Goal: Information Seeking & Learning: Learn about a topic

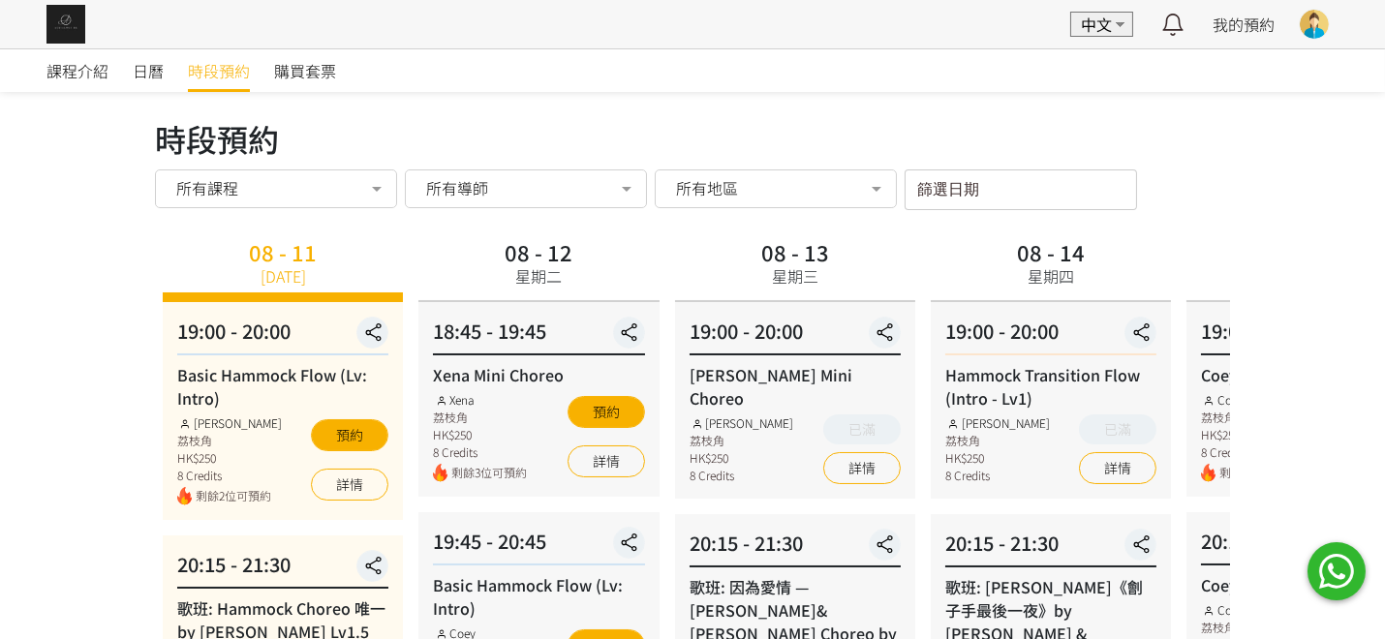
click at [821, 202] on div "所有地區" at bounding box center [776, 188] width 242 height 39
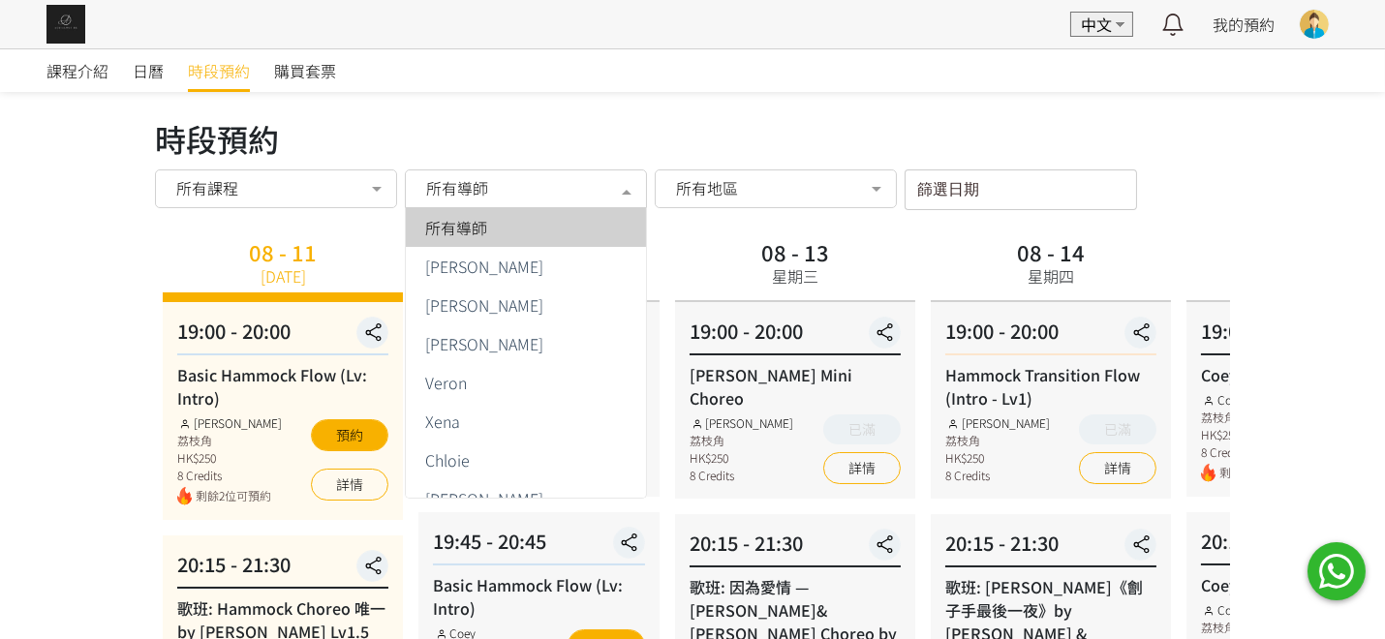
click at [550, 189] on div "所有導師" at bounding box center [525, 187] width 215 height 19
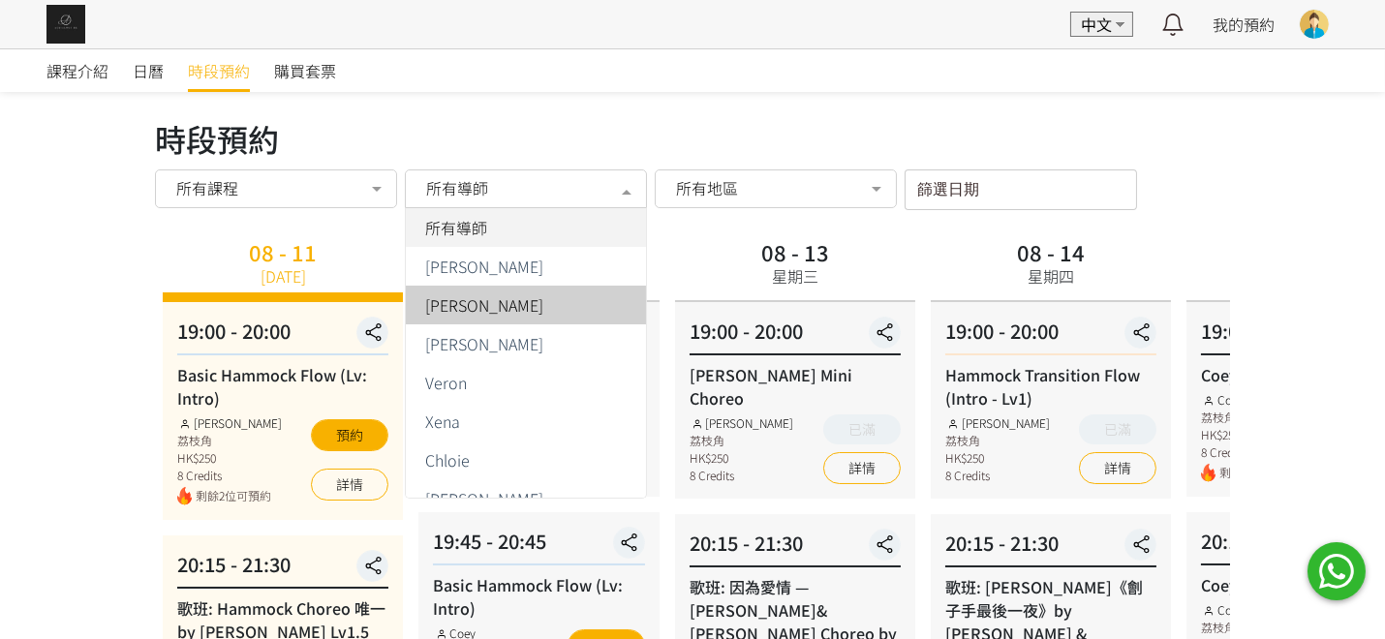
drag, startPoint x: 494, startPoint y: 307, endPoint x: 552, endPoint y: 338, distance: 65.9
click at [494, 306] on span "[PERSON_NAME]" at bounding box center [484, 304] width 118 height 15
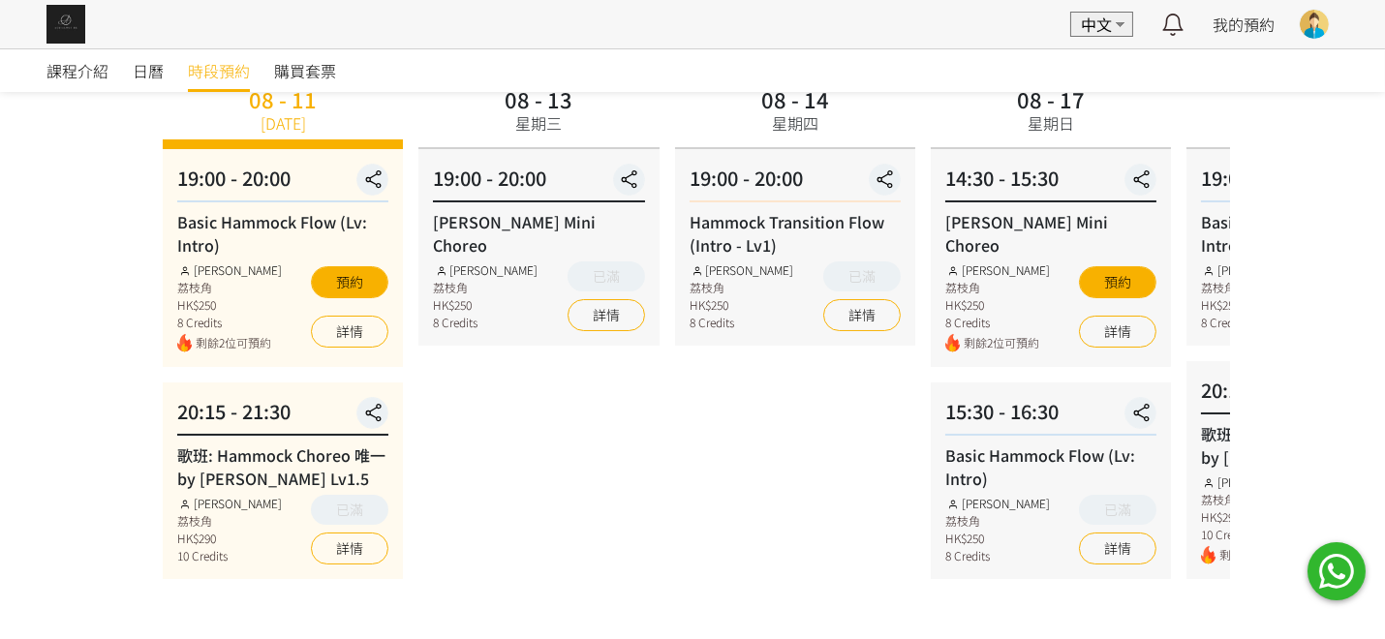
scroll to position [200, 0]
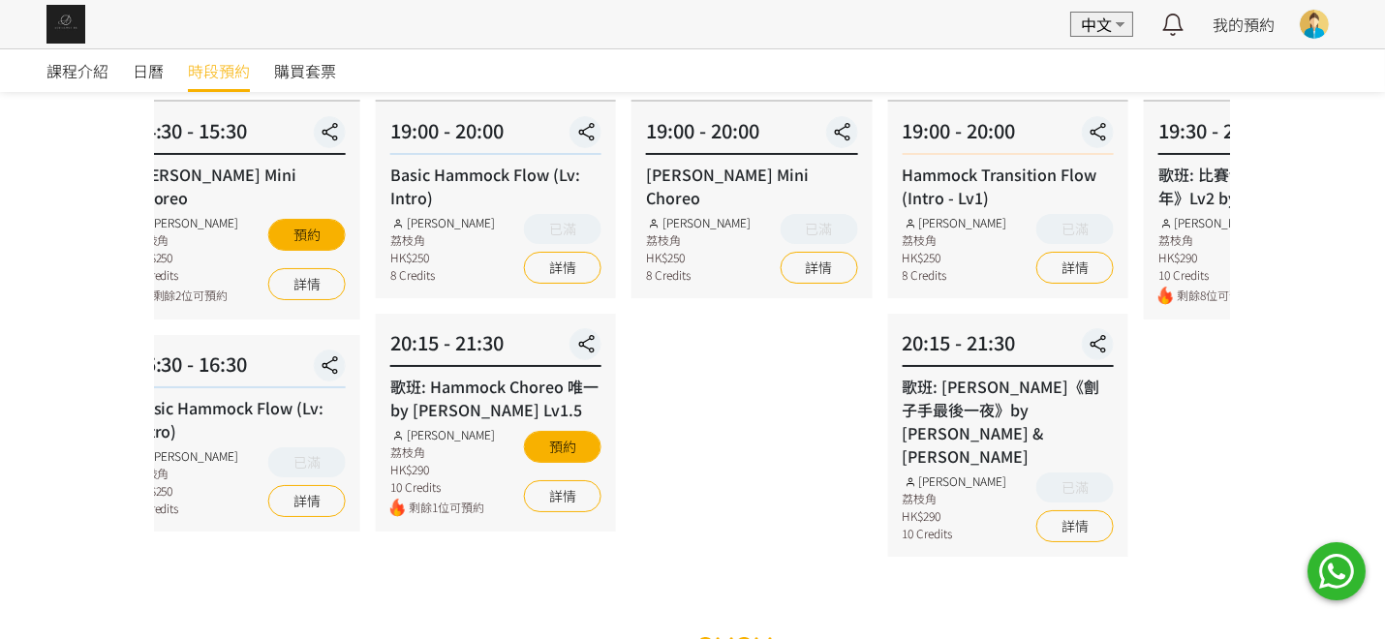
click at [113, 389] on div "課程介紹 日曆 時段預約 購買套票 時段預約 時段預約 所有課程 所有課程 Basic Hammock Flow (Lv: Intro) 歌班: Hammoc…" at bounding box center [692, 257] width 1385 height 818
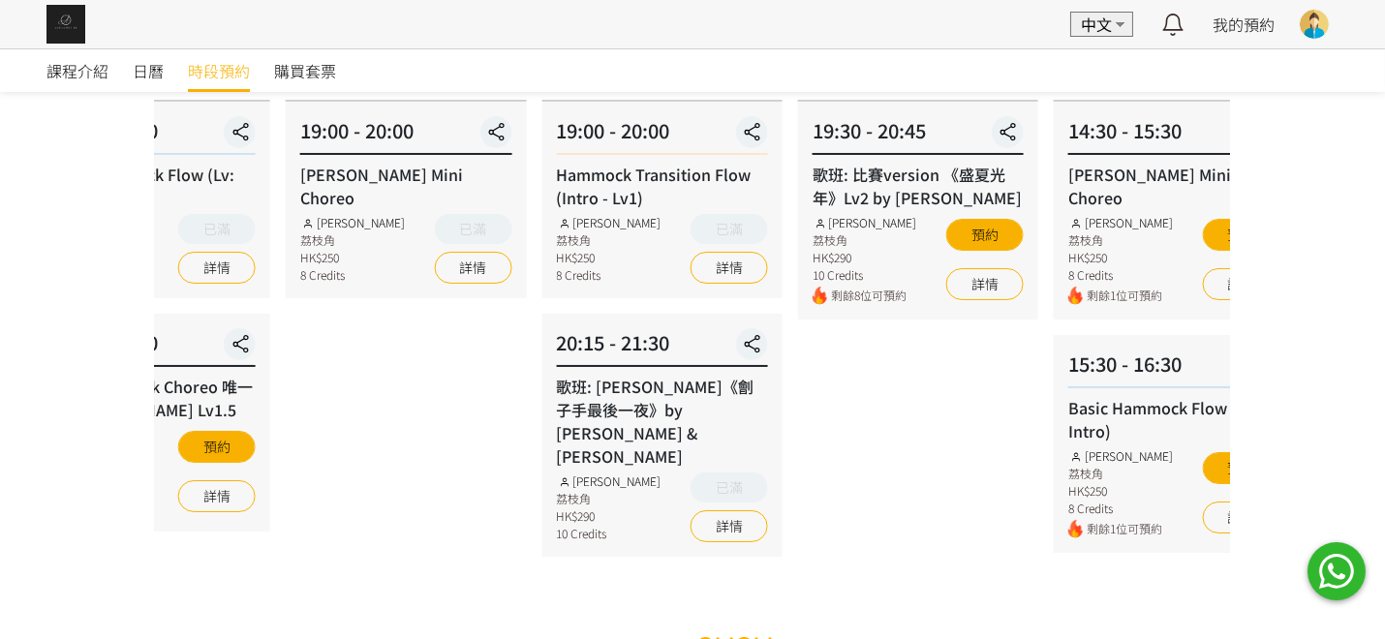
click at [541, 389] on div "20:15 - 21:30 歌班: 麥浚龍《劊子手最後一夜》by Rachel & Veron Rachel Ng 荔枝角 HK$290 10 Credits…" at bounding box center [661, 435] width 240 height 243
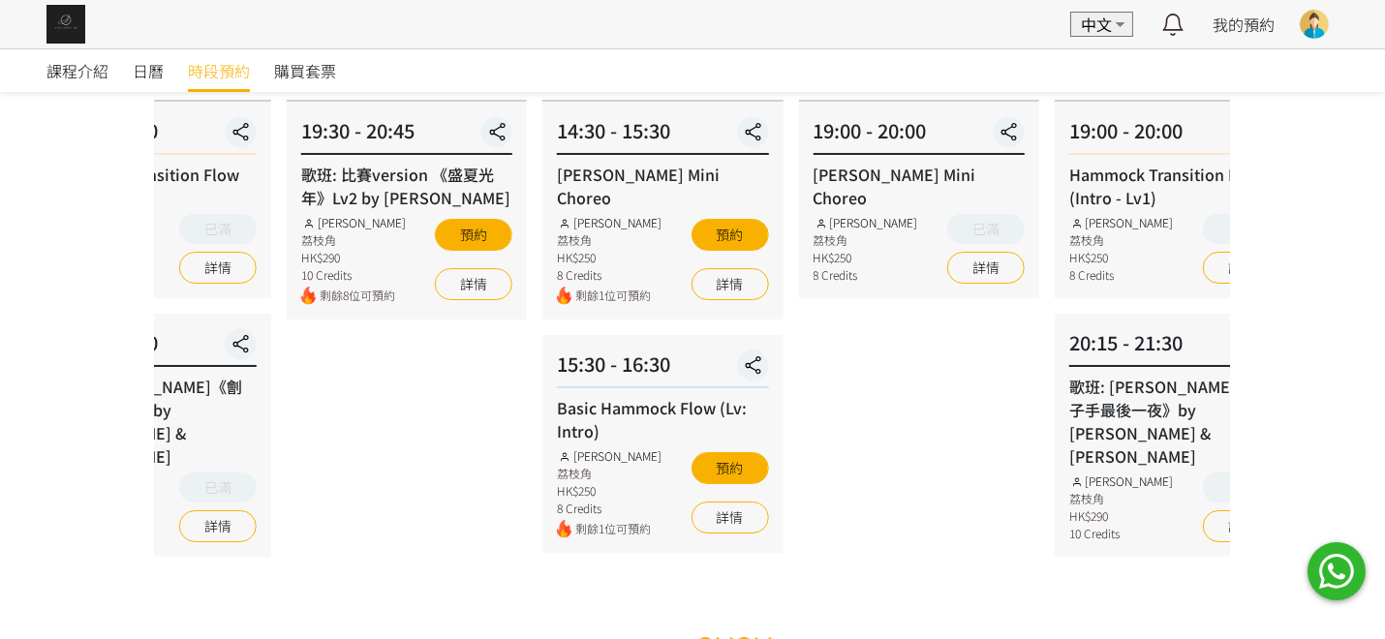
click at [597, 422] on div "Basic Hammock Flow (Lv: Intro) Rachel Ng 荔枝角 HK$250 8 Credits 剩餘1位可預約 預約 詳情" at bounding box center [662, 467] width 211 height 142
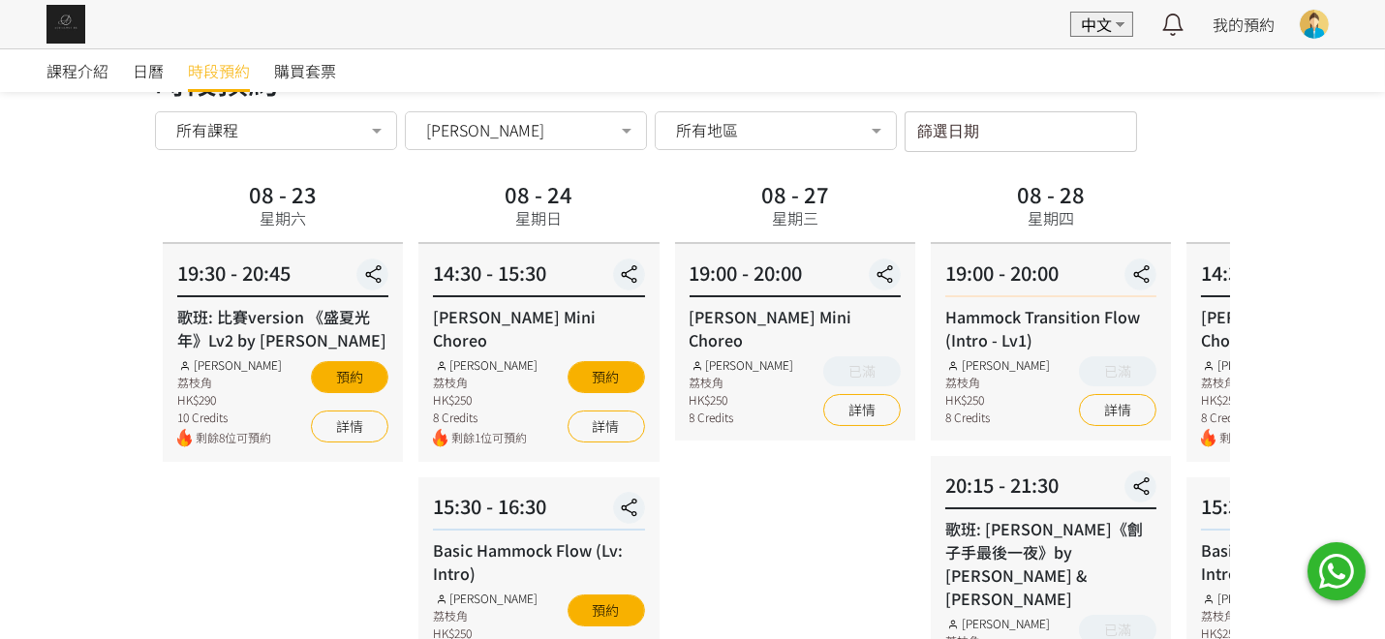
scroll to position [104, 0]
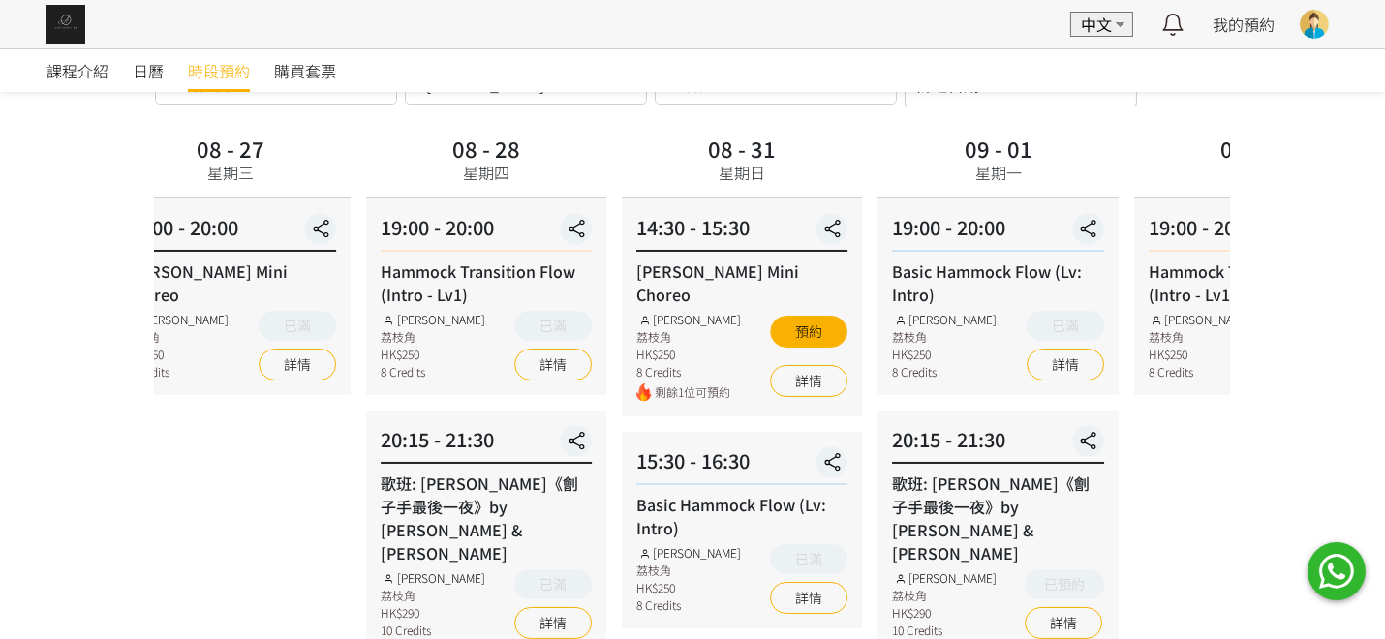
click at [77, 410] on div "課程介紹 日曆 時段預約 購買套票 時段預約 時段預約 所有課程 所有課程 Basic Hammock Flow (Lv: Intro) 歌班: Hammoc…" at bounding box center [692, 354] width 1385 height 818
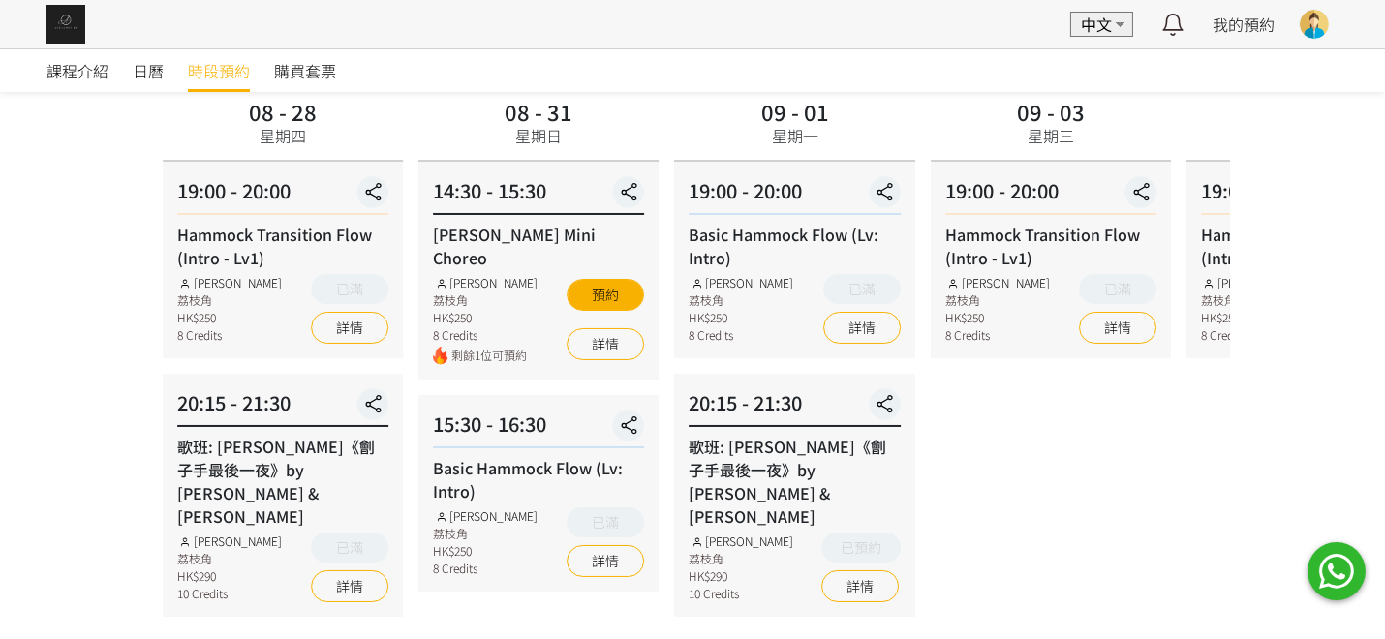
scroll to position [200, 0]
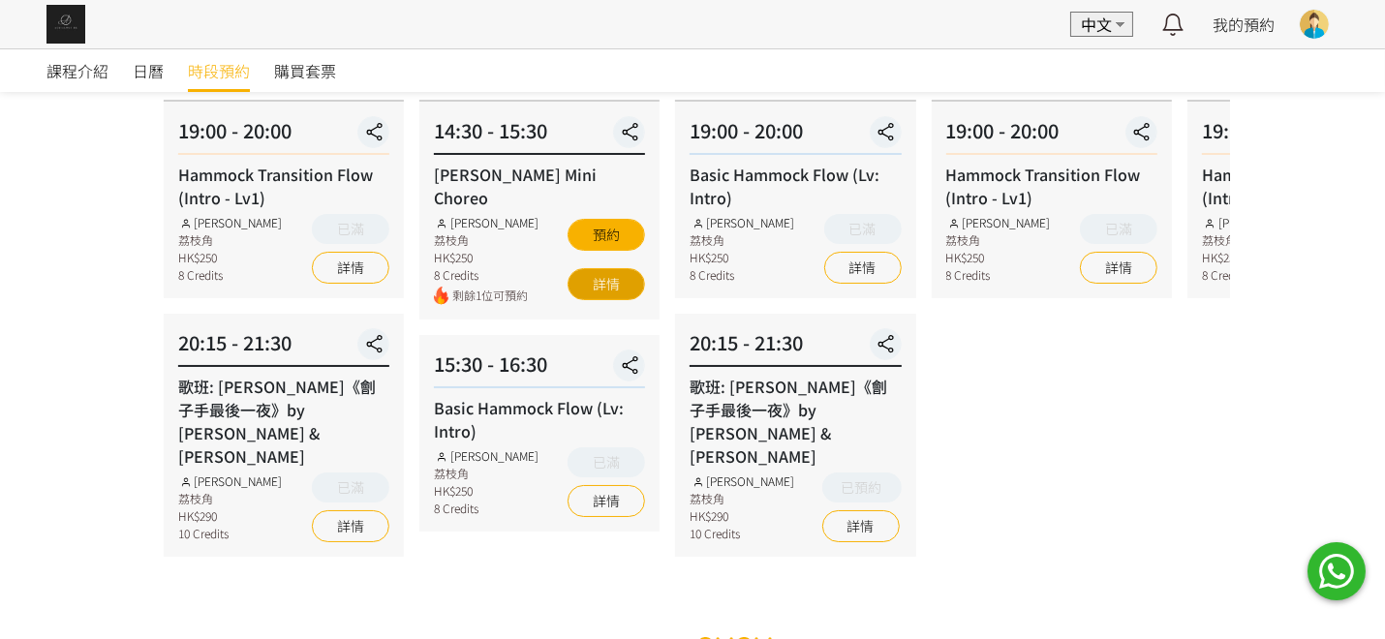
click at [586, 268] on link "詳情" at bounding box center [605, 284] width 77 height 32
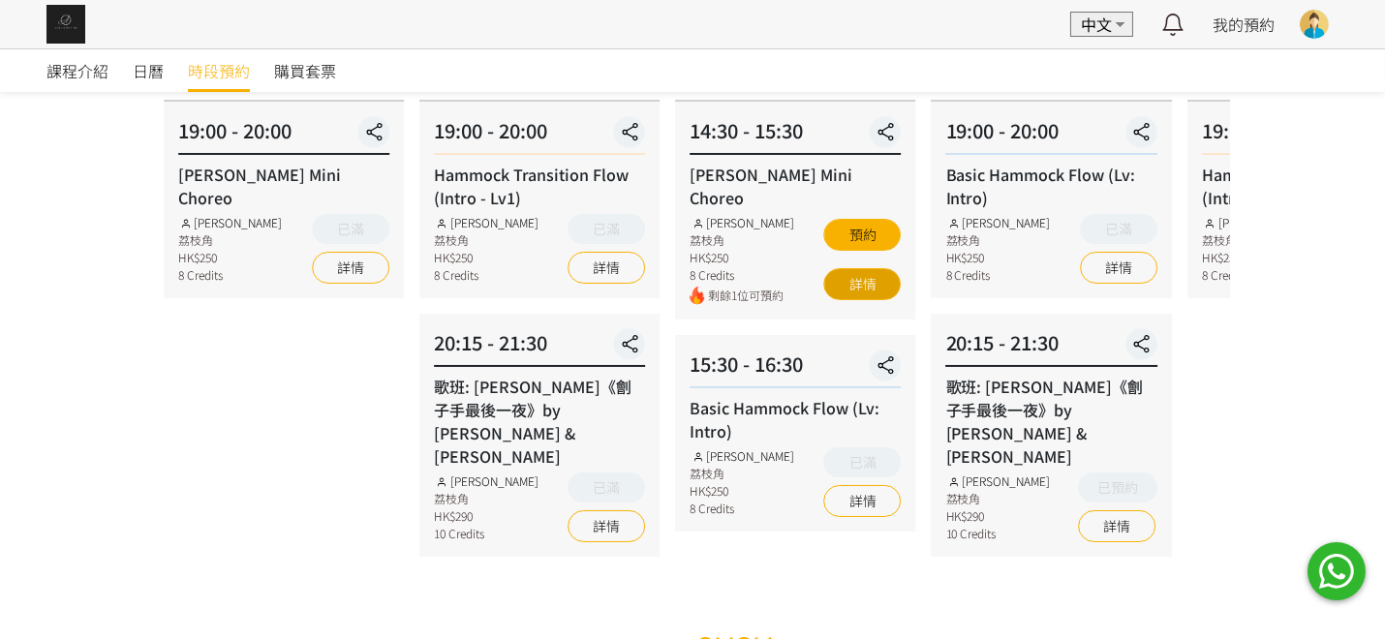
click at [851, 268] on link "詳情" at bounding box center [862, 284] width 77 height 32
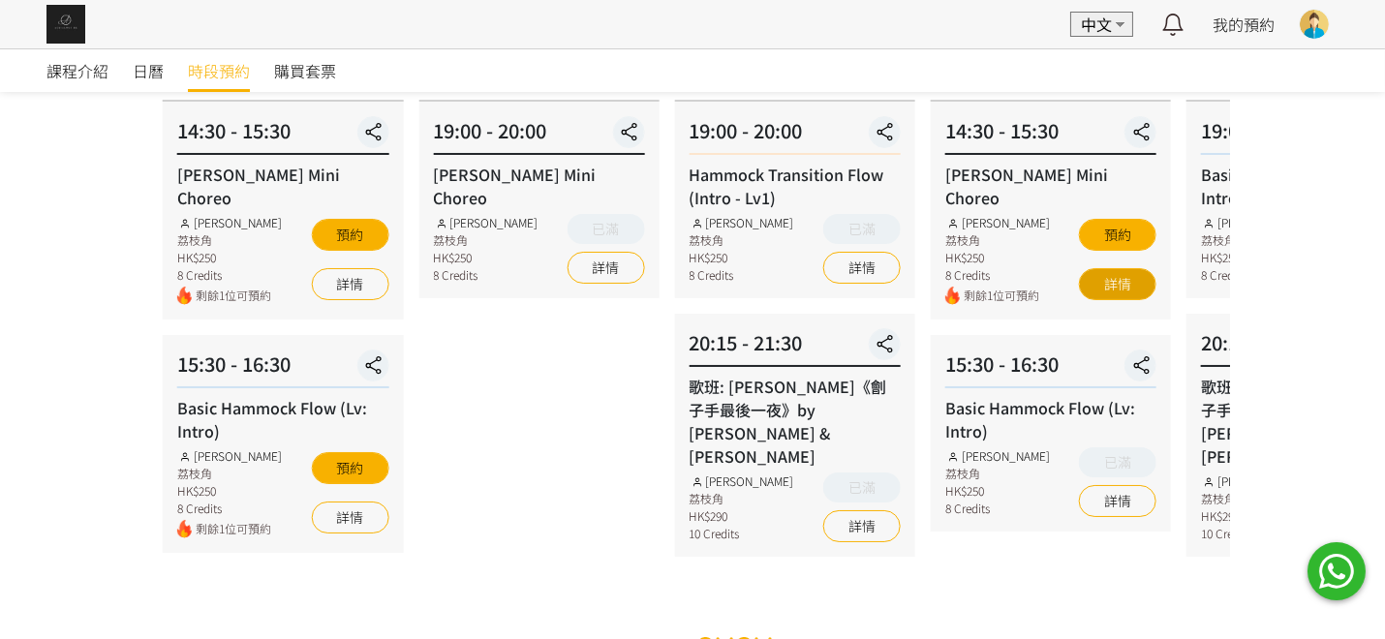
click at [1123, 268] on link "詳情" at bounding box center [1117, 284] width 77 height 32
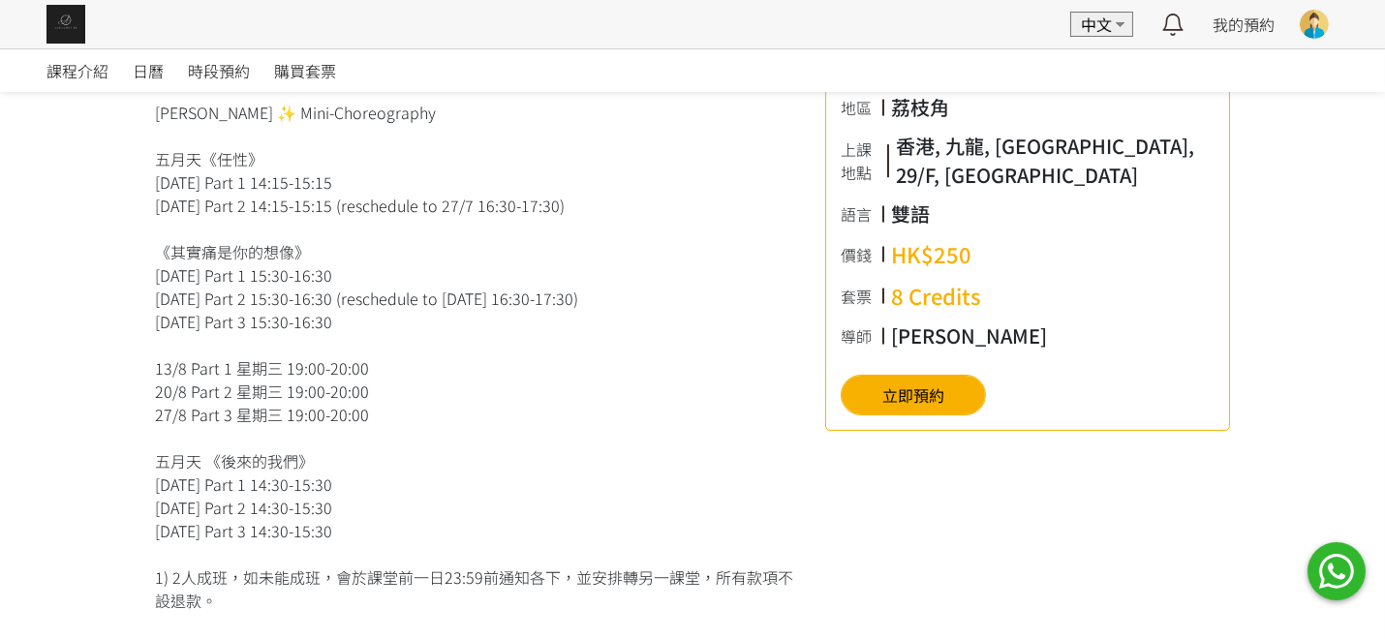
scroll to position [581, 0]
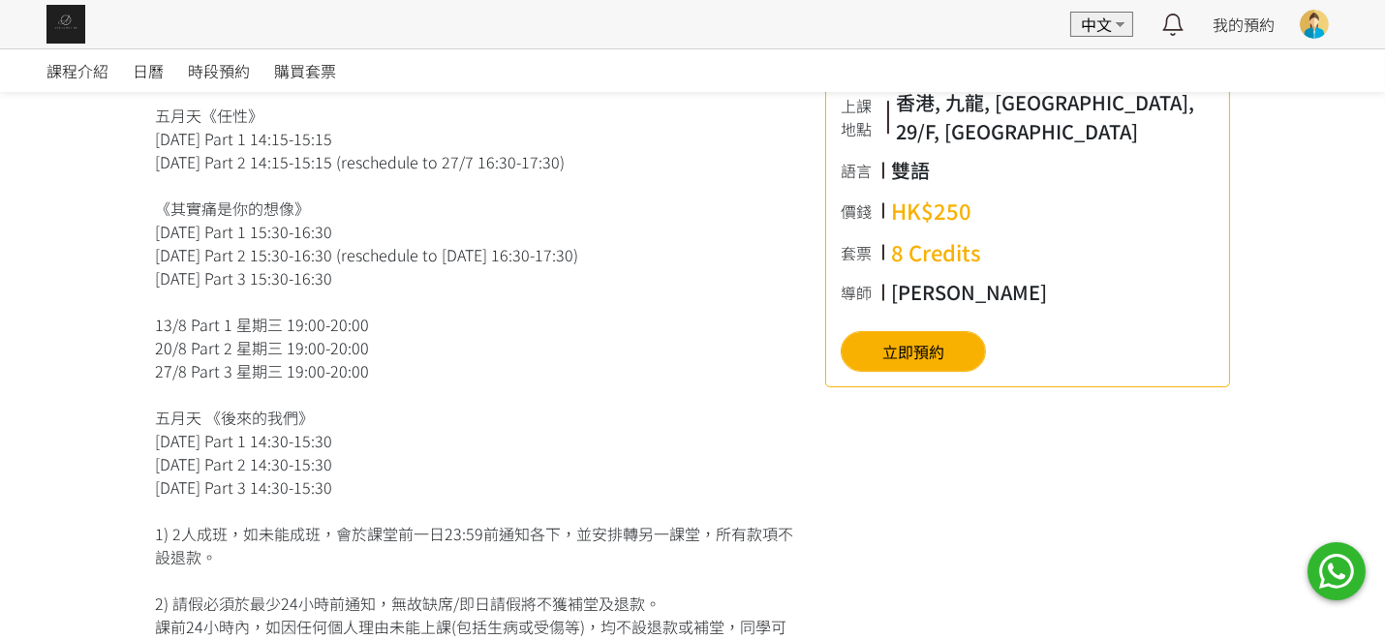
drag, startPoint x: 194, startPoint y: 466, endPoint x: 392, endPoint y: 464, distance: 198.5
click at [389, 465] on div "[PERSON_NAME] ✨ Mini-Choreography 五月天《任性》 [DATE] Part 1 14:15-15:15 [DATE] Part…" at bounding box center [475, 440] width 641 height 767
drag, startPoint x: 409, startPoint y: 475, endPoint x: 240, endPoint y: 469, distance: 168.6
click at [240, 469] on div "[PERSON_NAME] ✨ Mini-Choreography 五月天《任性》 [DATE] Part 1 14:15-15:15 [DATE] Part…" at bounding box center [475, 440] width 641 height 767
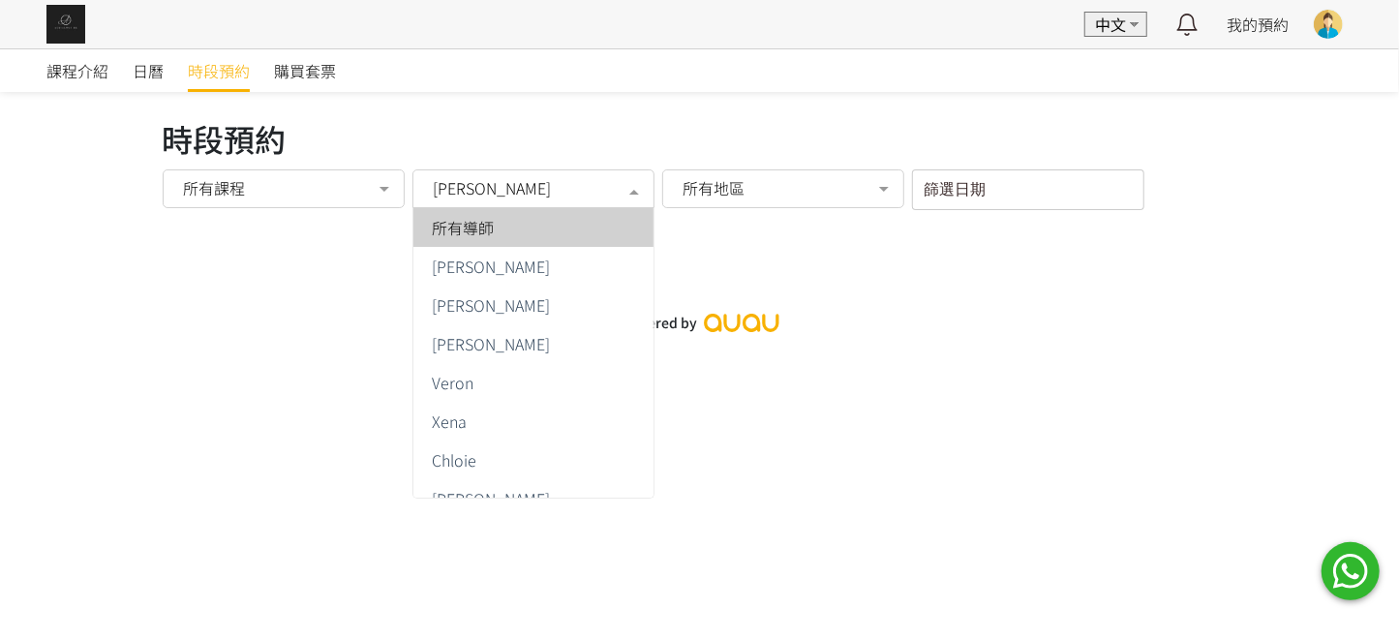
drag, startPoint x: 501, startPoint y: 189, endPoint x: 491, endPoint y: 203, distance: 17.5
click at [501, 189] on span "[PERSON_NAME]" at bounding box center [492, 187] width 118 height 19
drag, startPoint x: 475, startPoint y: 236, endPoint x: 476, endPoint y: 224, distance: 12.6
click at [473, 235] on span "所有導師" at bounding box center [464, 227] width 62 height 15
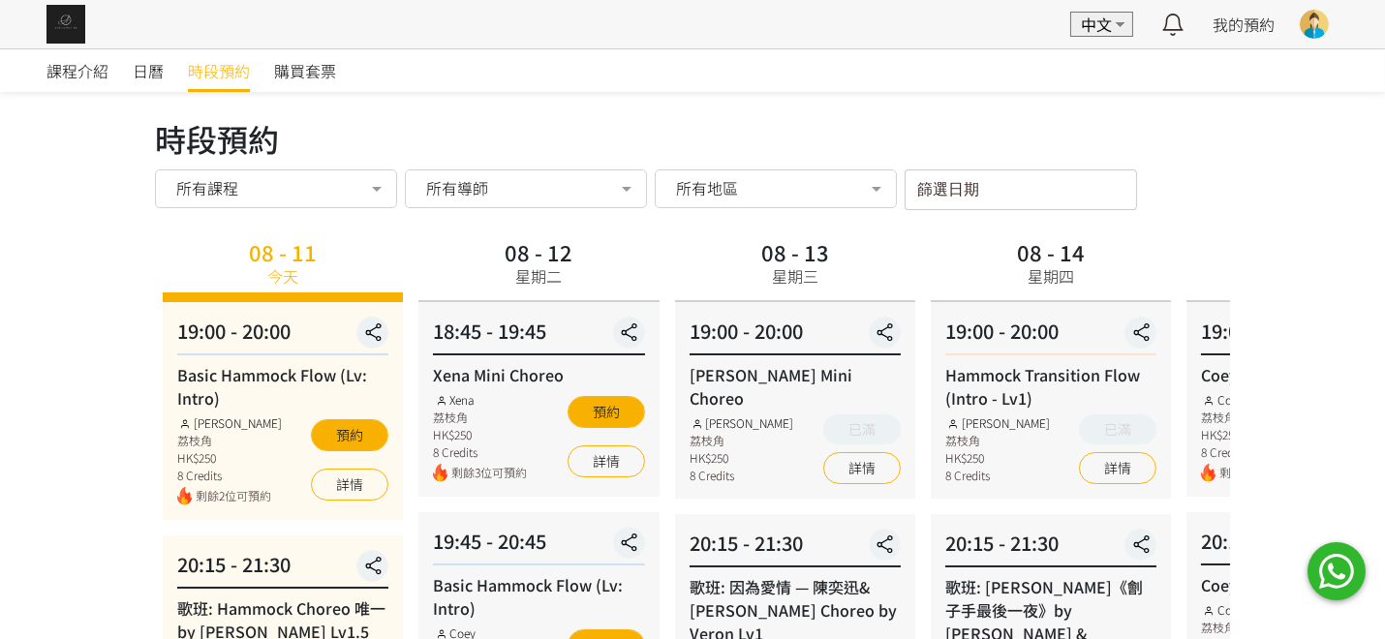
click at [490, 182] on div "所有導師" at bounding box center [525, 187] width 215 height 19
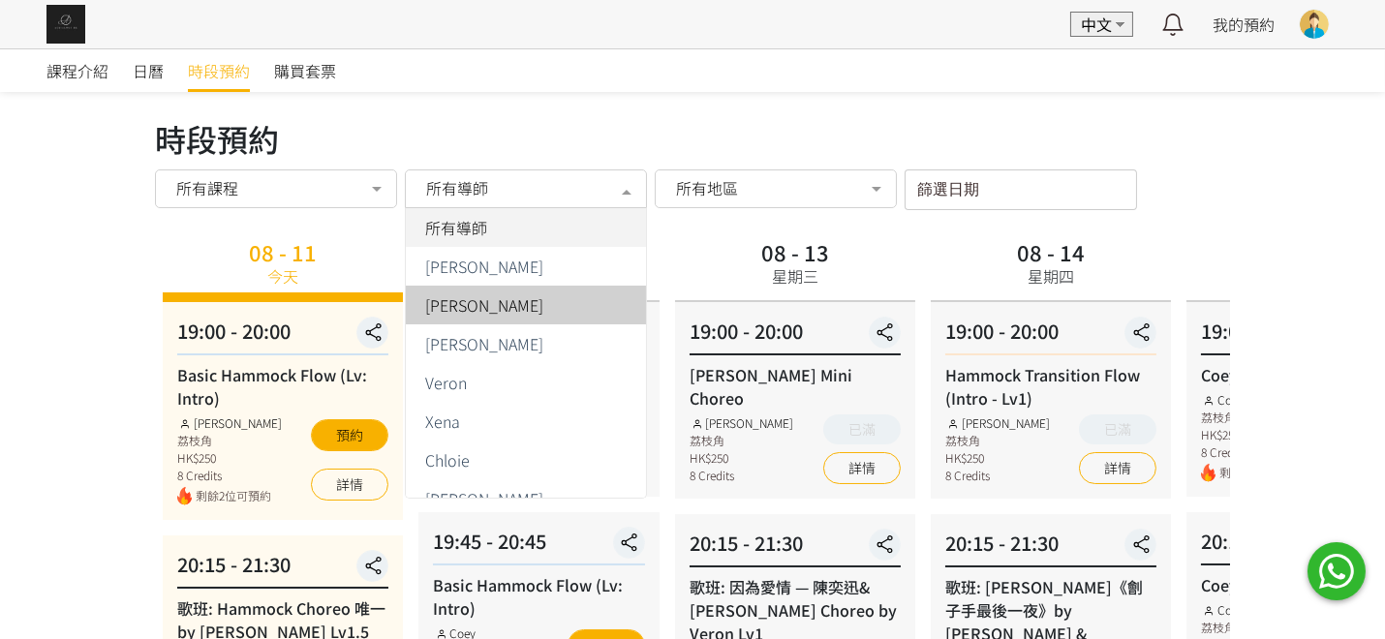
click at [473, 301] on span "[PERSON_NAME]" at bounding box center [484, 304] width 118 height 15
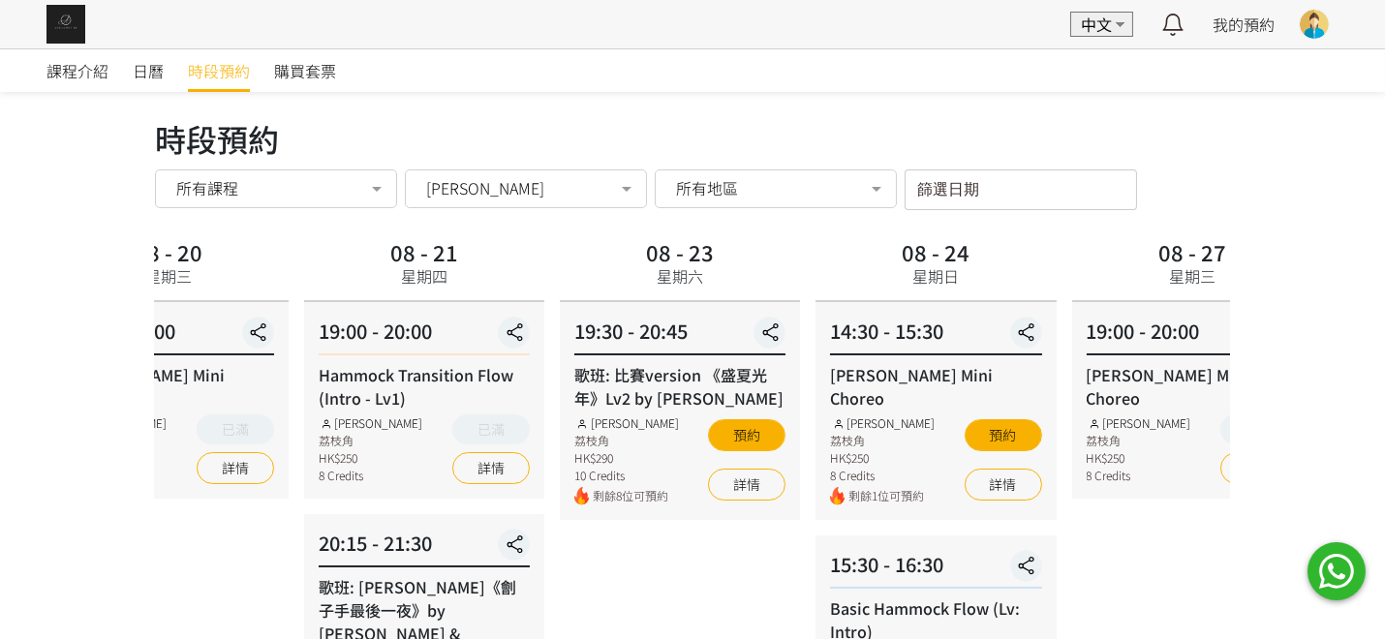
click at [0, 414] on html "EN 中文 最新通知 全部通知 我的預約 已確認預約 查看全部 等候清單 查看全部 過去記錄 Karen Chan Aerialogy HK TT Fly S…" at bounding box center [692, 433] width 1385 height 867
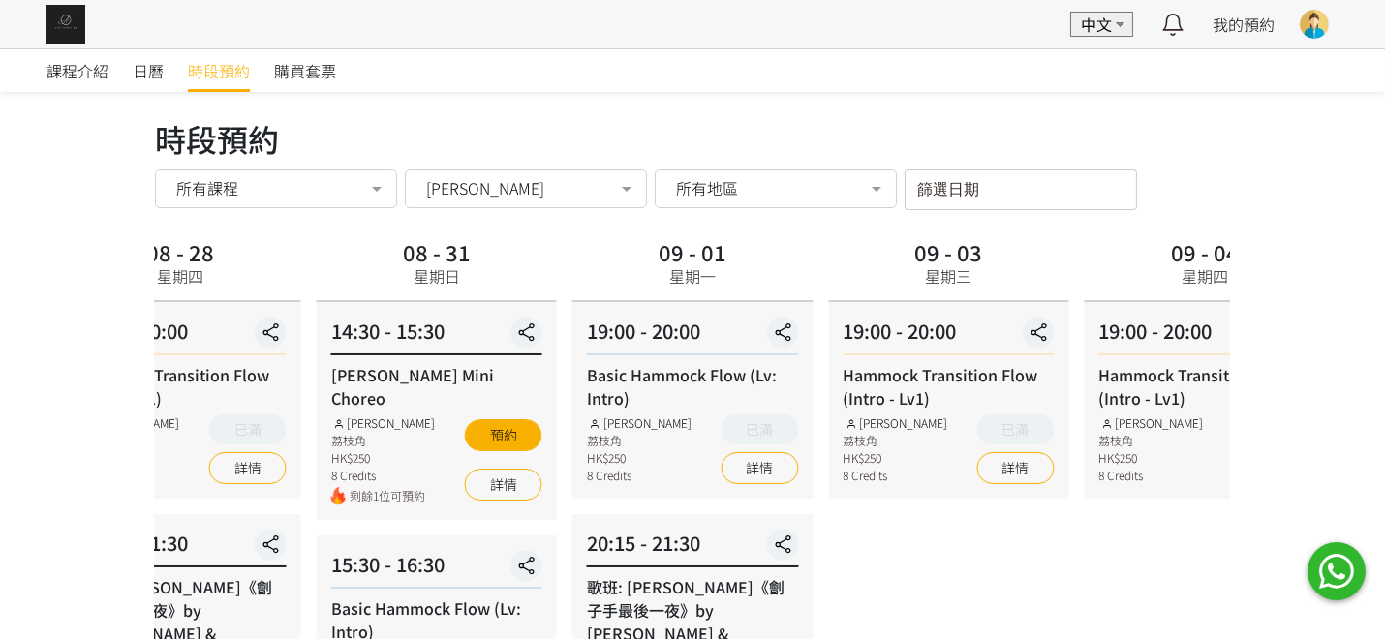
click at [0, 394] on html "EN 中文 最新通知 全部通知 我的預約 已確認預約 查看全部 等候清單 查看全部 過去記錄 Karen Chan Aerialogy HK TT Fly S…" at bounding box center [692, 433] width 1385 height 867
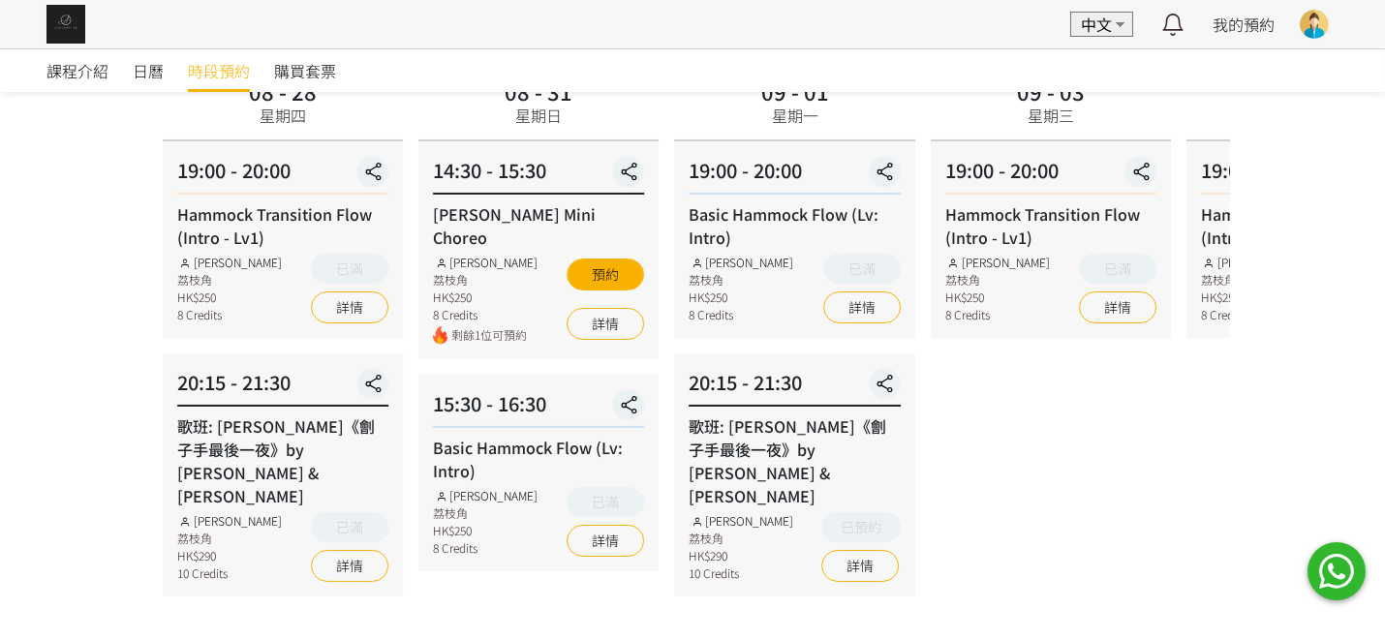
scroll to position [194, 0]
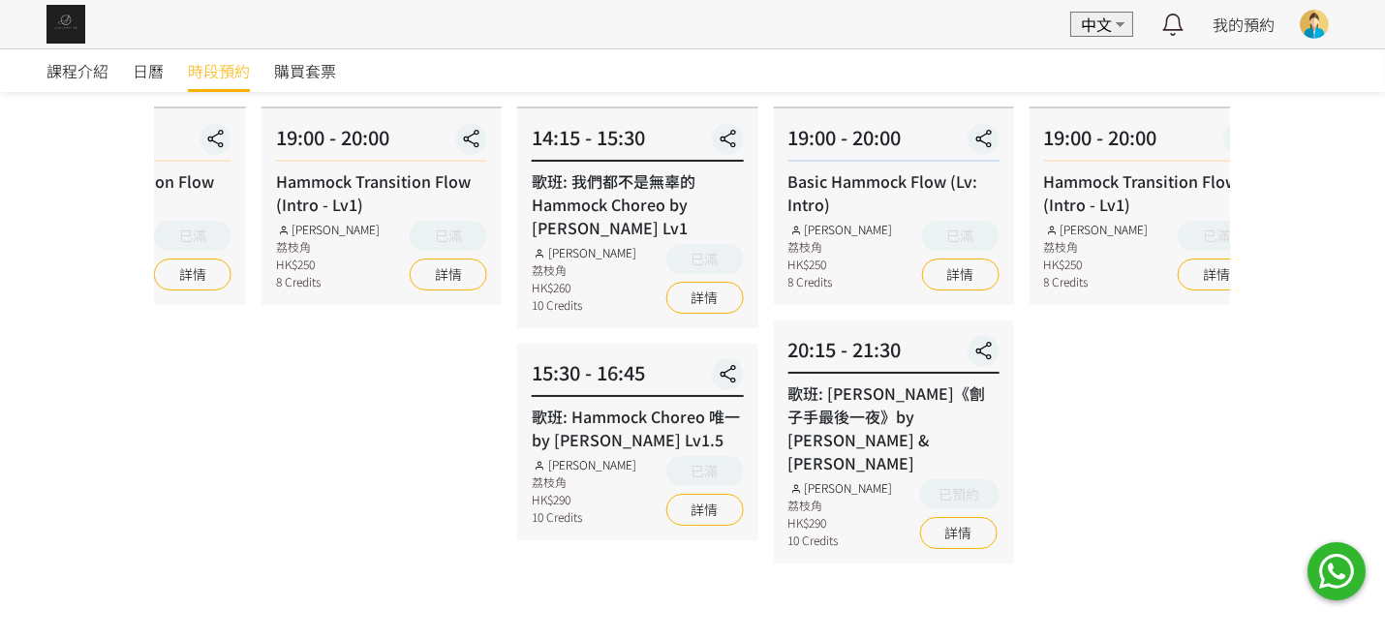
click at [29, 426] on div "課程介紹 日曆 時段預約 購買套票 時段預約 時段預約 所有課程 所有課程 Basic Hammock Flow (Lv: Intro) 歌班: Hammoc…" at bounding box center [692, 264] width 1385 height 818
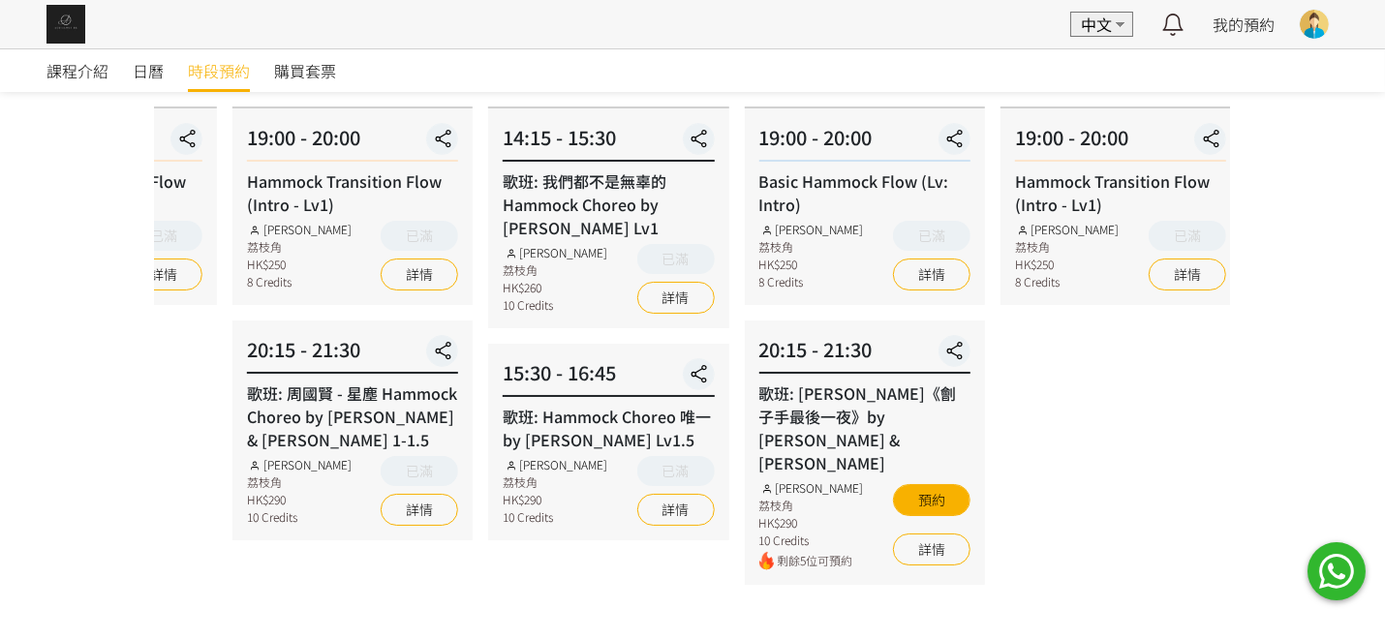
click at [0, 419] on html "EN 中文 最新通知 全部通知 我的預約 已確認預約 查看全部 等候清單 查看全部 過去記錄 Karen Chan Aerialogy HK TT Fly S…" at bounding box center [692, 250] width 1385 height 888
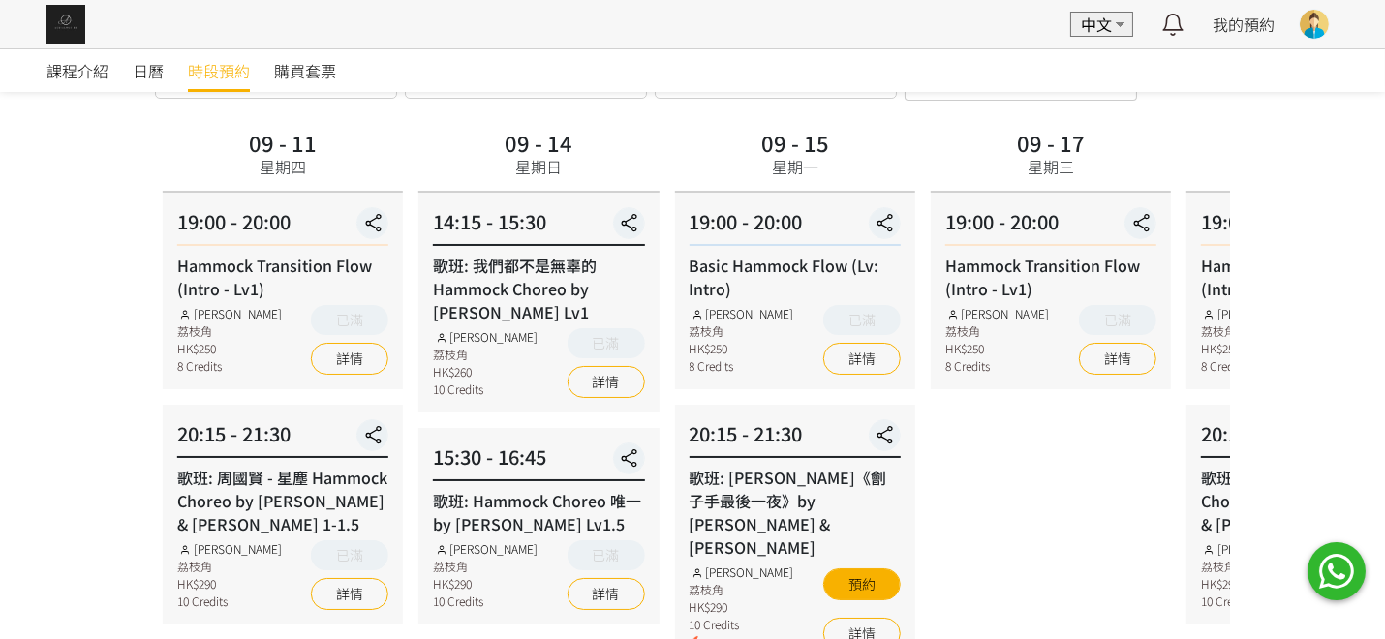
scroll to position [0, 0]
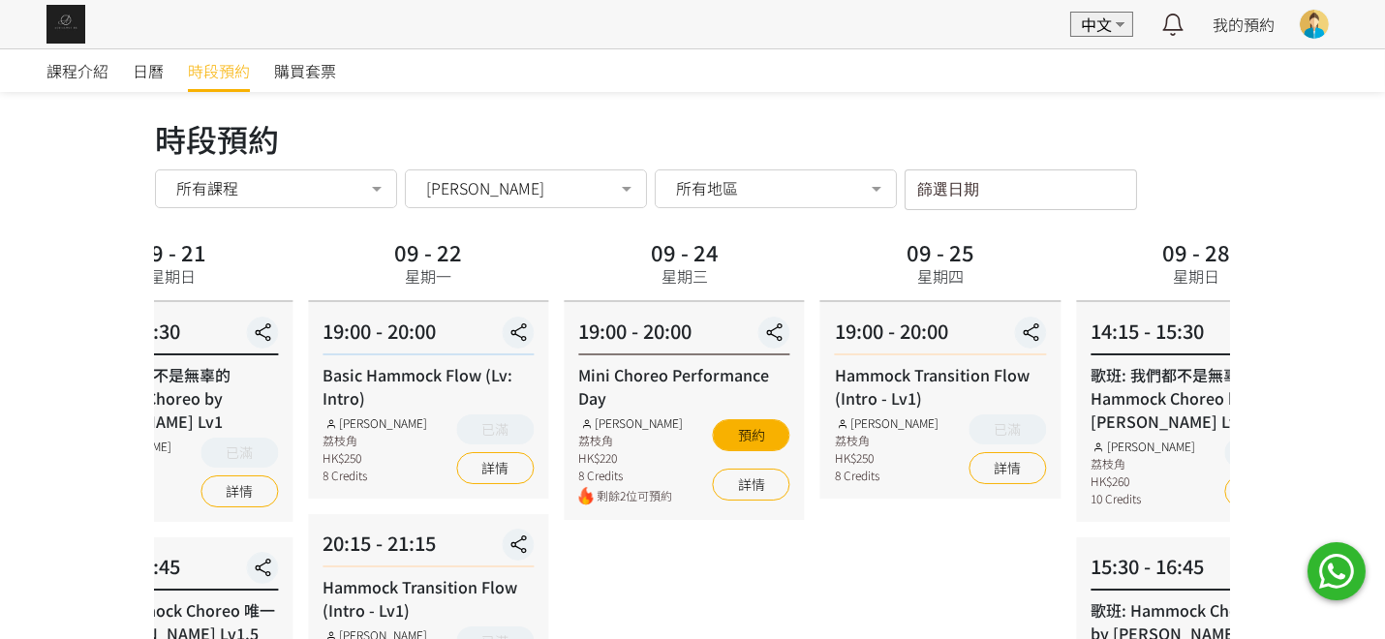
click at [0, 480] on html "EN 中文 最新通知 全部通知 我的預約 已確認預約 查看全部 等候清單 查看全部 過去記錄 Karen Chan Aerialogy HK TT Fly S…" at bounding box center [692, 444] width 1385 height 888
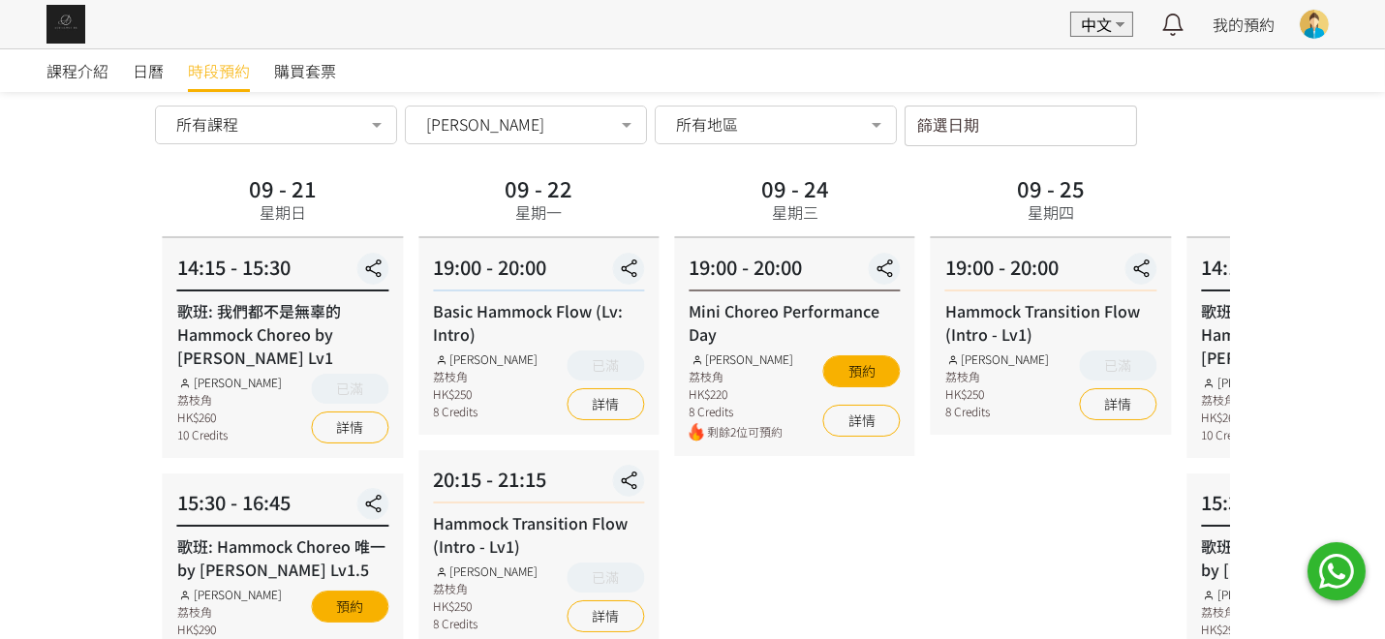
scroll to position [96, 0]
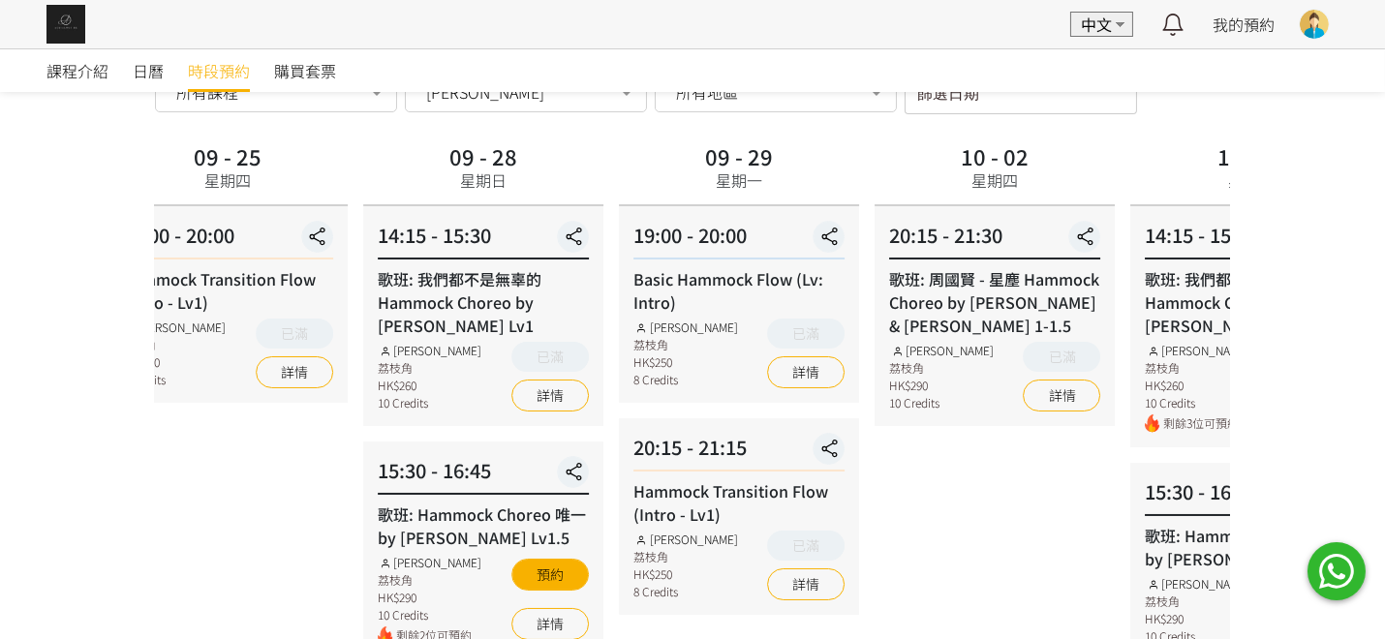
click at [0, 436] on html "EN 中文 最新通知 全部通知 我的預約 已確認預約 查看全部 等候清單 查看全部 過去記錄 Karen Chan Aerialogy HK TT Fly S…" at bounding box center [692, 348] width 1385 height 888
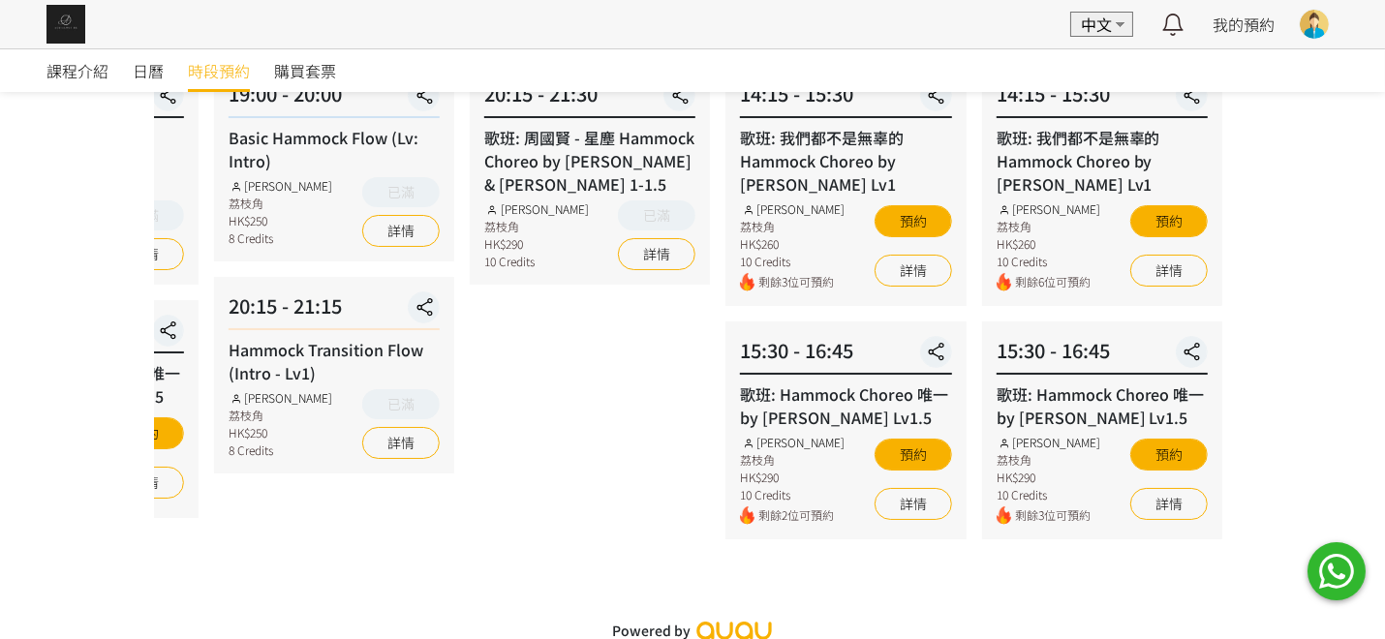
scroll to position [244, 0]
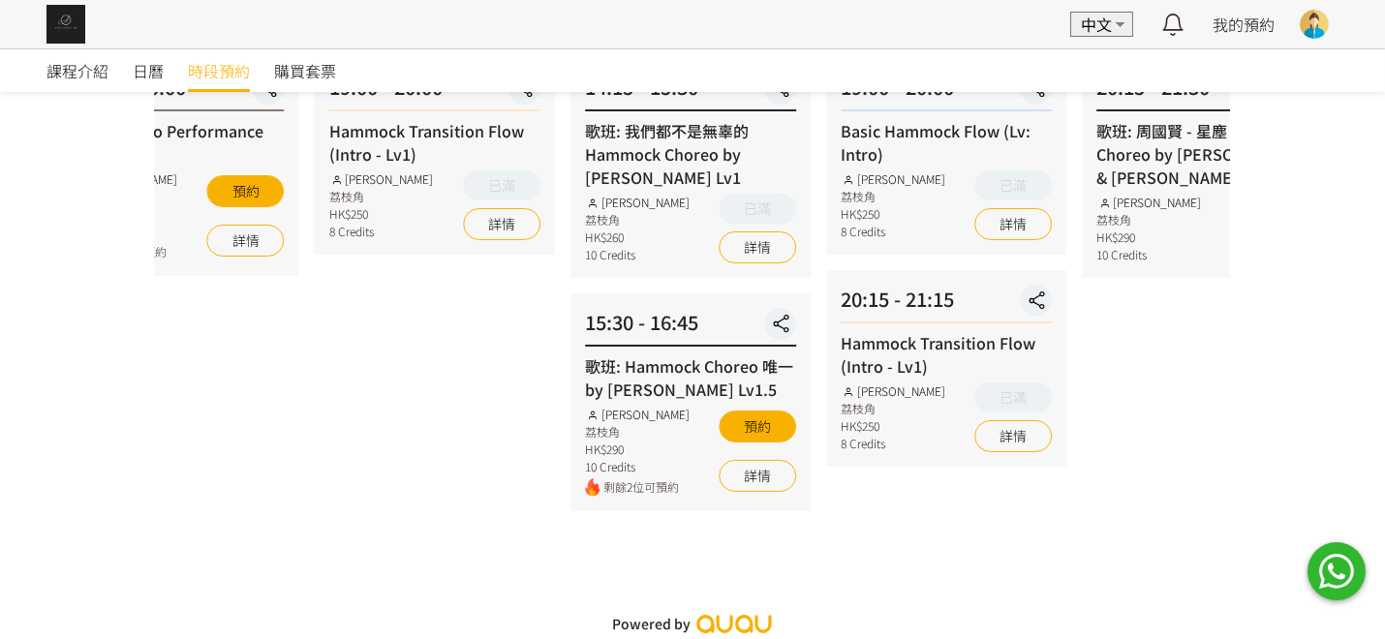
click at [1055, 359] on div "20:15 - 21:15 Hammock Transition Flow (Intro - Lv1) Rachel Ng 荔枝角 HK$250 8 Cred…" at bounding box center [946, 368] width 240 height 197
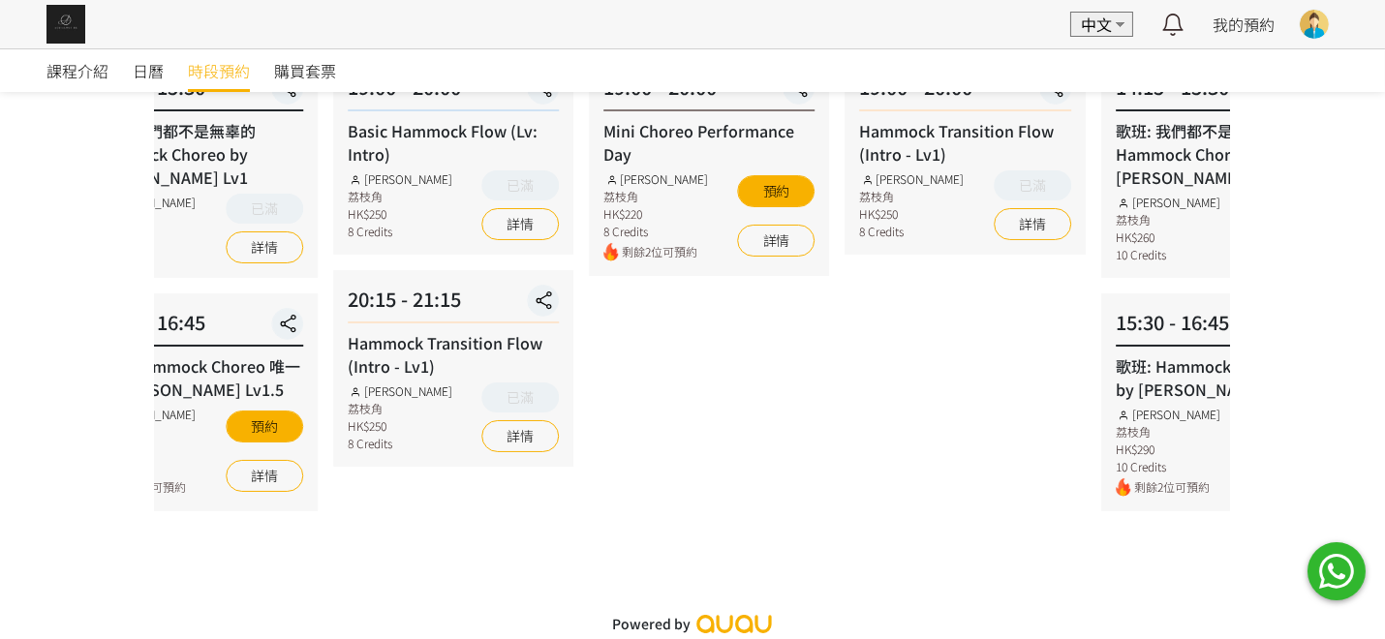
click at [893, 329] on div "09 - 25 星期四 19:00 - 20:00 Hammock Transition Flow (Intro - Lv1) Rachel Ng 荔枝角 H…" at bounding box center [966, 261] width 256 height 545
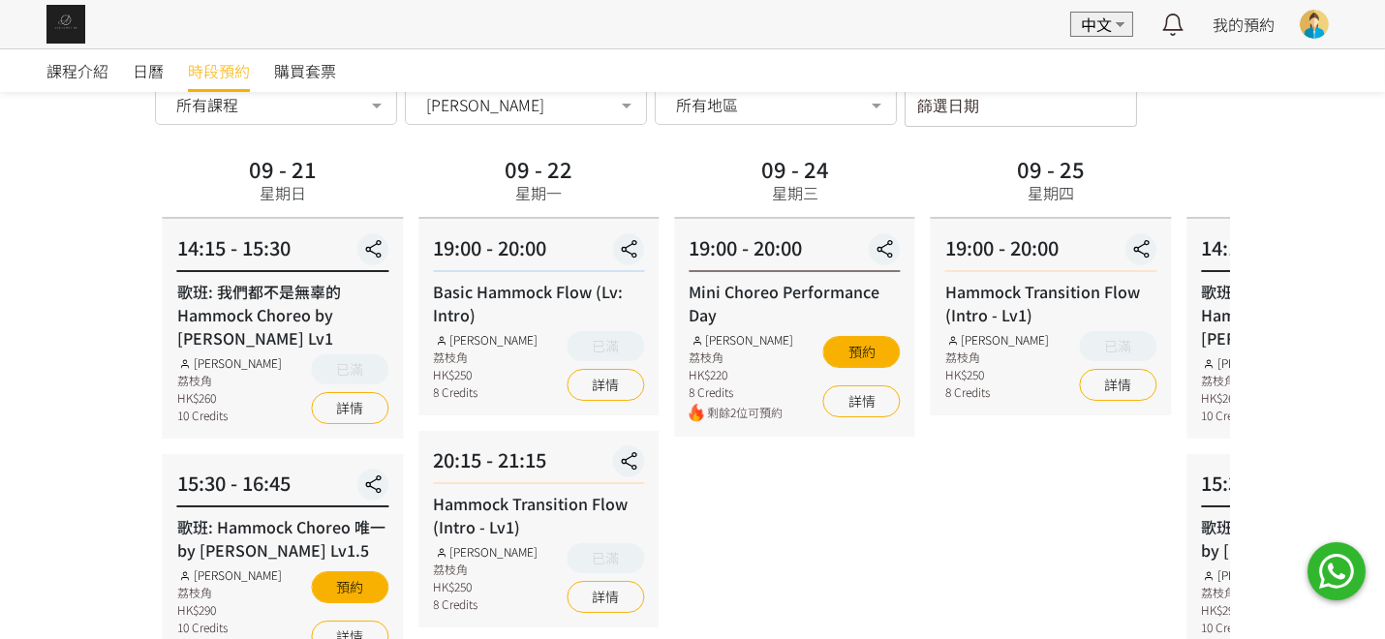
scroll to position [51, 0]
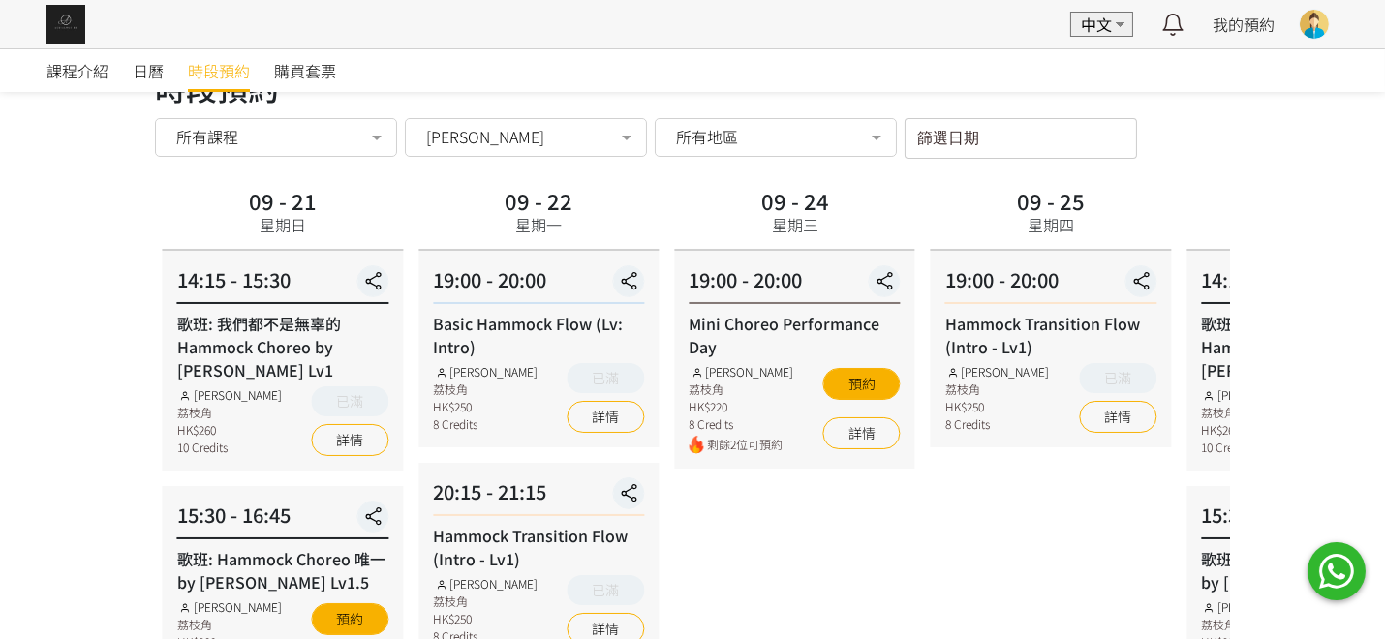
click at [484, 152] on div "[PERSON_NAME]" at bounding box center [526, 137] width 242 height 39
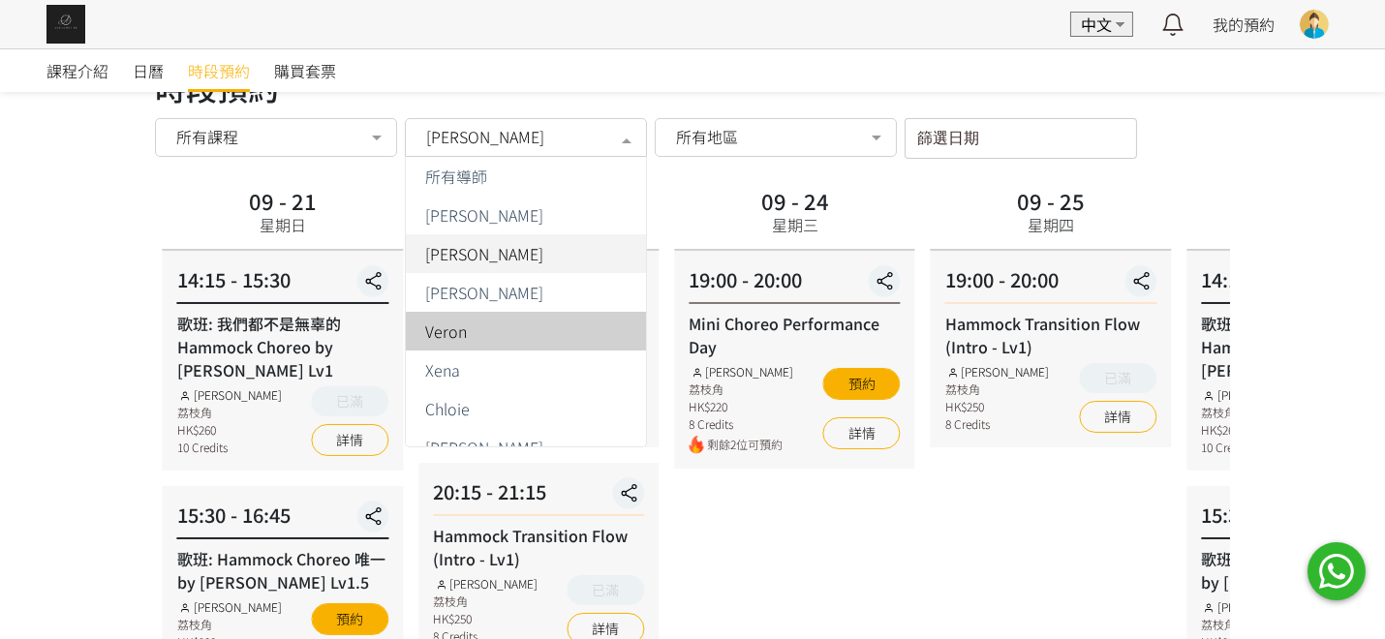
click at [476, 329] on div "Veron" at bounding box center [525, 330] width 217 height 15
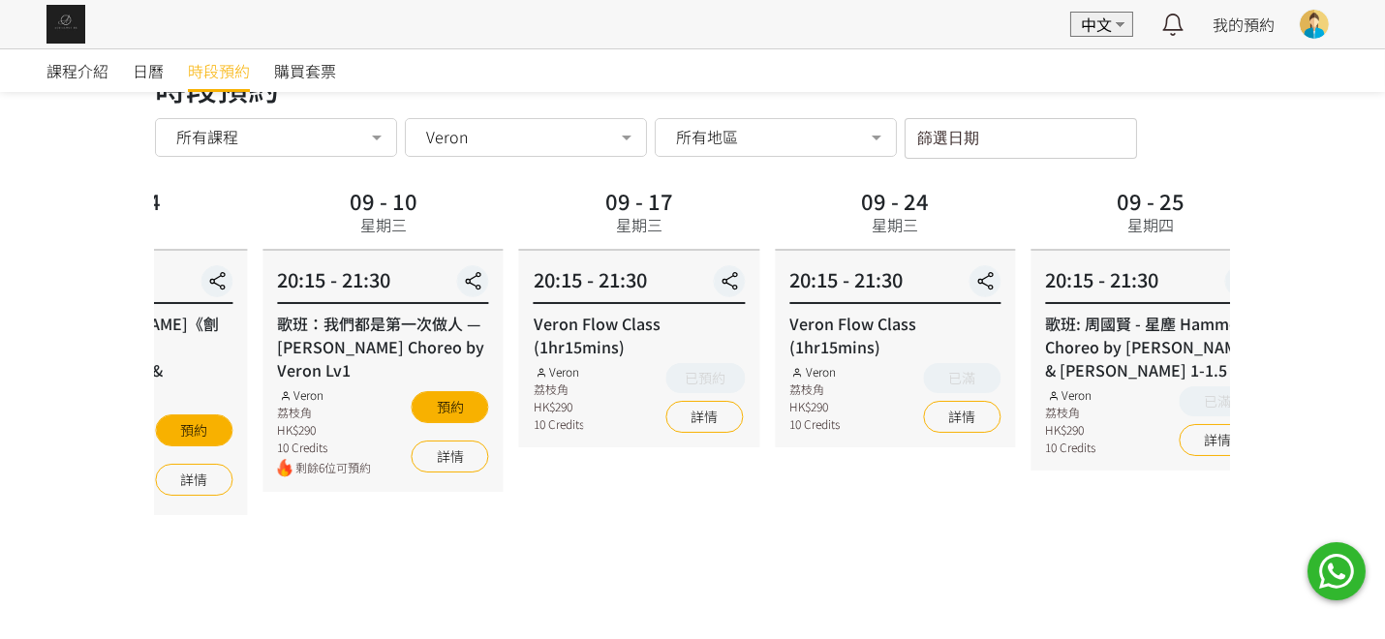
click at [1048, 353] on div "歌班: 周國賢 - 星塵 Hammock Choreo by Rachel & Veron Lv 1-1.5" at bounding box center [1150, 347] width 211 height 70
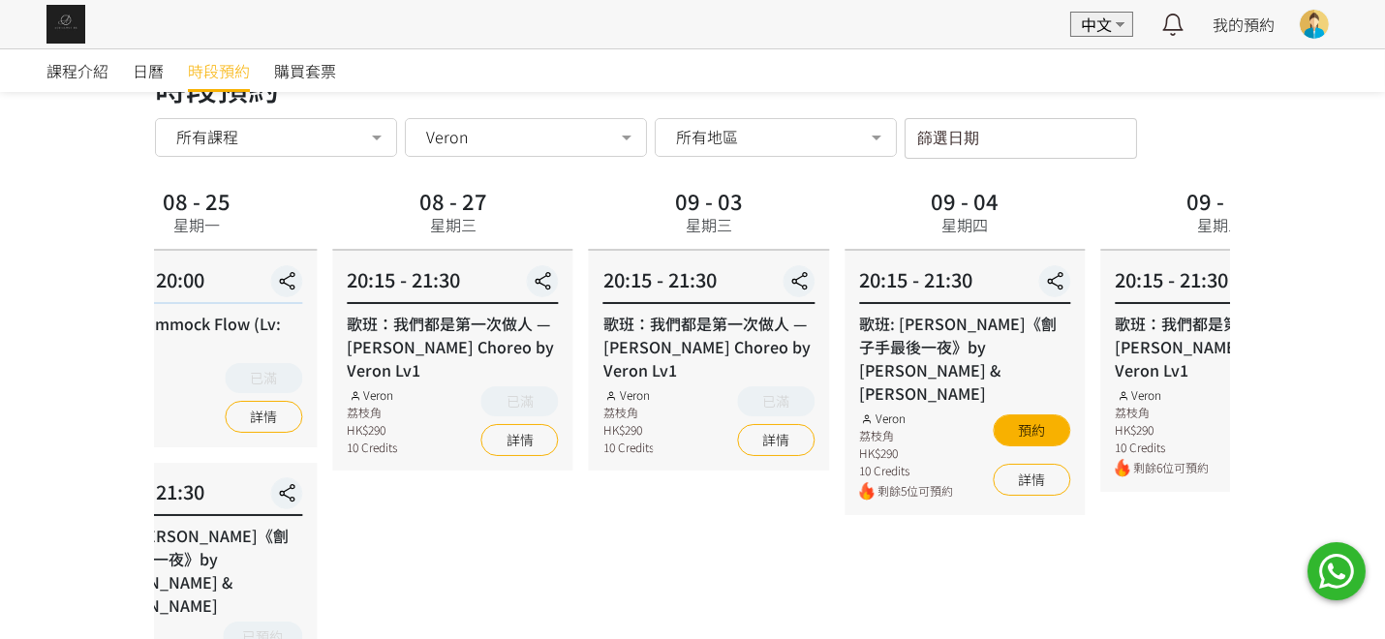
click at [1333, 338] on div "課程介紹 日曆 時段預約 購買套票 時段預約 時段預約 所有課程 所有課程 Basic Hammock Flow (Lv: Intro) 歌班: Hammoc…" at bounding box center [692, 406] width 1385 height 818
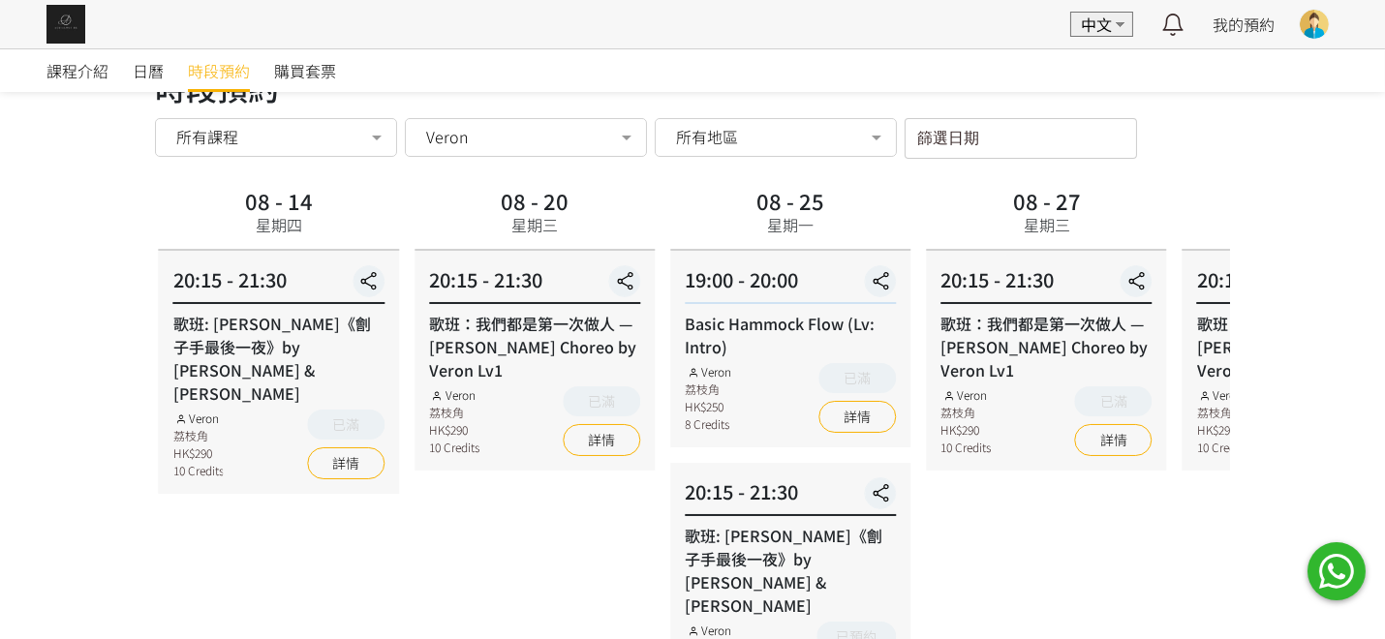
click at [1058, 313] on div "歌班：我們都是第一次做人 — Firdhaus Hammock Choreo by Veron Lv1" at bounding box center [1045, 347] width 211 height 70
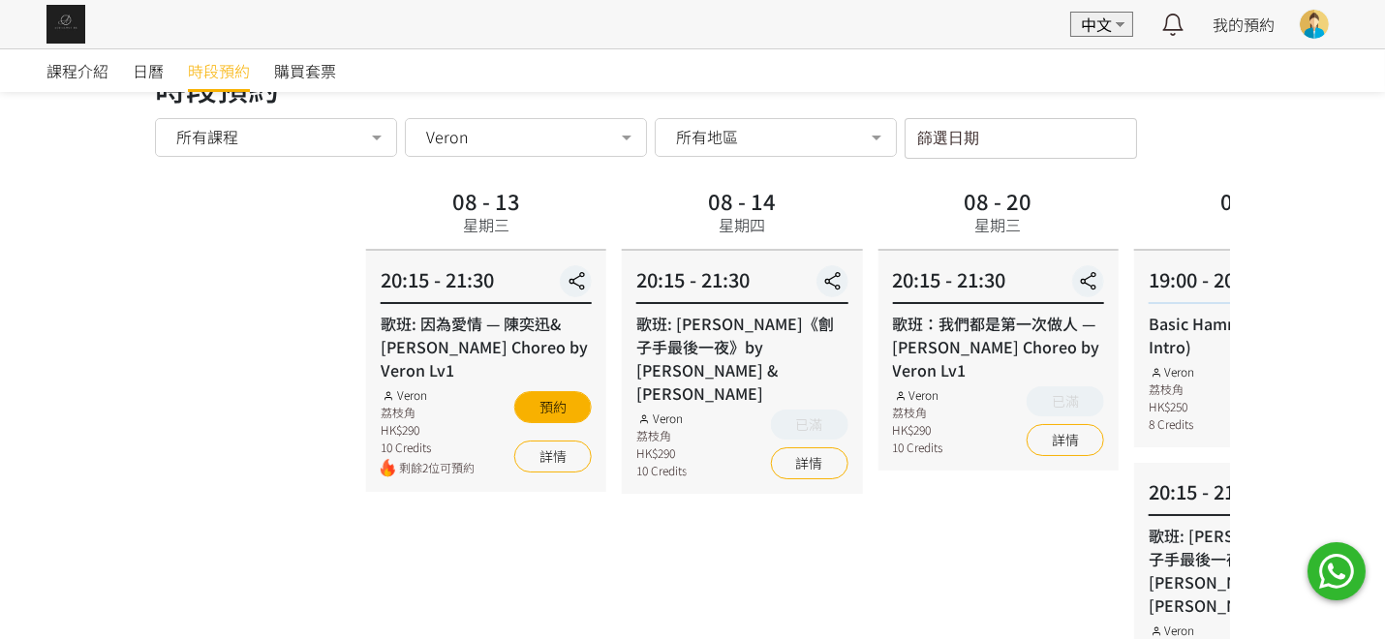
click at [1194, 314] on div "08 - 13 星期三 20:15 - 21:30 歌班: 因為愛情 — 陳奕迅&王菲 Hammock Choreo by Veron Lv1 Veron 荔…" at bounding box center [895, 444] width 1075 height 524
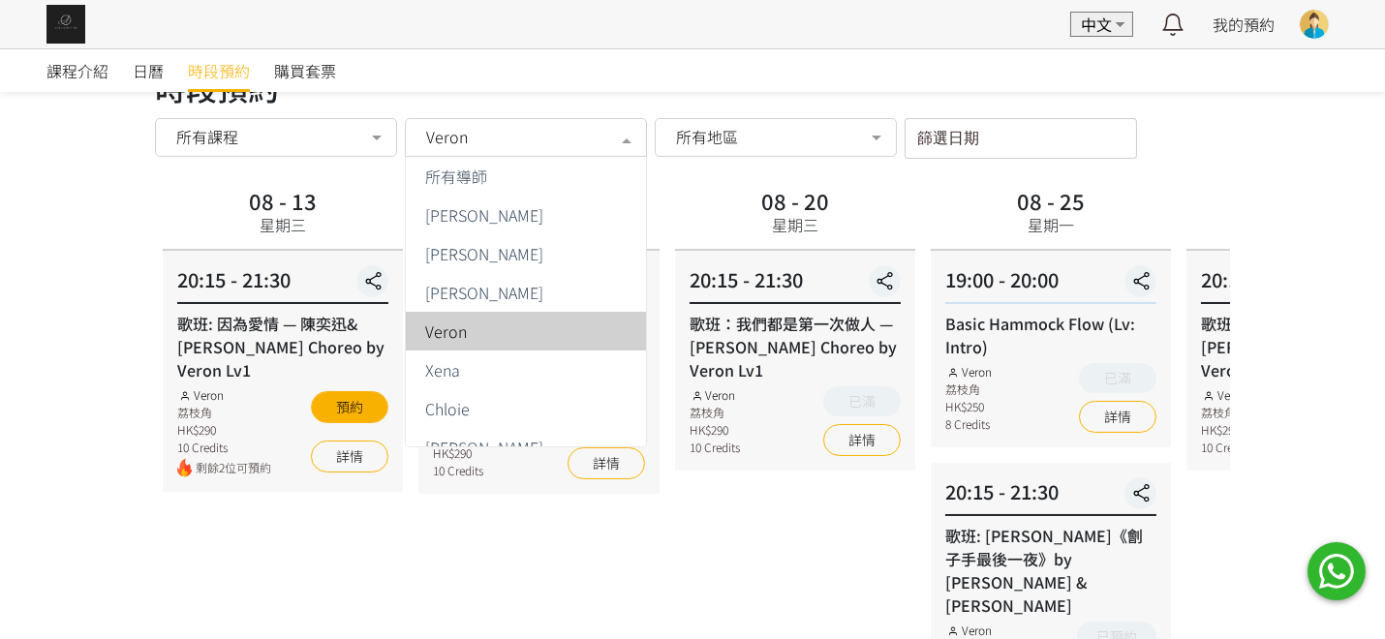
click at [470, 143] on div "Veron" at bounding box center [525, 136] width 215 height 19
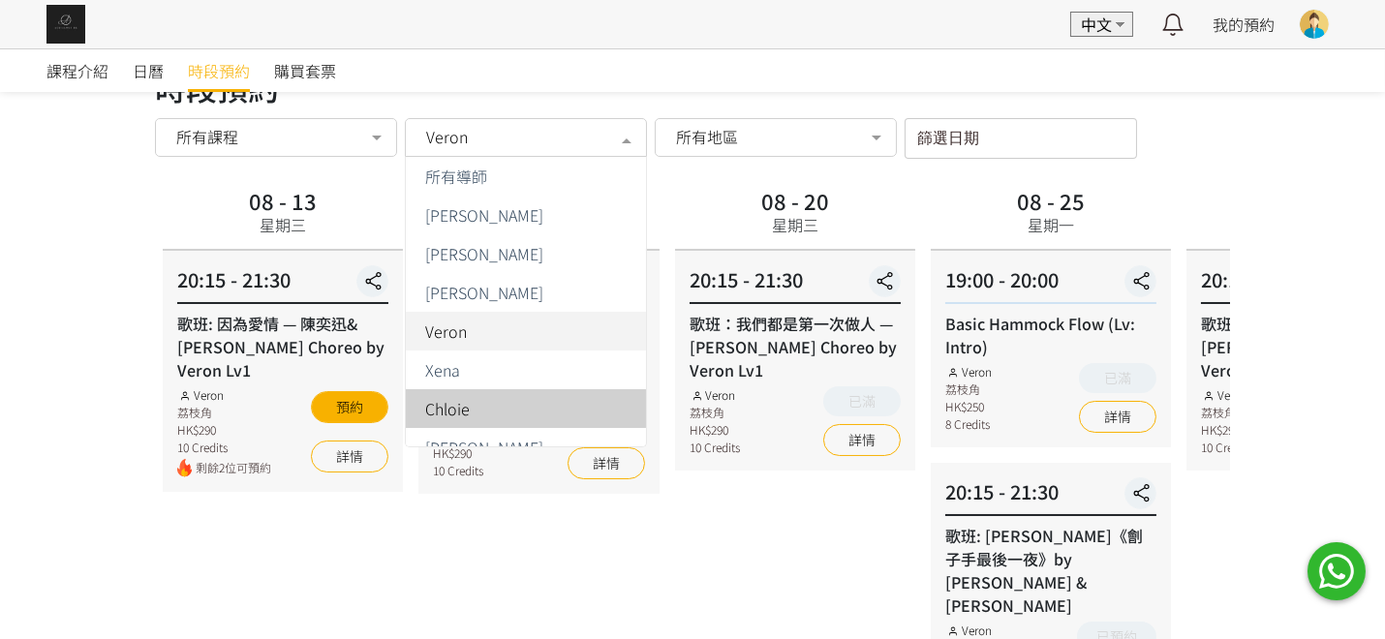
scroll to position [96, 0]
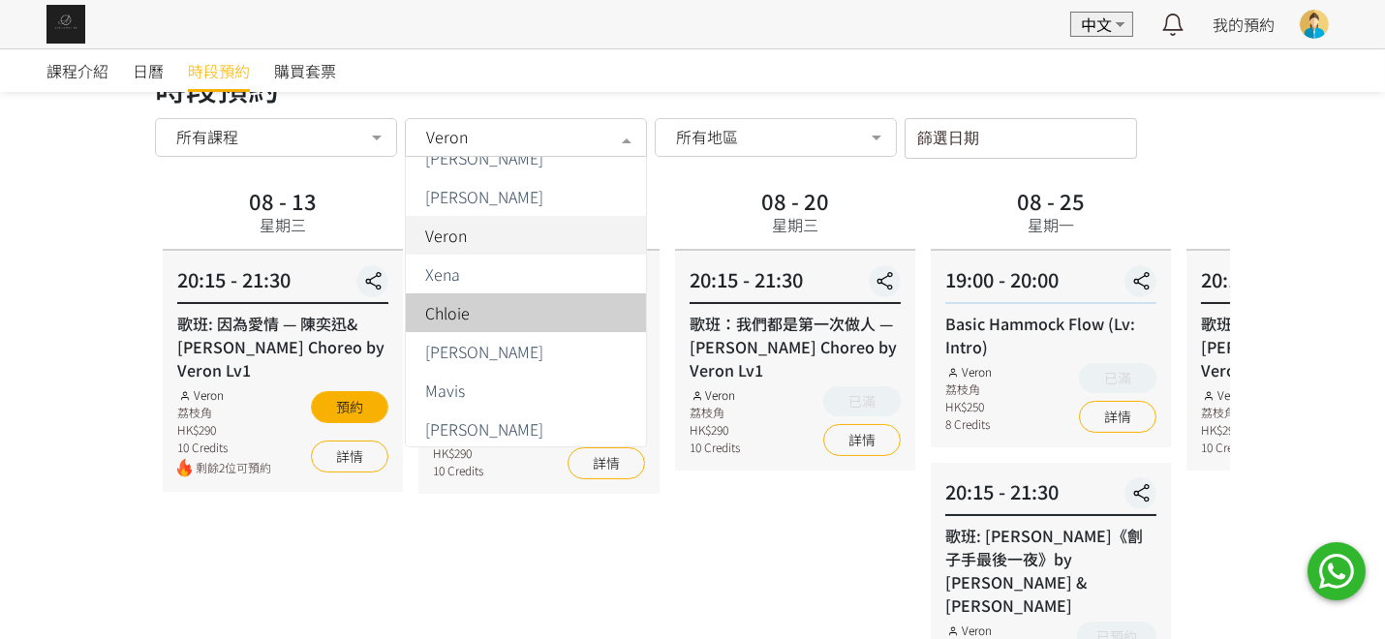
click at [470, 313] on div "Chloie" at bounding box center [525, 312] width 217 height 15
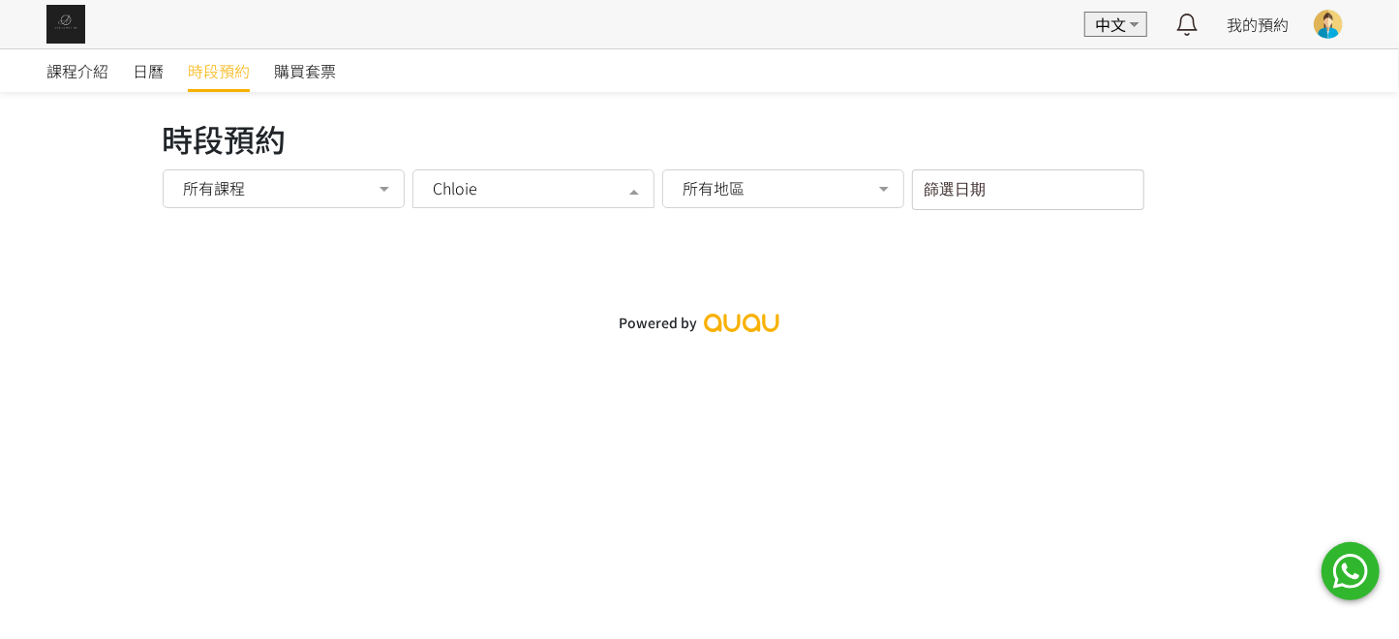
click at [467, 179] on span "Chloie" at bounding box center [455, 187] width 45 height 19
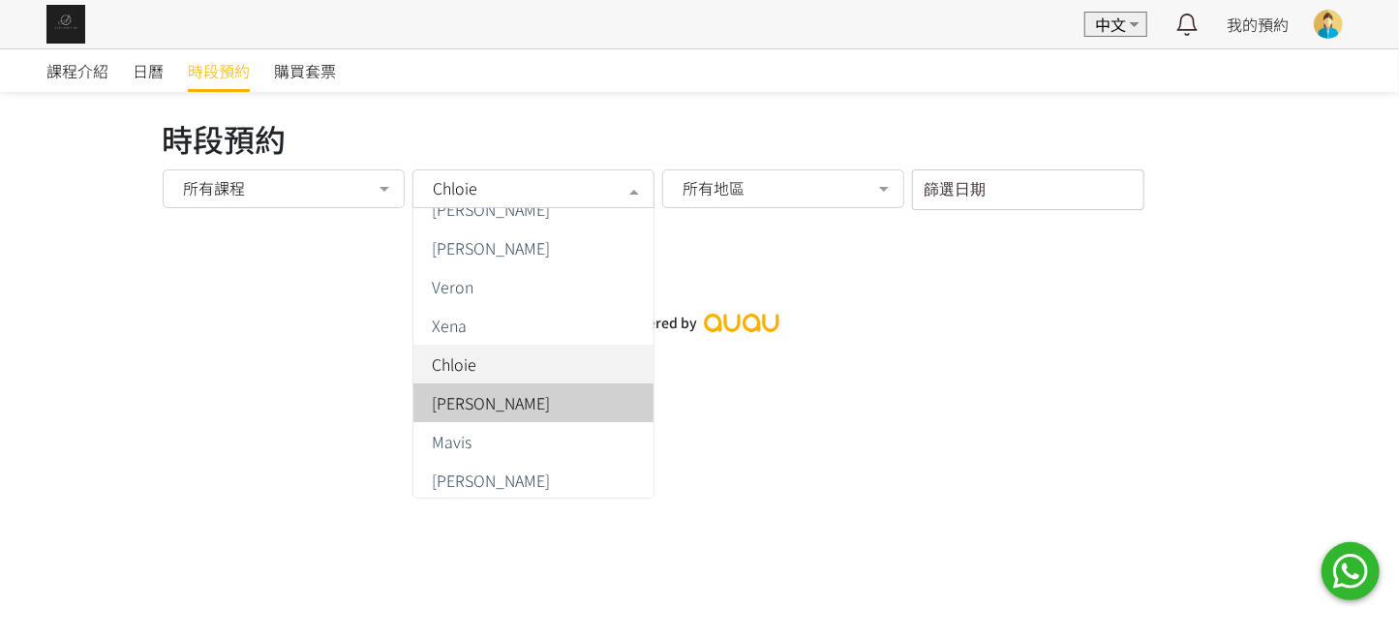
drag, startPoint x: 574, startPoint y: 413, endPoint x: 549, endPoint y: 370, distance: 49.5
click at [573, 413] on span "Jessica Ng" at bounding box center [534, 402] width 240 height 39
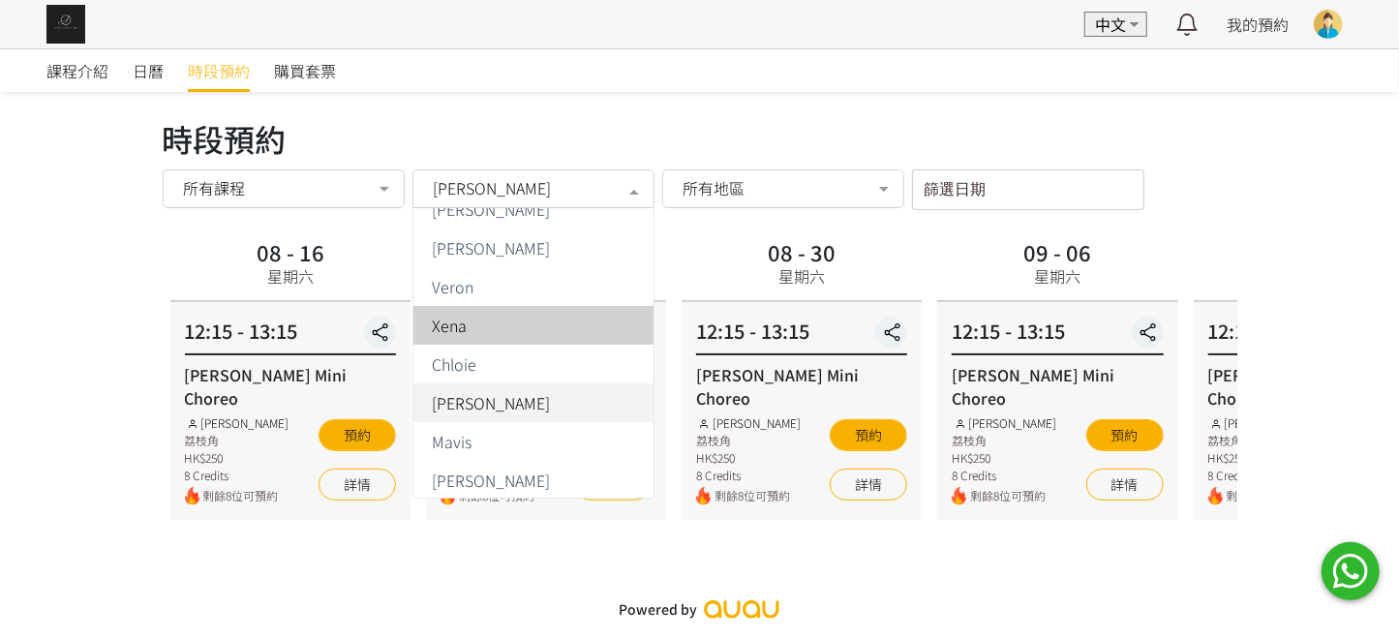
click at [506, 175] on span "Jessica Ng" at bounding box center [532, 186] width 215 height 22
click at [462, 318] on span "Xena" at bounding box center [450, 325] width 35 height 15
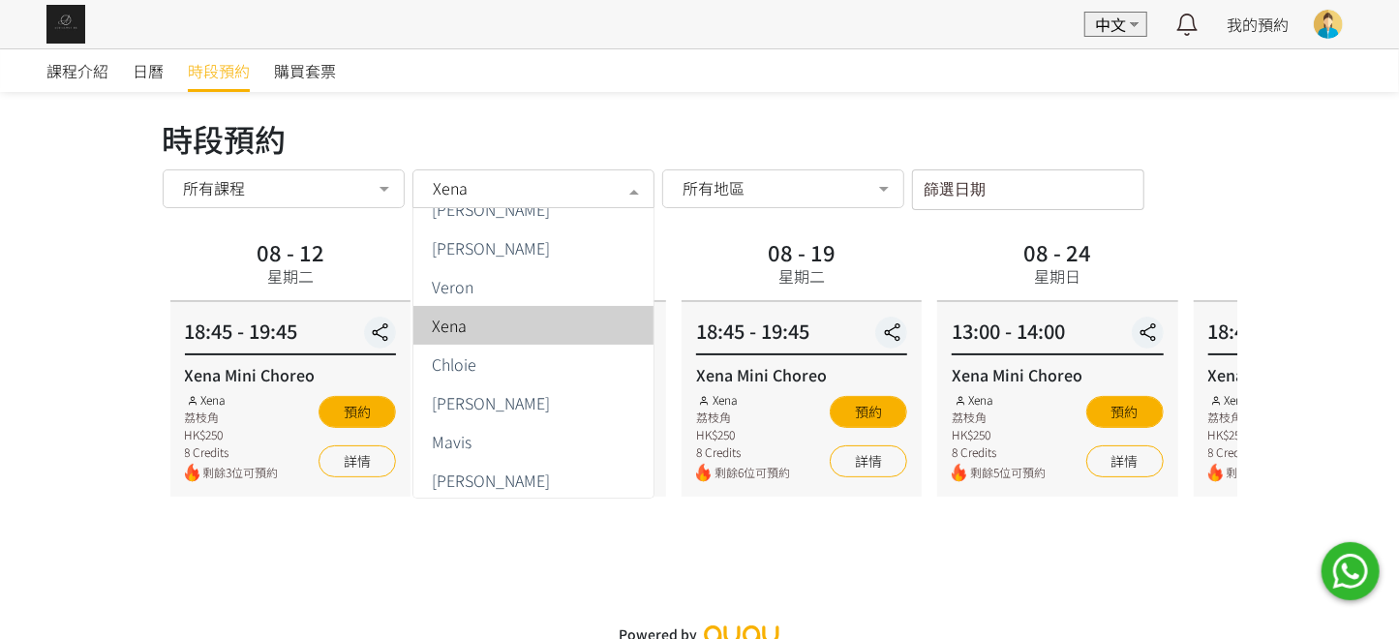
click at [527, 199] on div "Xena" at bounding box center [534, 188] width 242 height 39
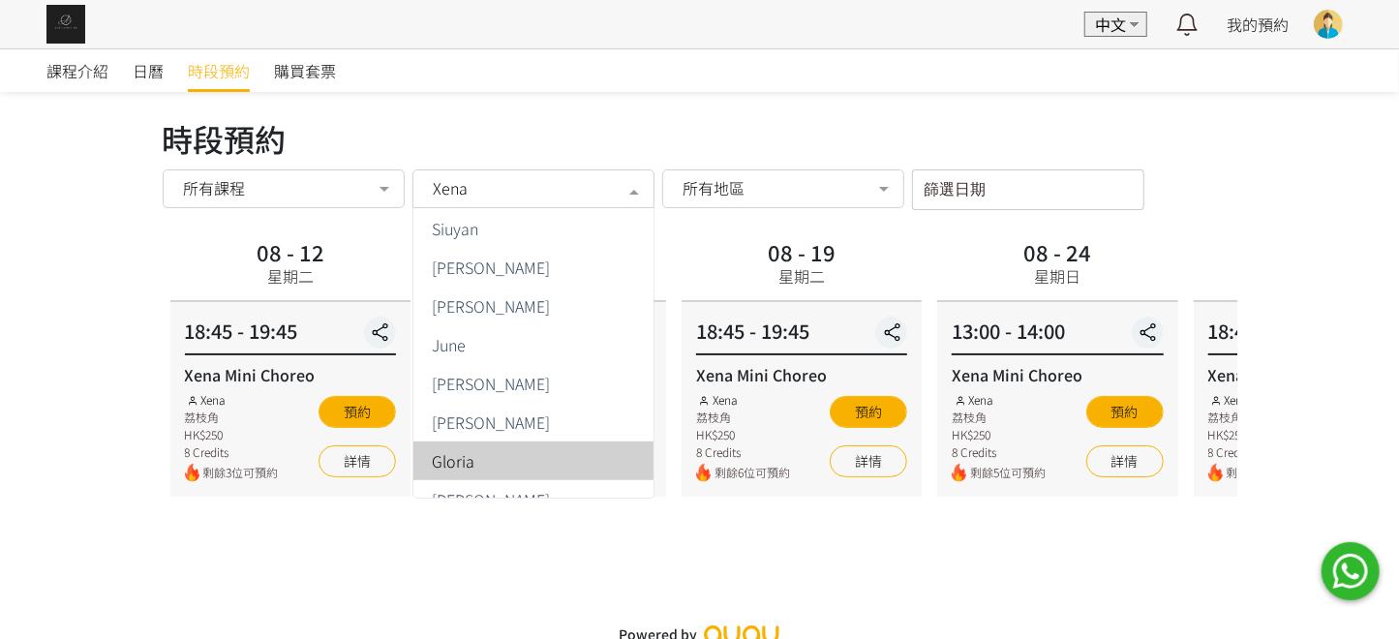
scroll to position [600, 0]
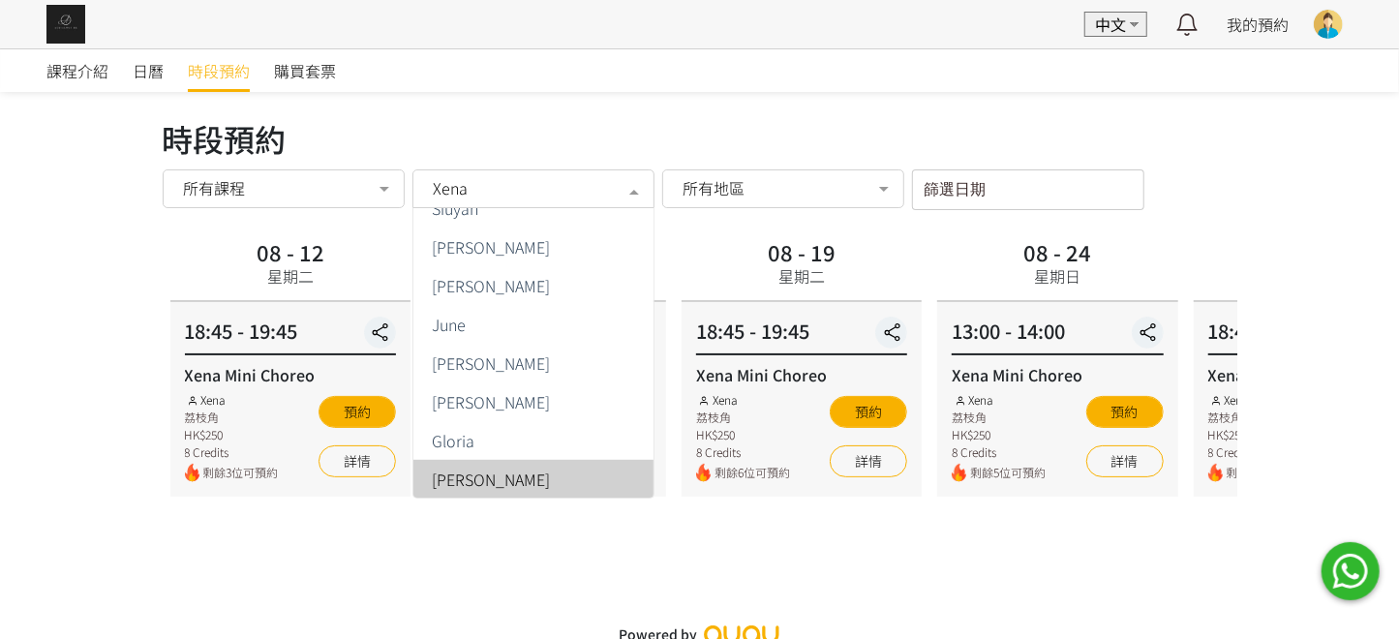
click at [541, 486] on span "Rachel Kaka" at bounding box center [534, 479] width 240 height 39
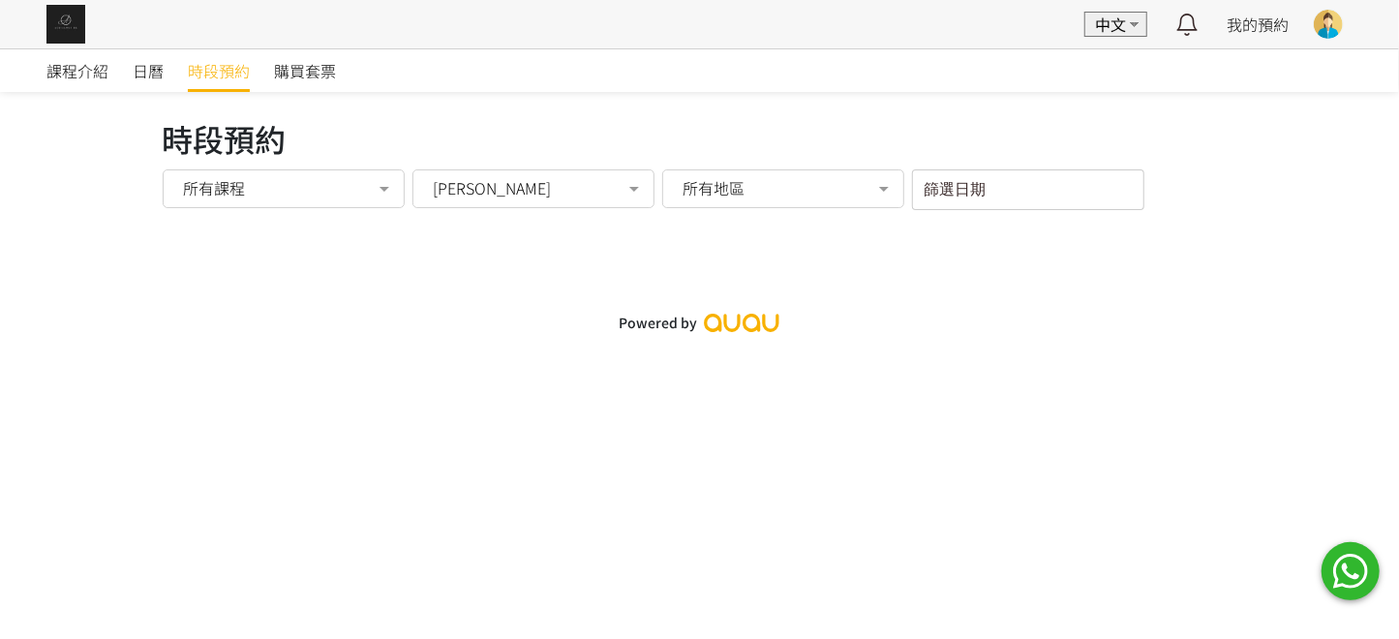
click at [489, 190] on span "Rachel Kaka" at bounding box center [492, 187] width 118 height 19
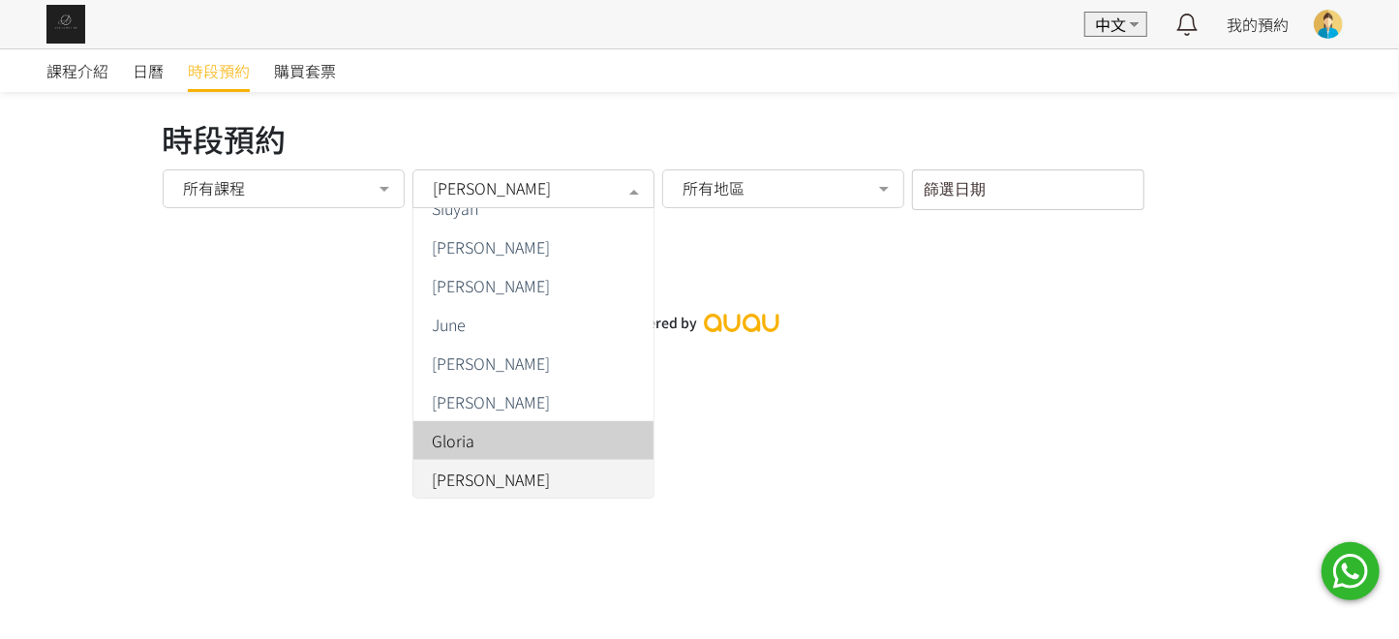
click at [488, 443] on div "Gloria" at bounding box center [533, 440] width 217 height 15
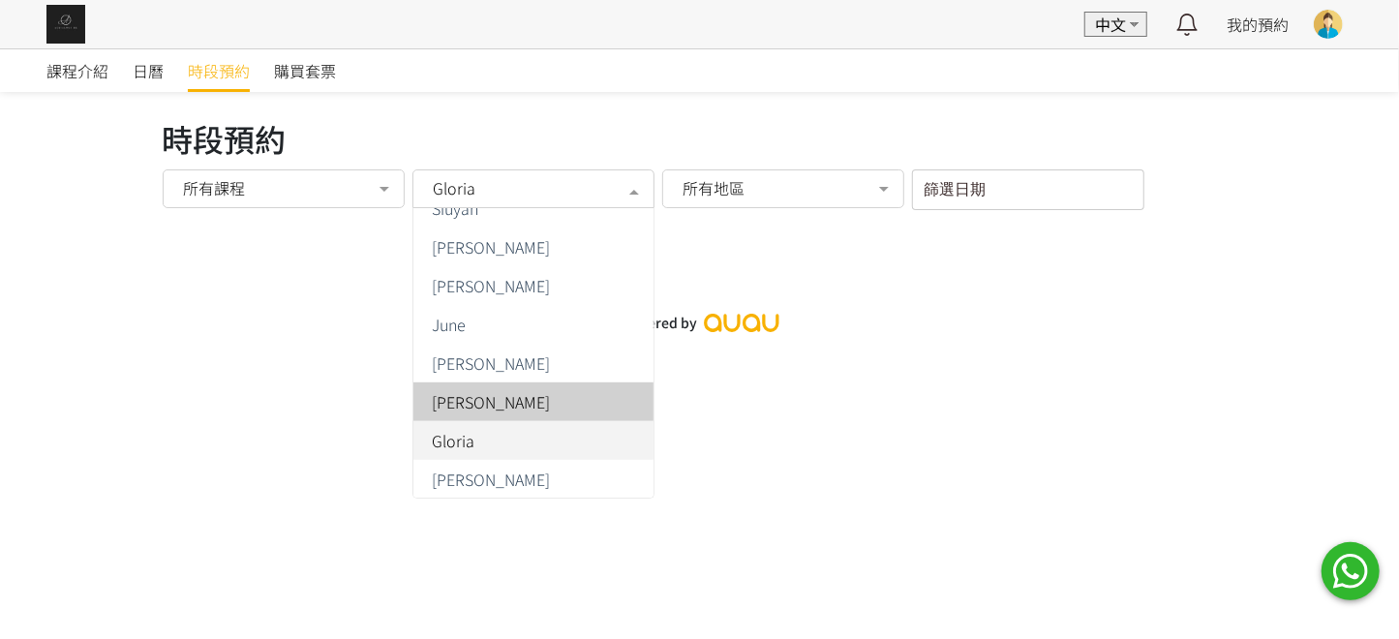
drag, startPoint x: 488, startPoint y: 183, endPoint x: 538, endPoint y: 364, distance: 188.0
click at [489, 183] on div "Gloria" at bounding box center [532, 187] width 215 height 19
drag, startPoint x: 510, startPoint y: 393, endPoint x: 492, endPoint y: 345, distance: 51.8
click at [508, 391] on span "Jane" at bounding box center [534, 402] width 240 height 39
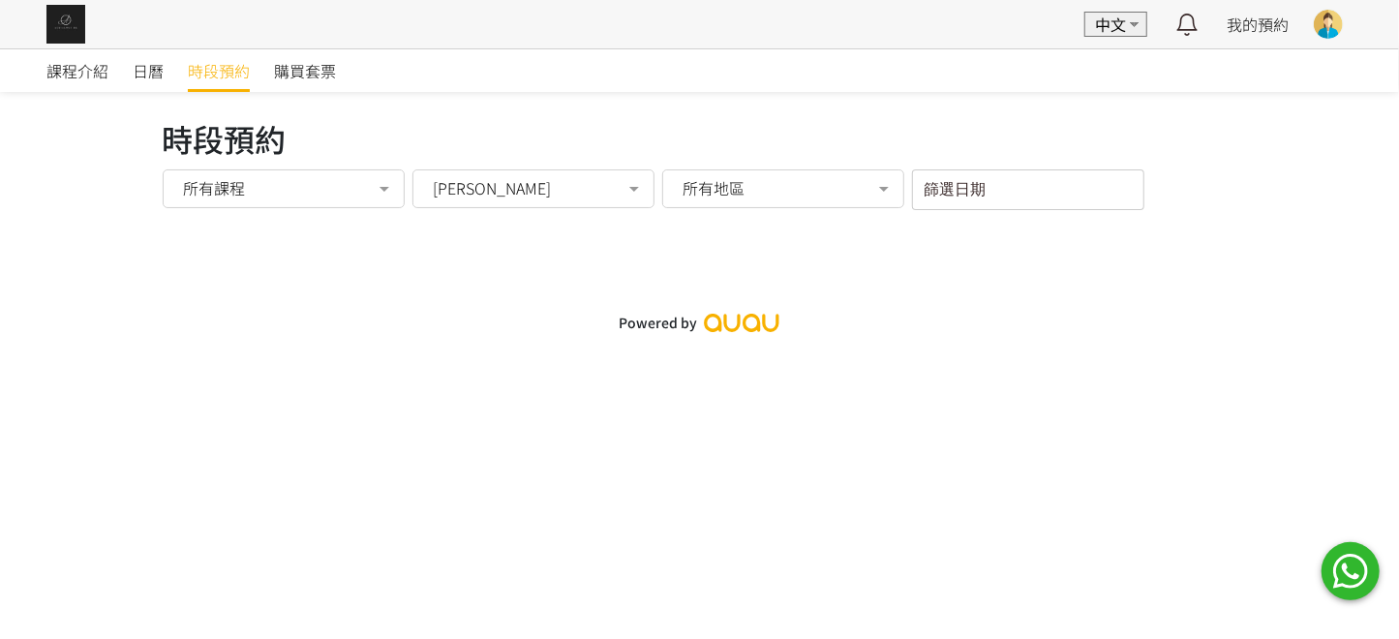
drag, startPoint x: 488, startPoint y: 194, endPoint x: 481, endPoint y: 217, distance: 24.2
click at [485, 203] on div "Jane" at bounding box center [534, 188] width 242 height 39
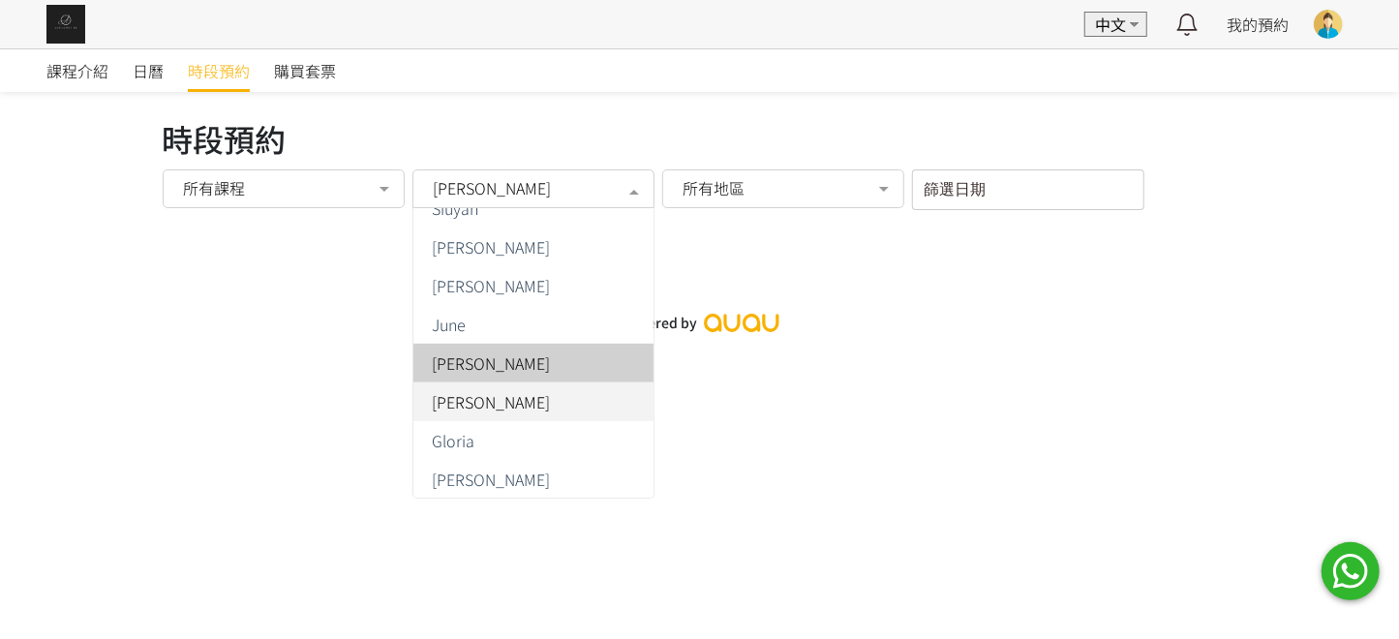
click at [476, 360] on span "Tracy Tsui" at bounding box center [492, 362] width 118 height 15
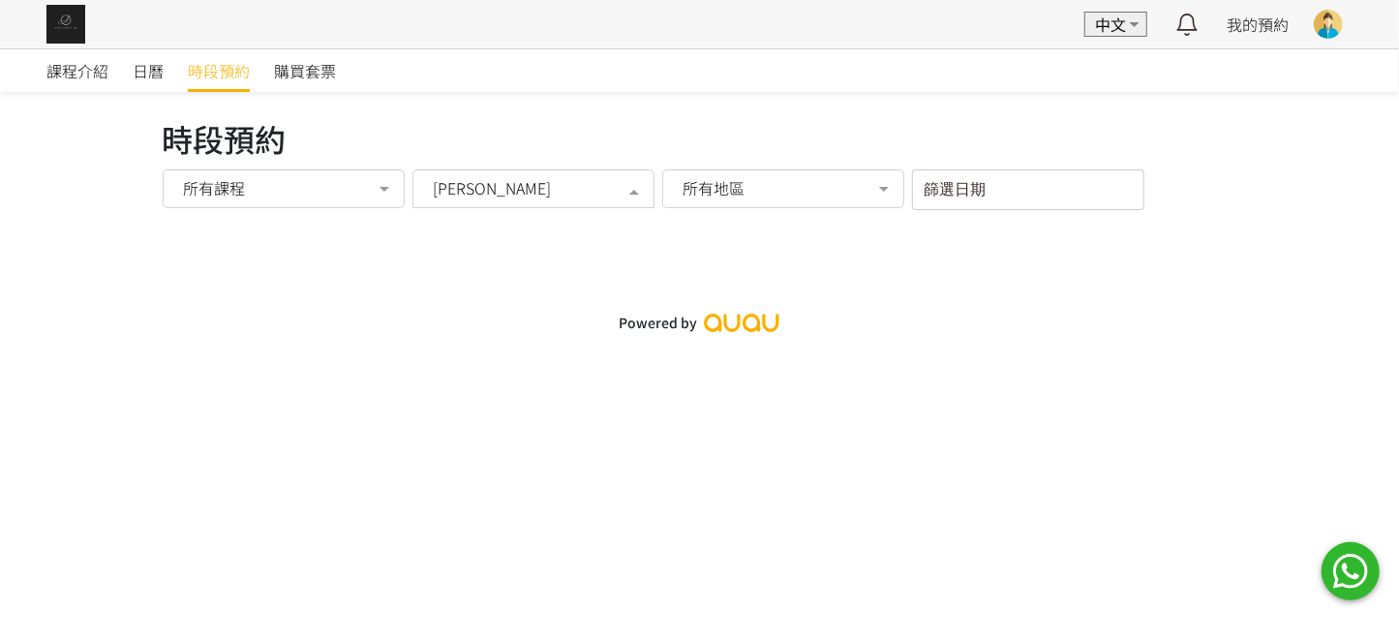
click at [497, 202] on div "Tracy Tsui" at bounding box center [534, 188] width 242 height 39
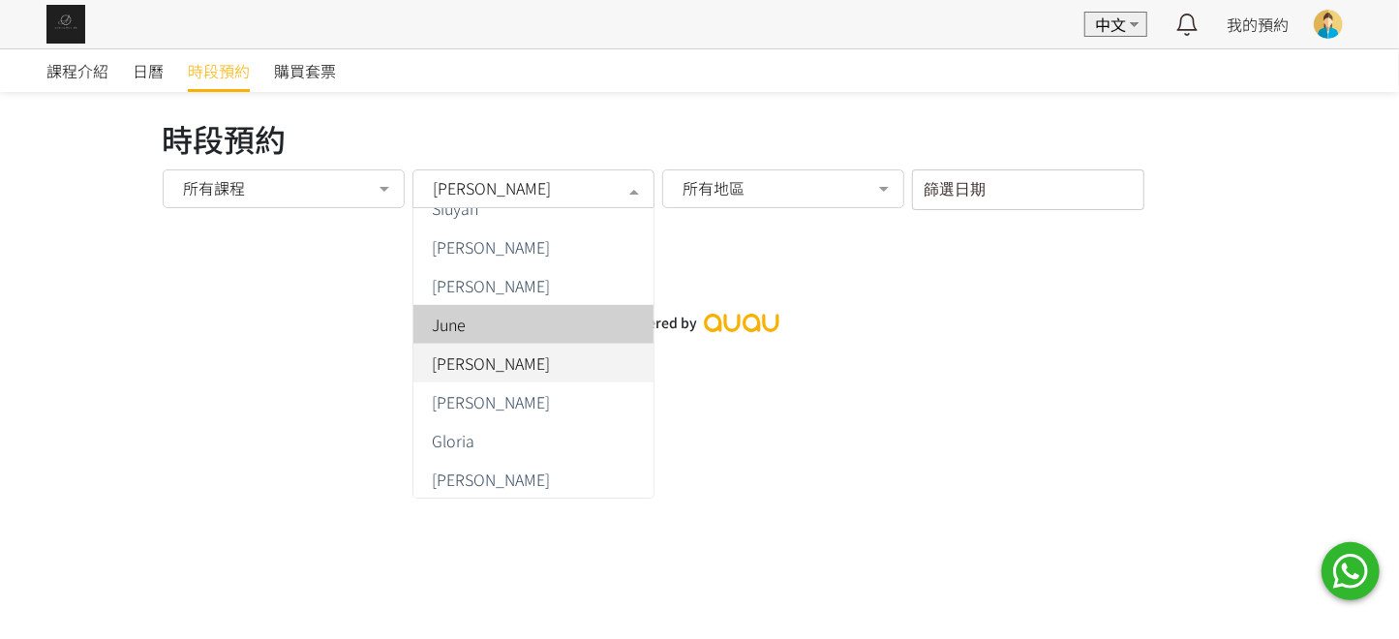
click at [518, 318] on div "June" at bounding box center [533, 324] width 217 height 15
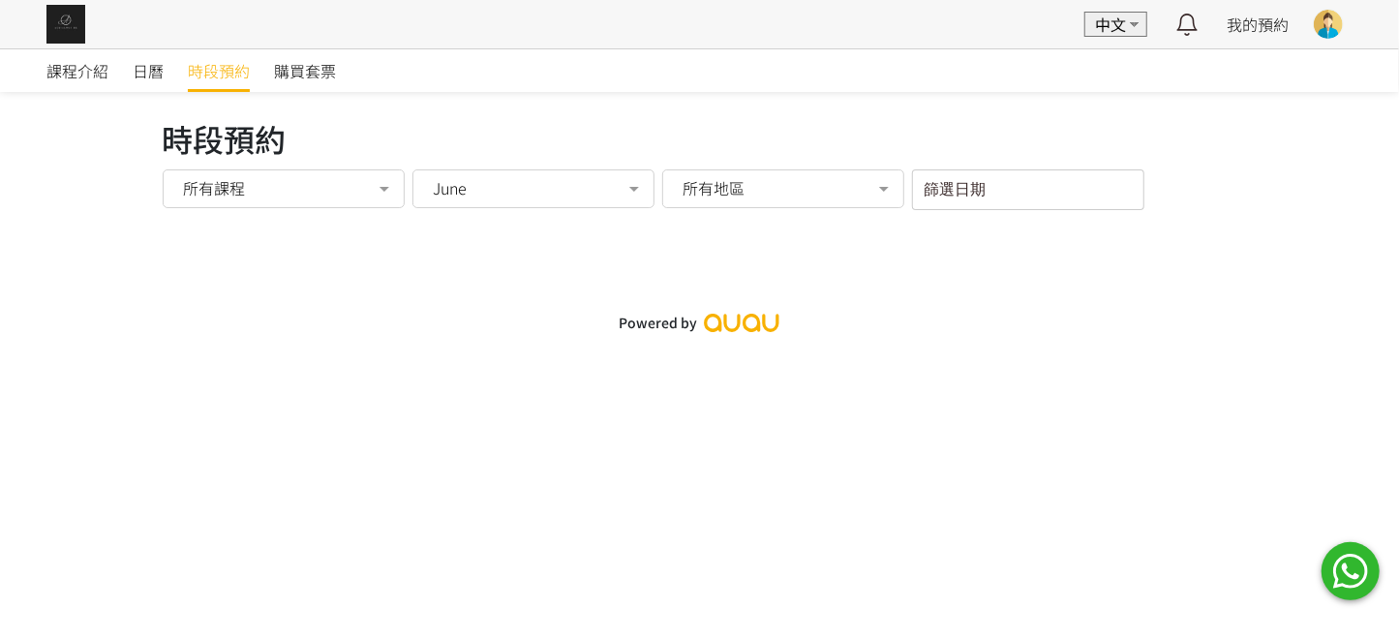
click at [519, 194] on div "June" at bounding box center [532, 187] width 215 height 19
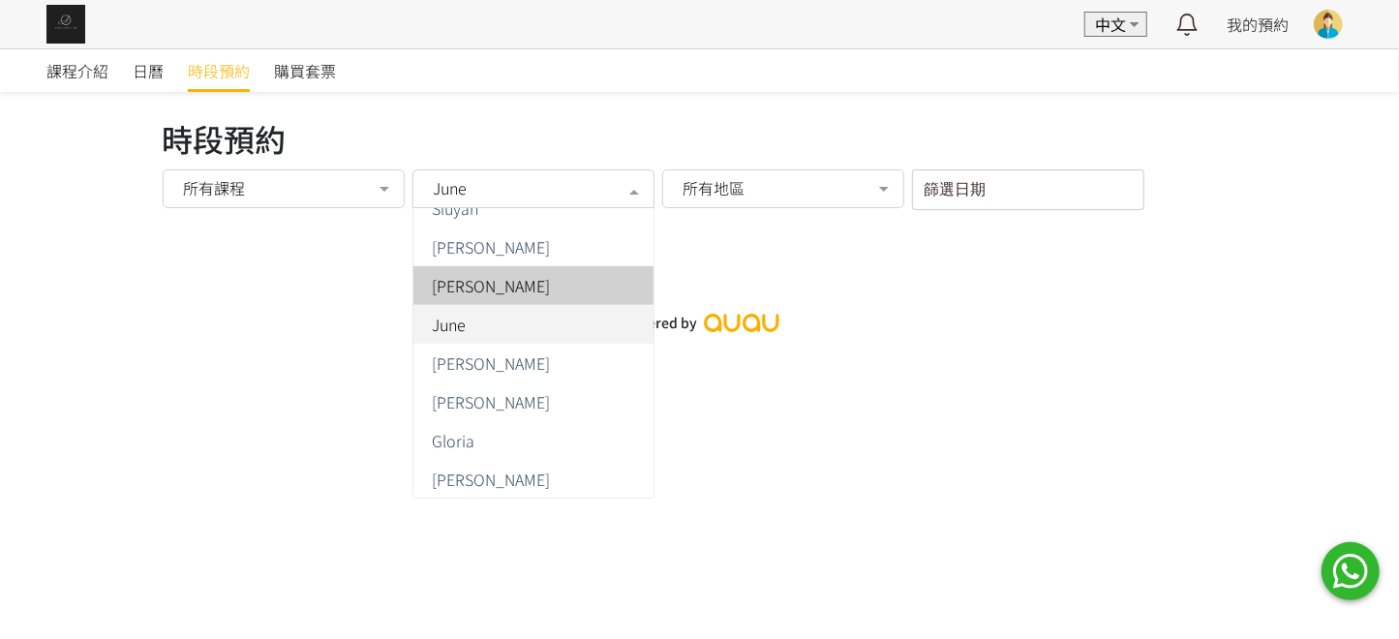
click at [510, 289] on div "Jenny" at bounding box center [533, 285] width 217 height 15
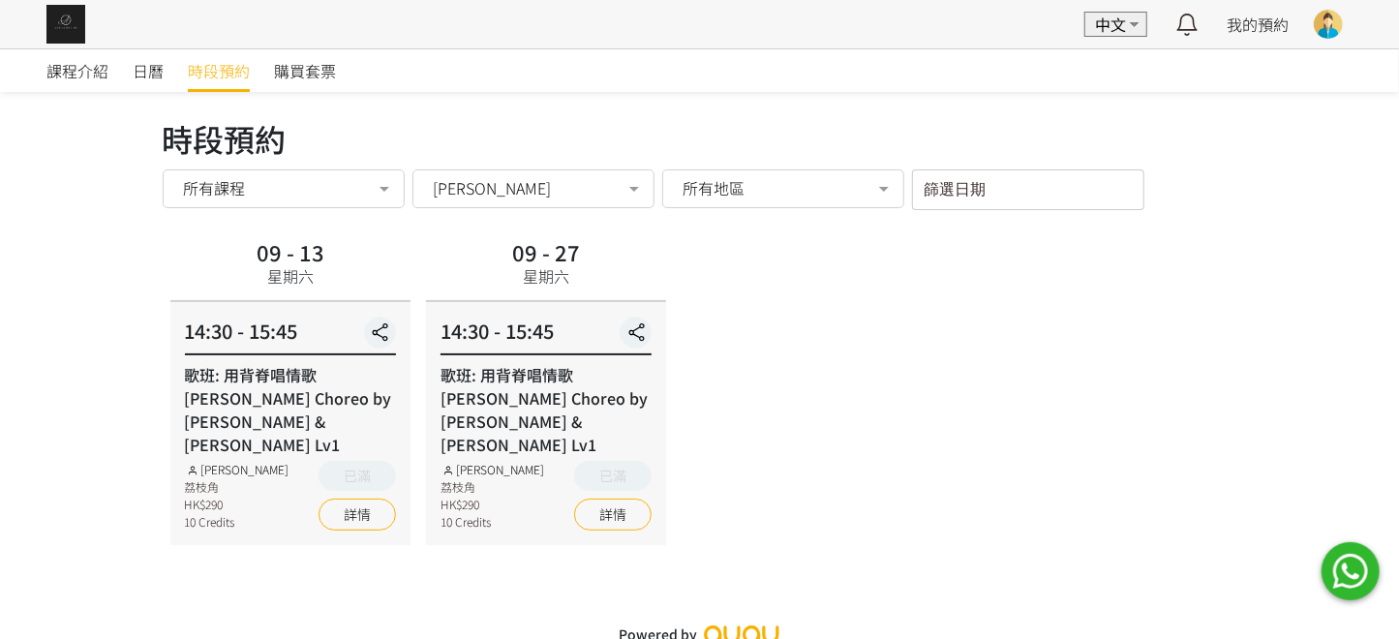
click at [521, 188] on div "Jenny" at bounding box center [532, 187] width 215 height 19
click at [457, 197] on div "Jenny" at bounding box center [534, 188] width 242 height 39
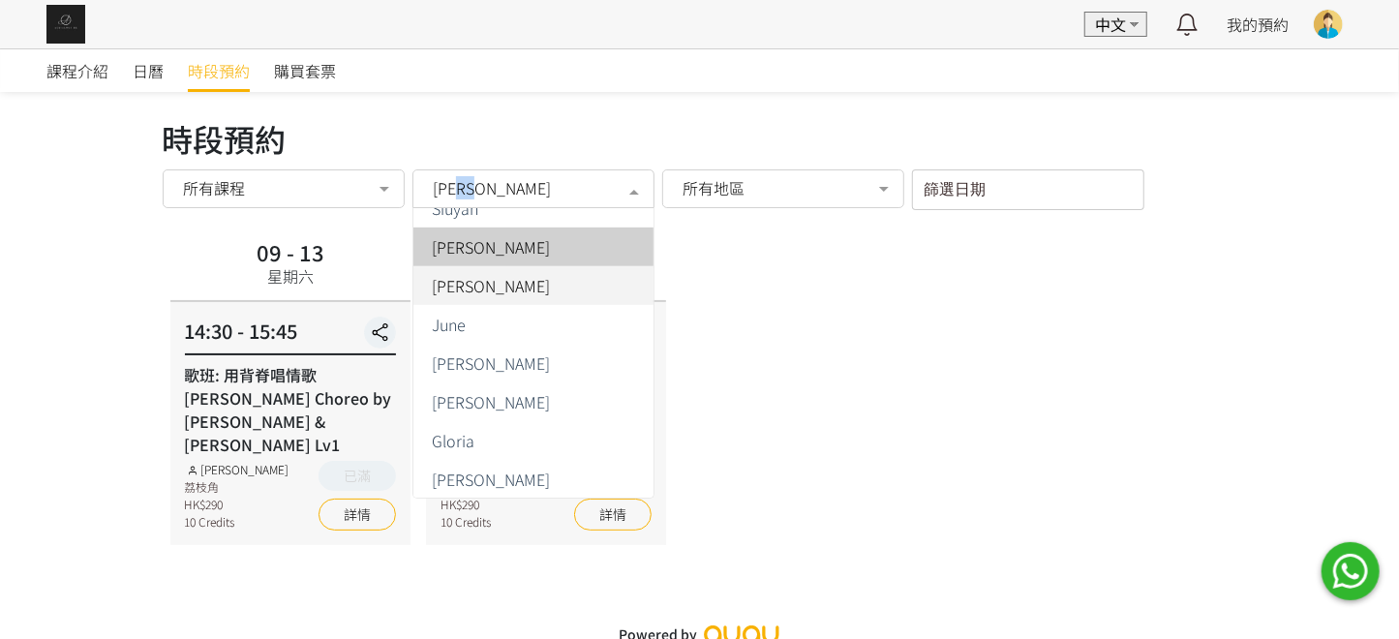
click at [465, 255] on span "Natalie" at bounding box center [492, 246] width 118 height 15
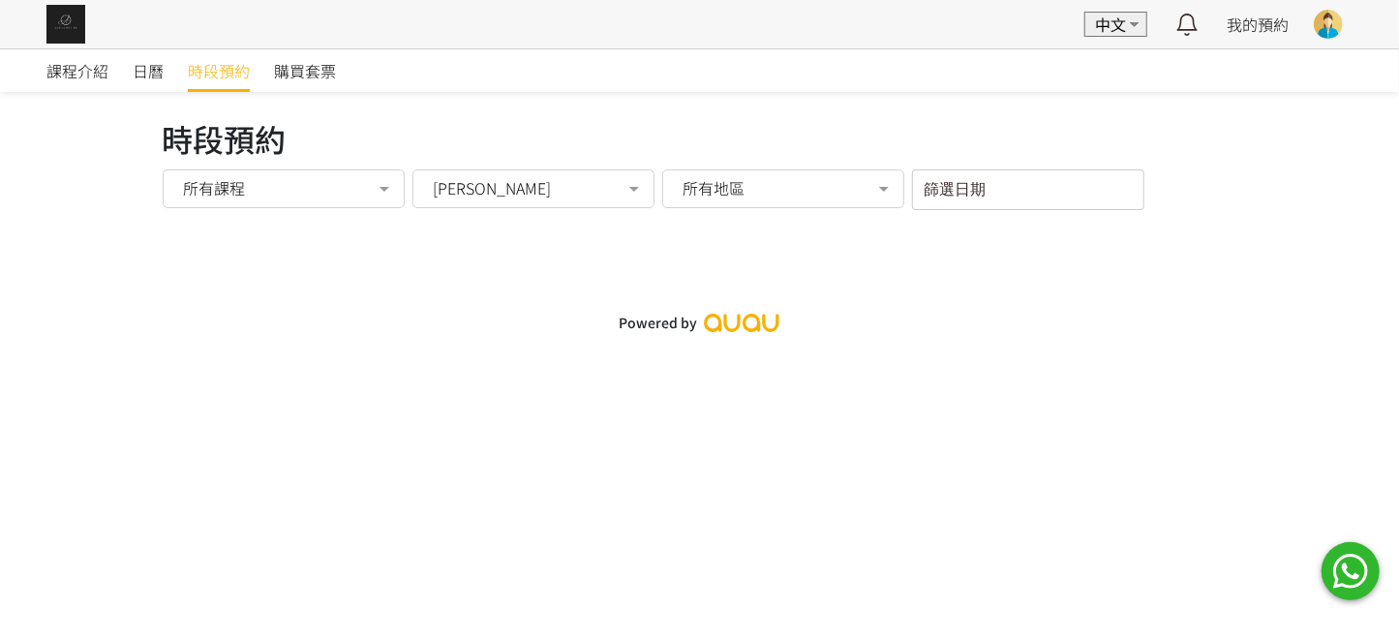
click at [483, 182] on div "Natalie" at bounding box center [532, 187] width 215 height 19
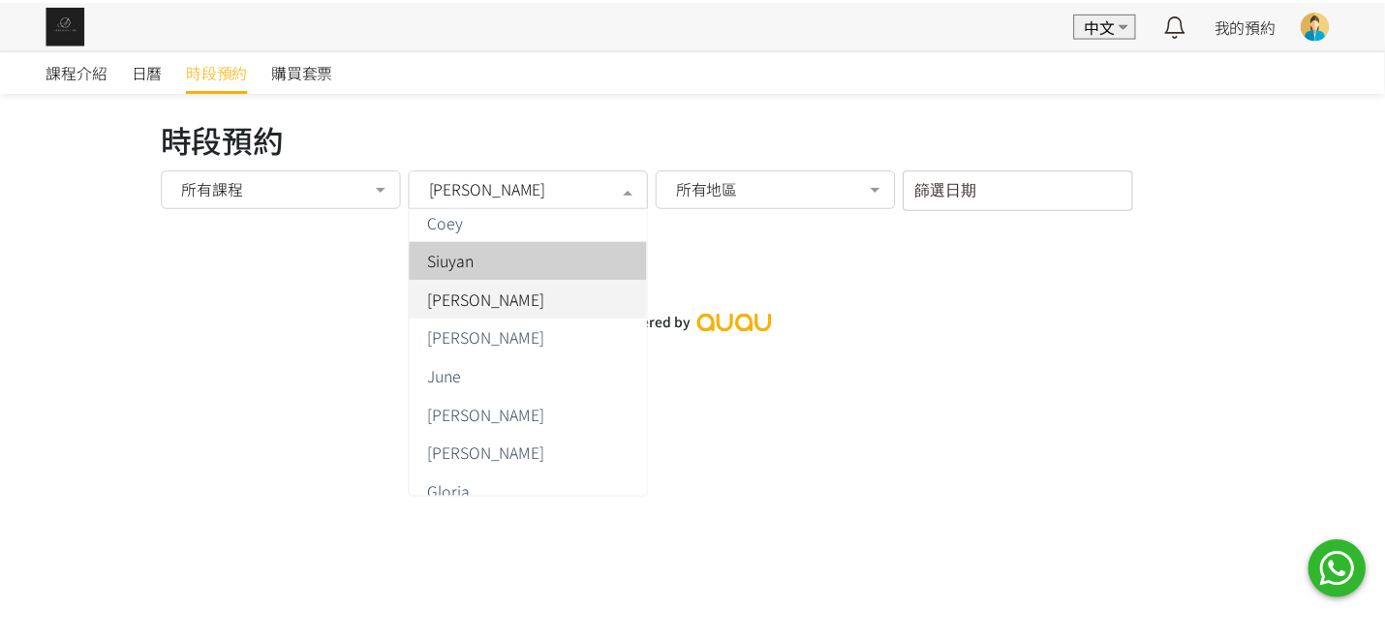
scroll to position [505, 0]
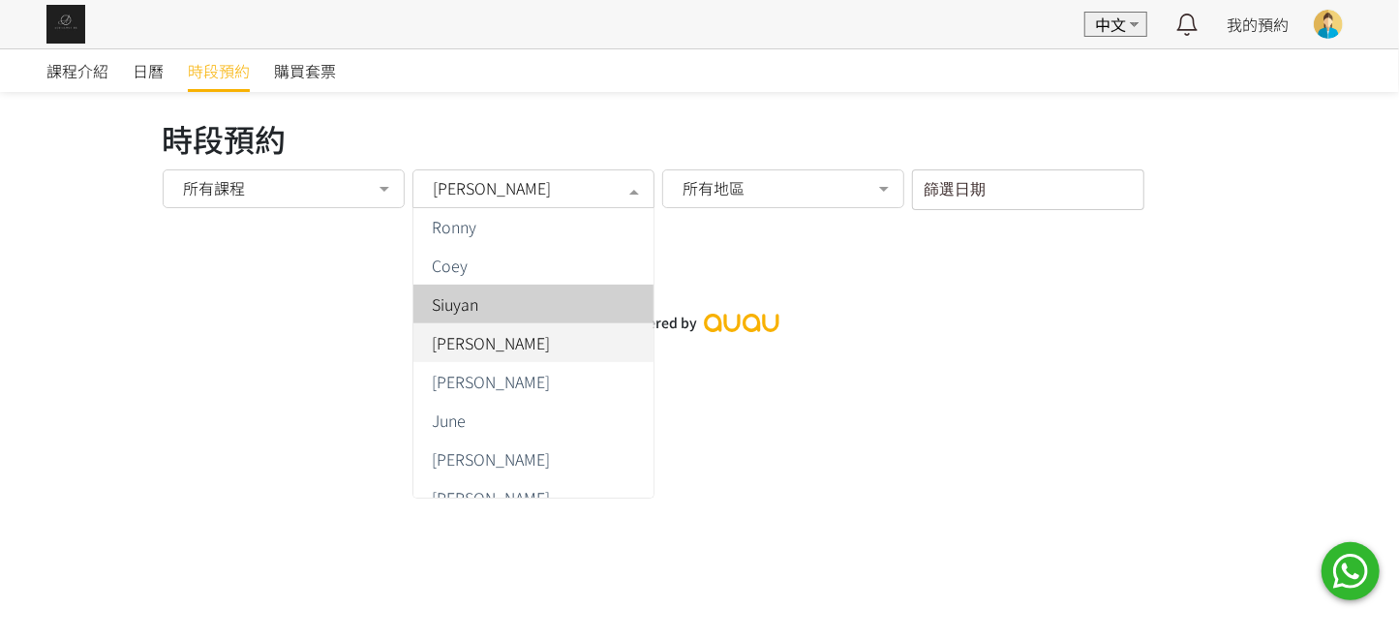
drag, startPoint x: 481, startPoint y: 297, endPoint x: 507, endPoint y: 201, distance: 99.4
click at [481, 295] on span "Siuyan" at bounding box center [534, 304] width 240 height 39
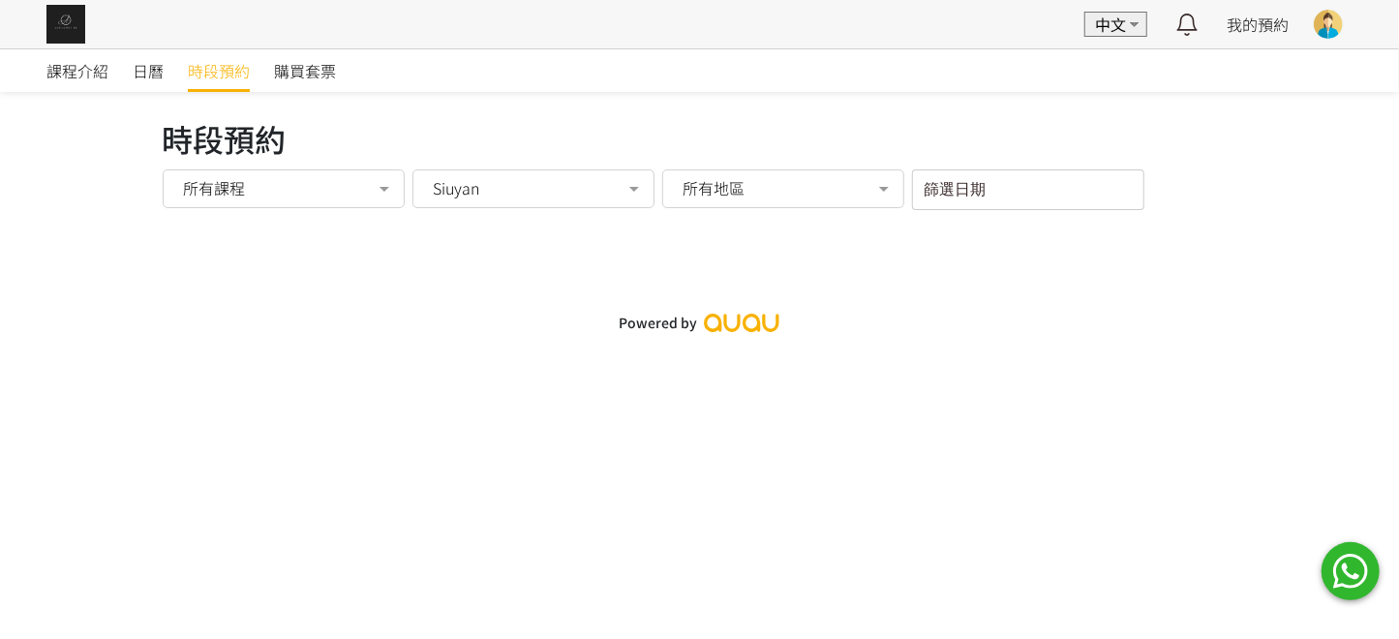
click at [509, 197] on div "Siuyan" at bounding box center [532, 187] width 215 height 19
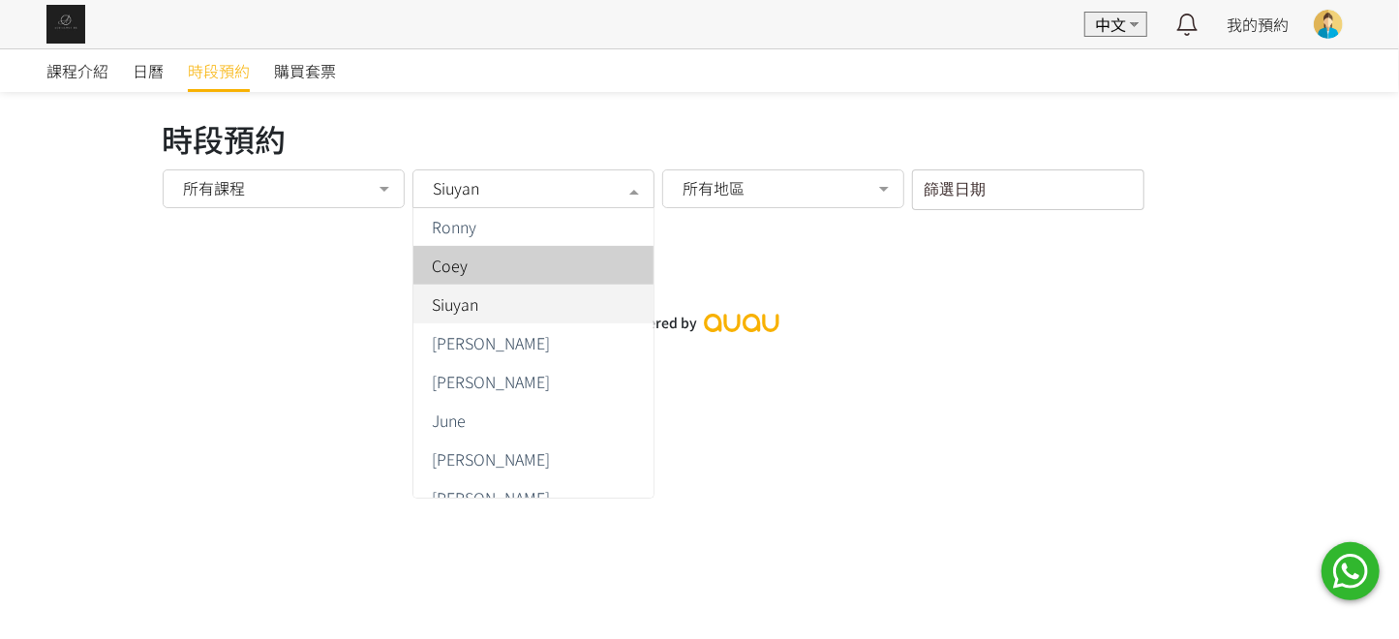
click at [459, 273] on span "Coey" at bounding box center [451, 265] width 36 height 15
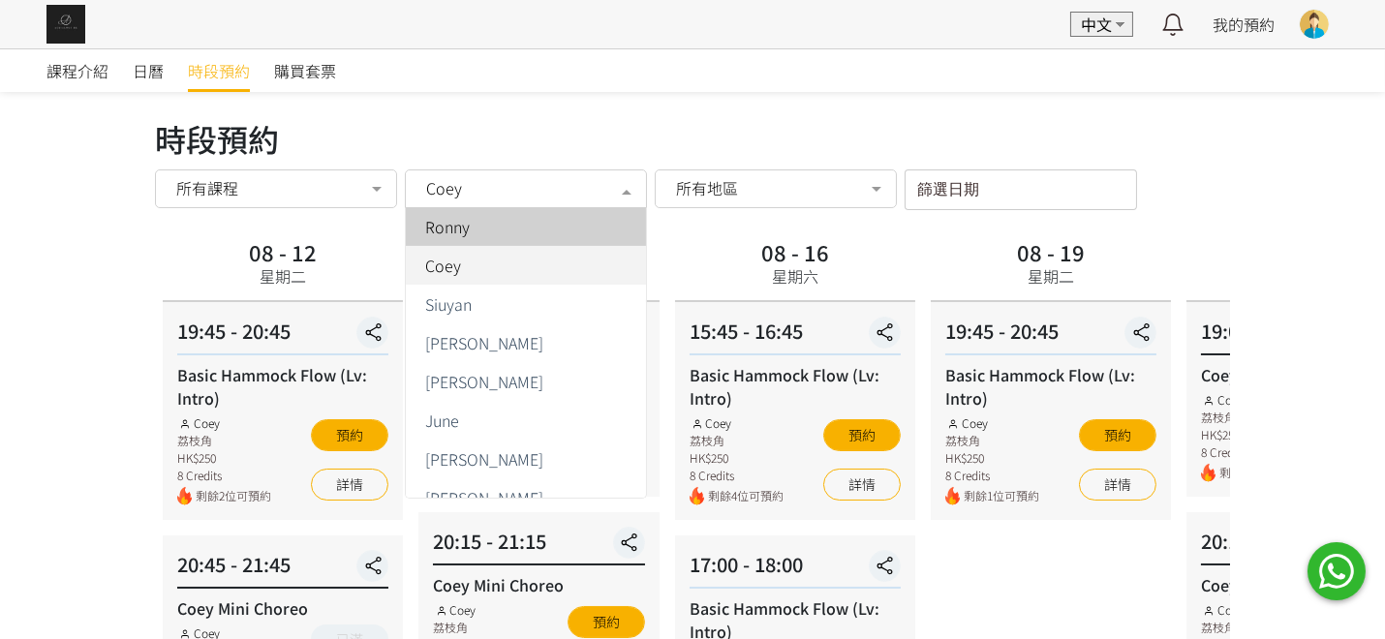
click at [472, 195] on div "Coey" at bounding box center [525, 187] width 215 height 19
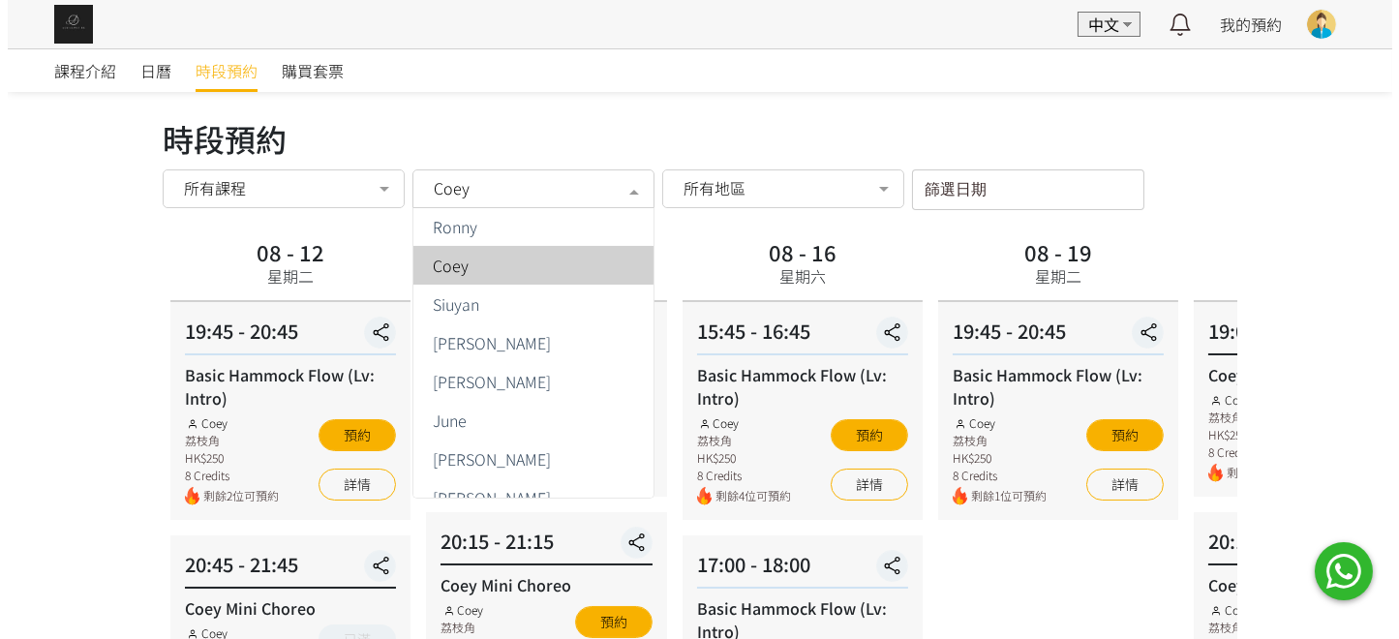
scroll to position [408, 0]
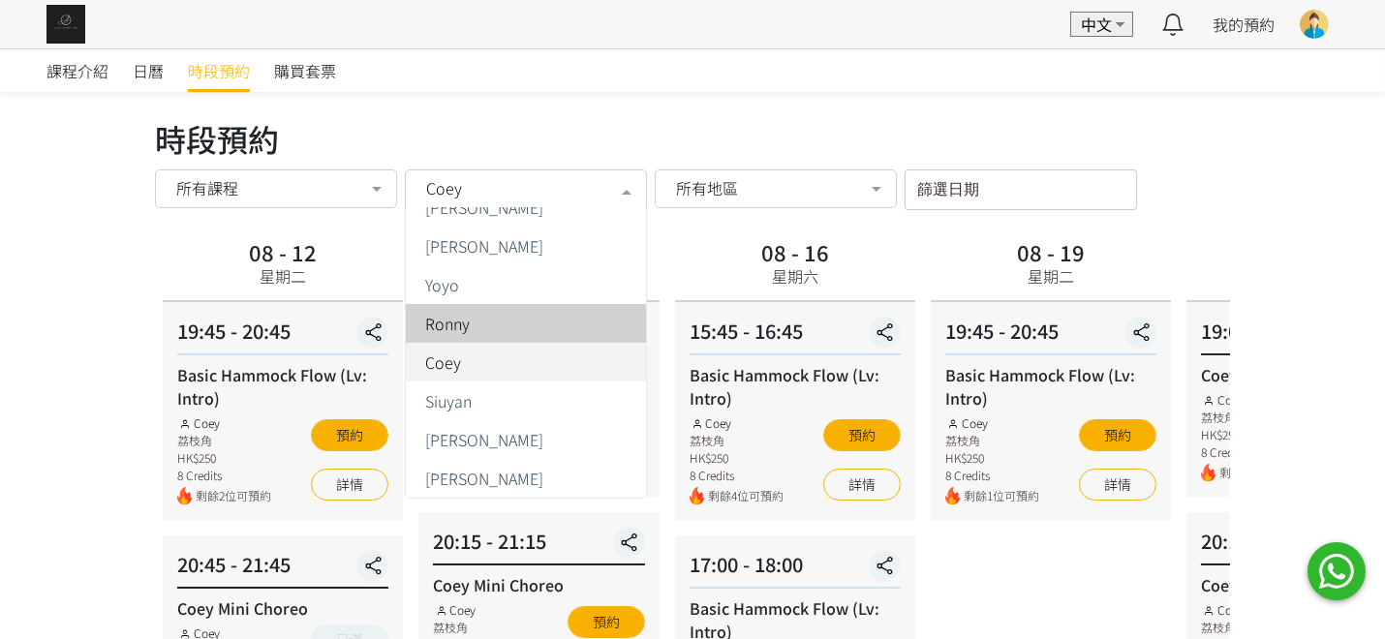
click at [507, 332] on span "Ronny" at bounding box center [526, 323] width 240 height 39
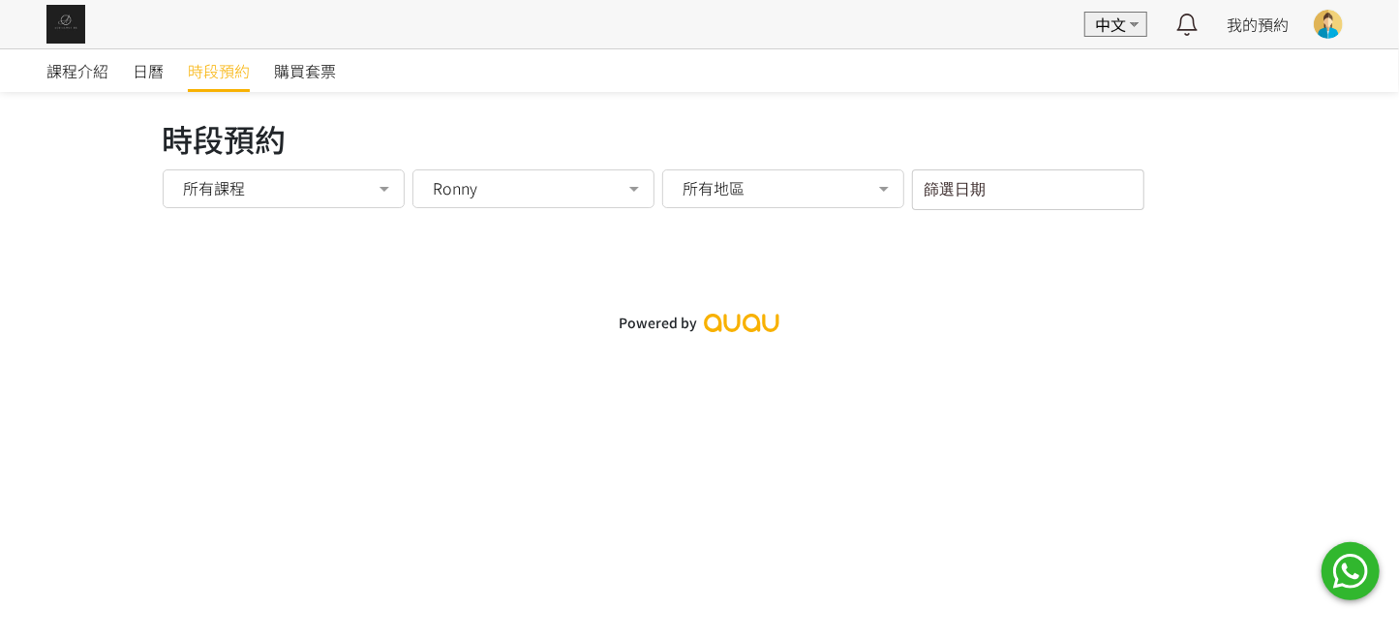
click at [519, 185] on div "Ronny" at bounding box center [532, 187] width 215 height 19
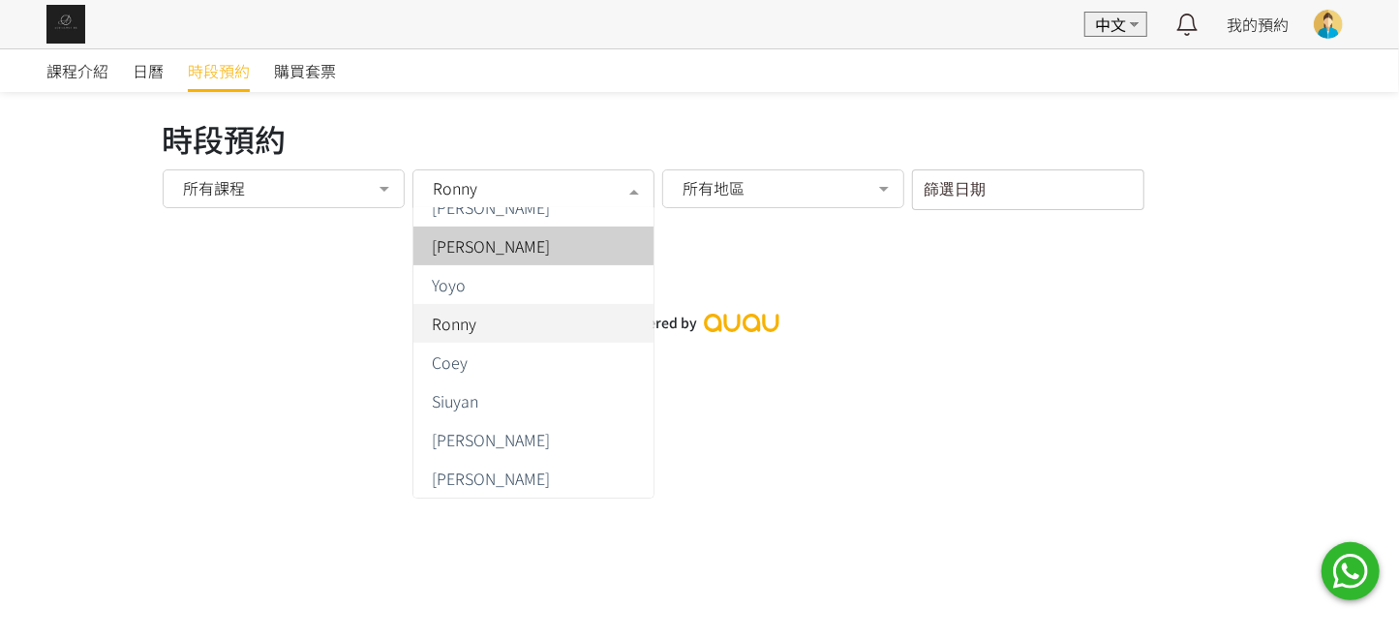
click at [497, 256] on span "Nicole" at bounding box center [534, 246] width 240 height 39
drag, startPoint x: 501, startPoint y: 205, endPoint x: 498, endPoint y: 255, distance: 49.5
click at [498, 202] on div "Nicole" at bounding box center [534, 188] width 242 height 39
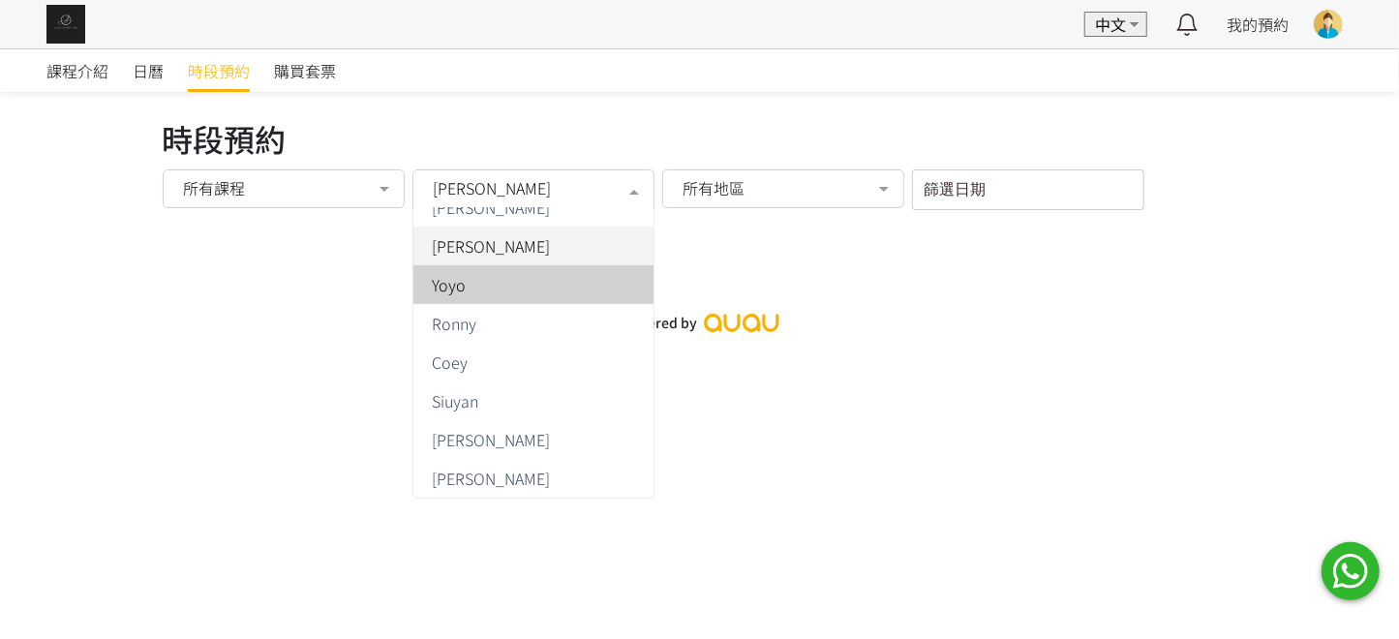
click at [496, 295] on span "Yoyo" at bounding box center [534, 284] width 240 height 39
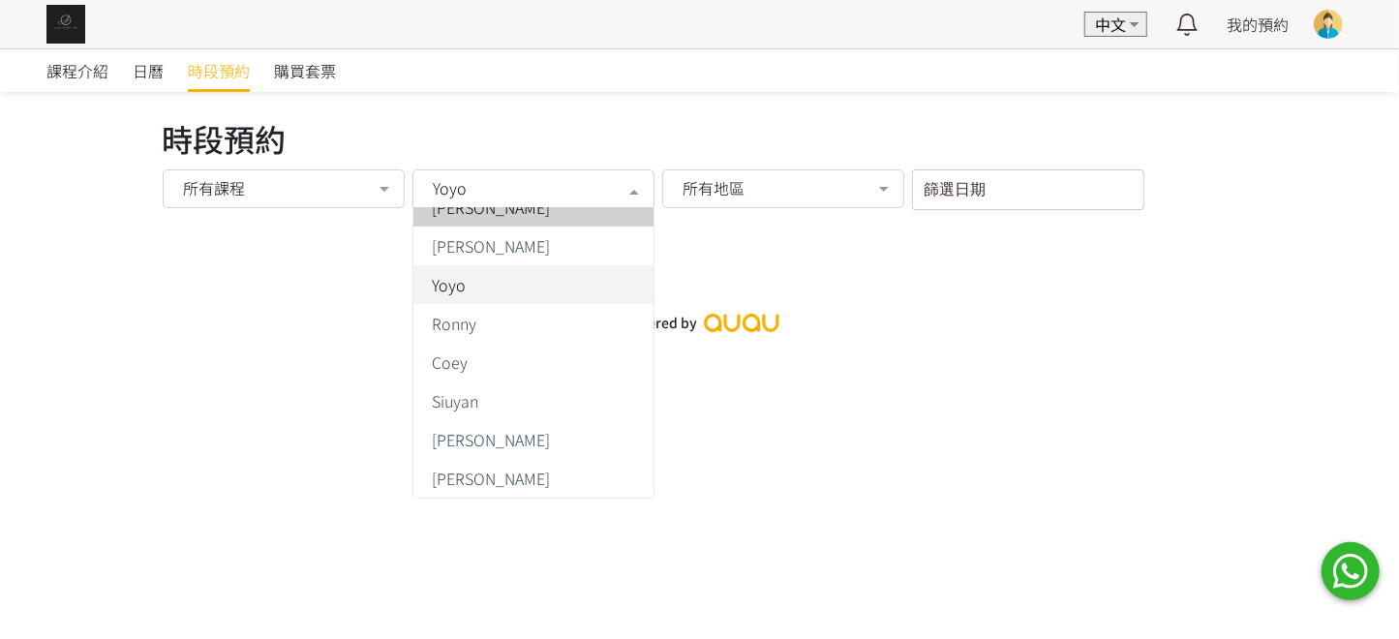
drag, startPoint x: 516, startPoint y: 201, endPoint x: 498, endPoint y: 270, distance: 71.2
click at [516, 202] on div "Yoyo" at bounding box center [534, 188] width 242 height 39
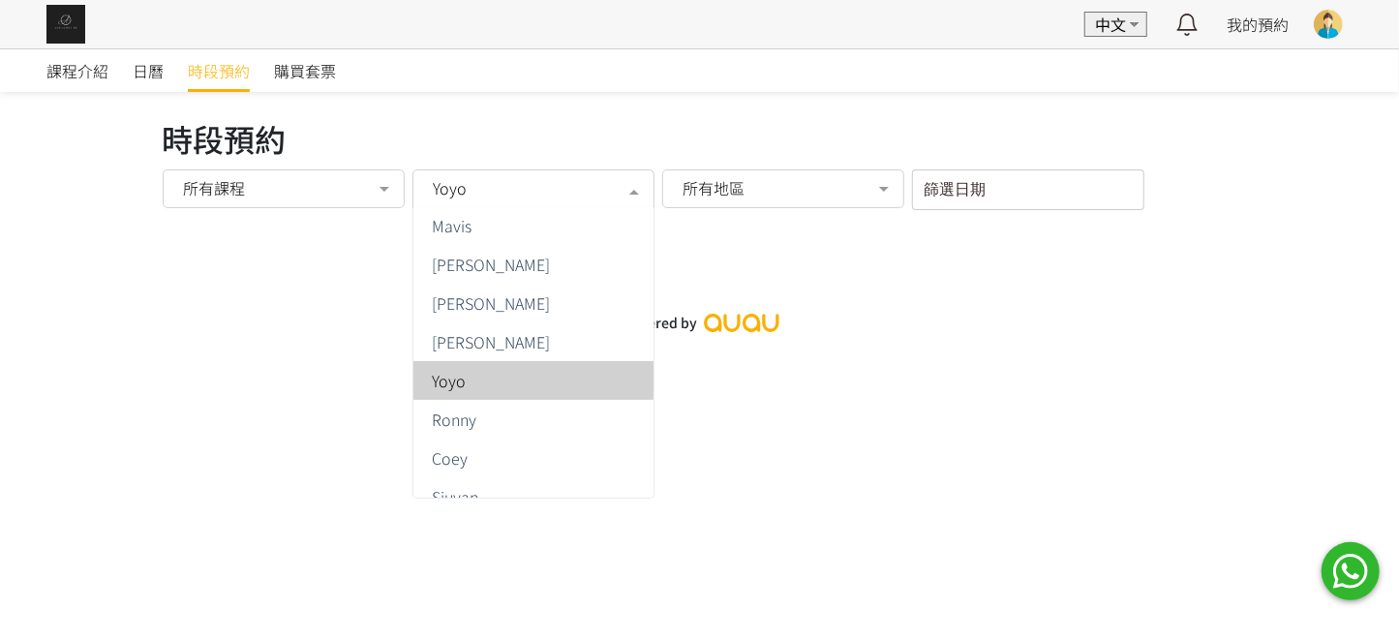
scroll to position [311, 0]
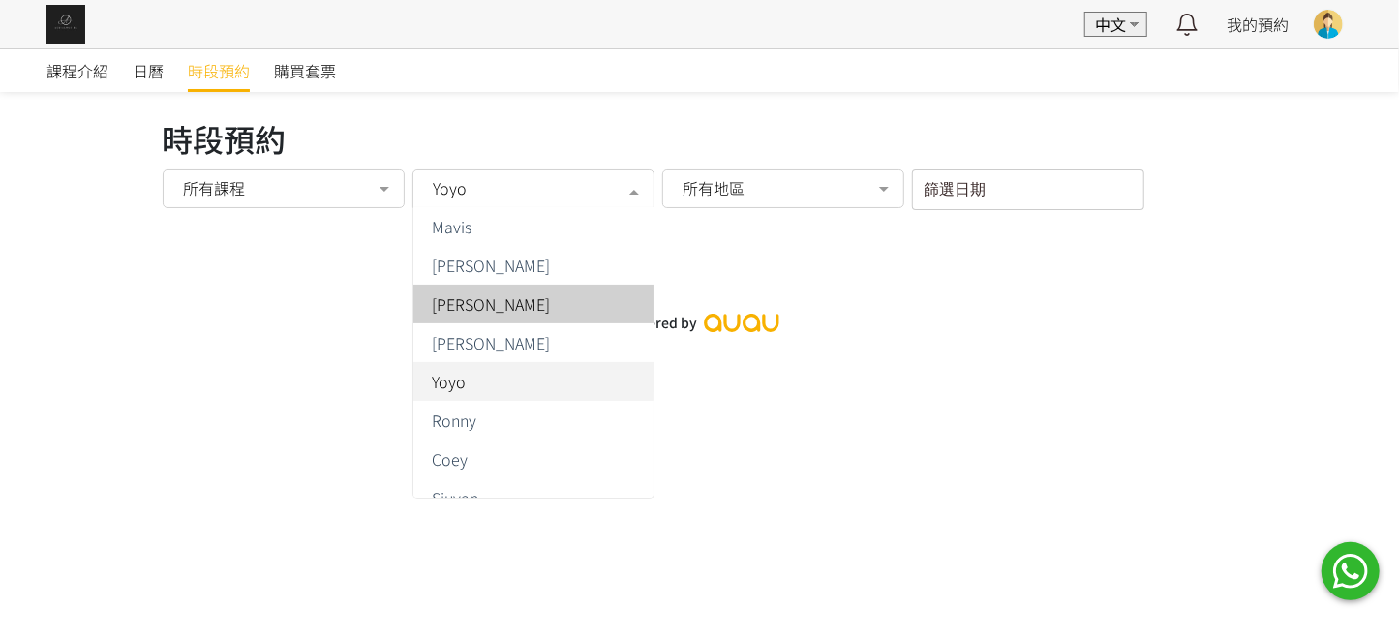
click at [499, 300] on div "Nicola" at bounding box center [533, 303] width 217 height 15
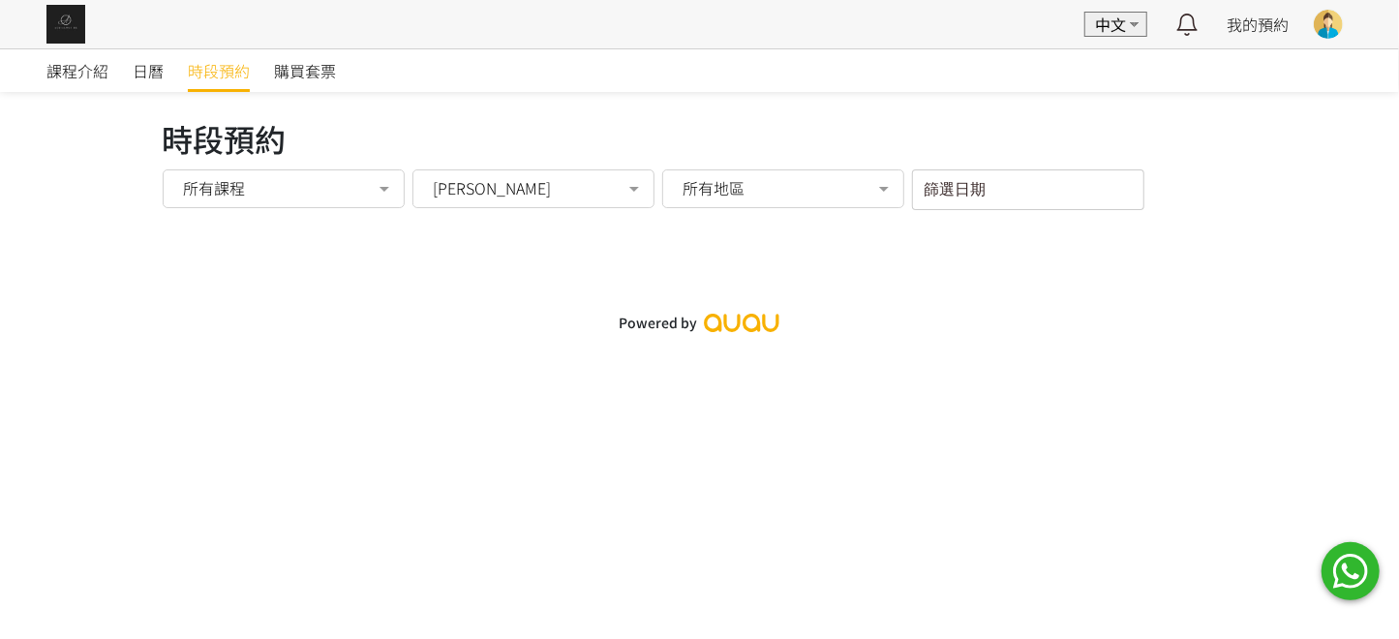
click at [500, 194] on div "Nicola" at bounding box center [532, 187] width 215 height 19
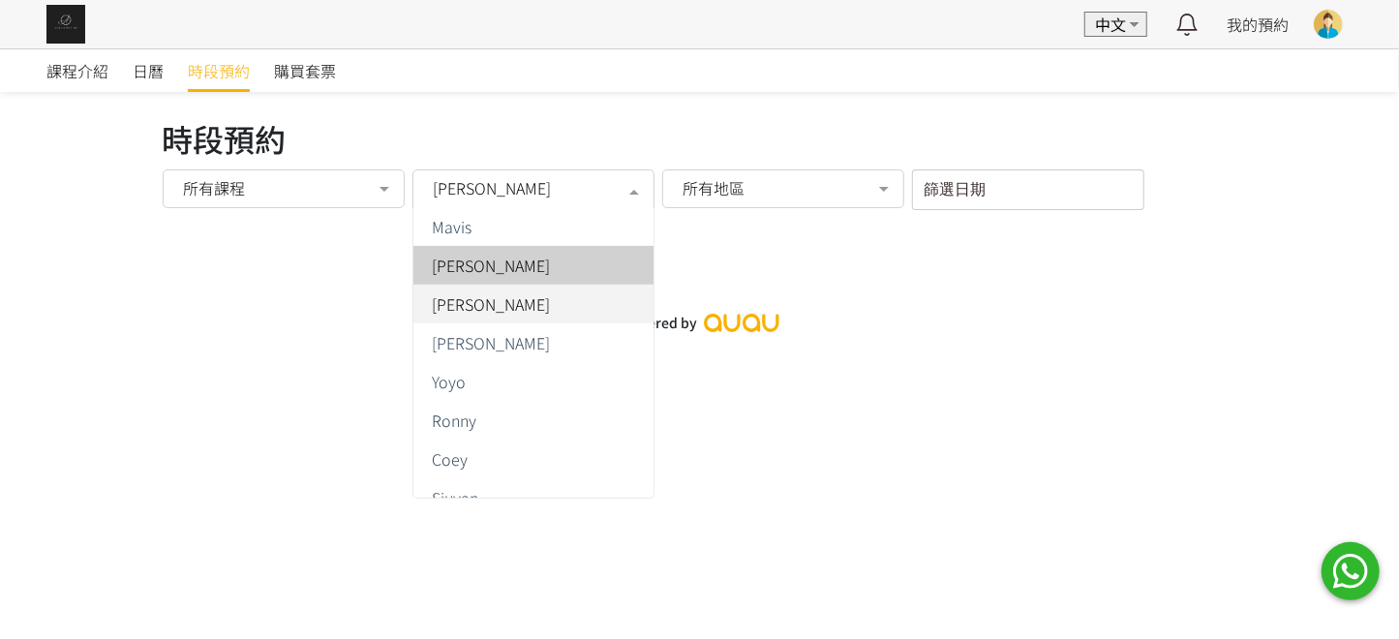
click at [507, 276] on span "Joyce" at bounding box center [534, 265] width 240 height 39
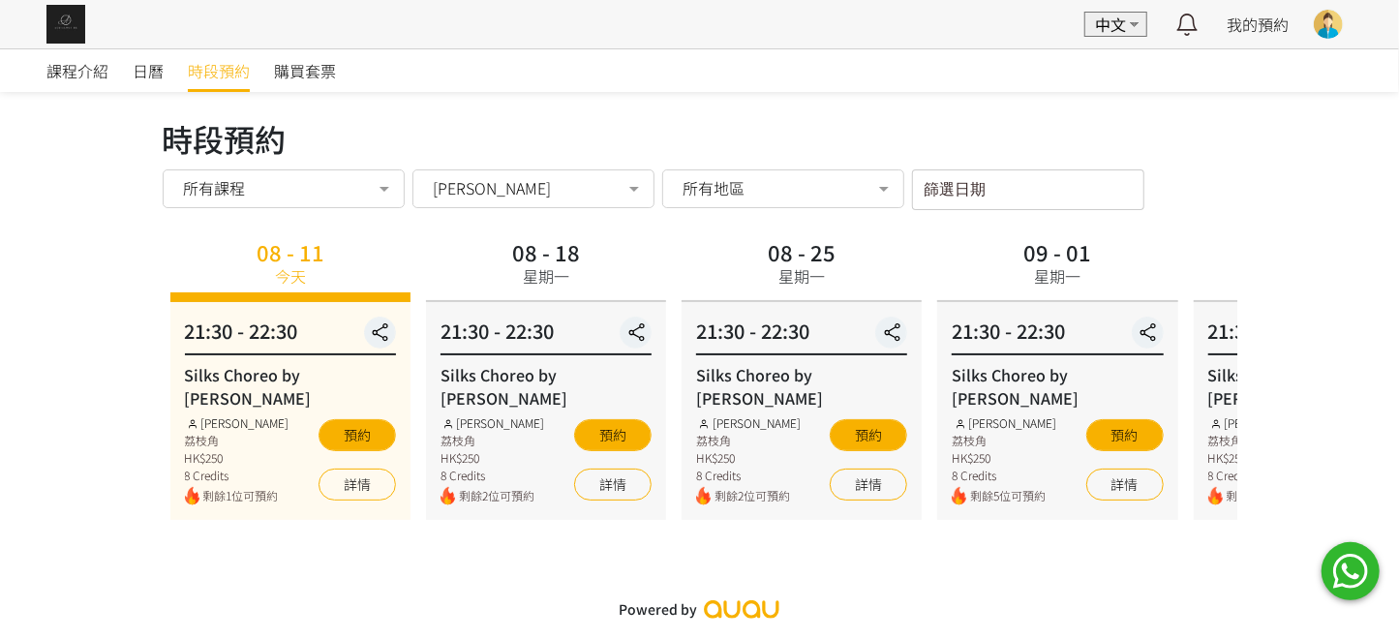
click at [488, 181] on div "Joyce" at bounding box center [532, 187] width 215 height 19
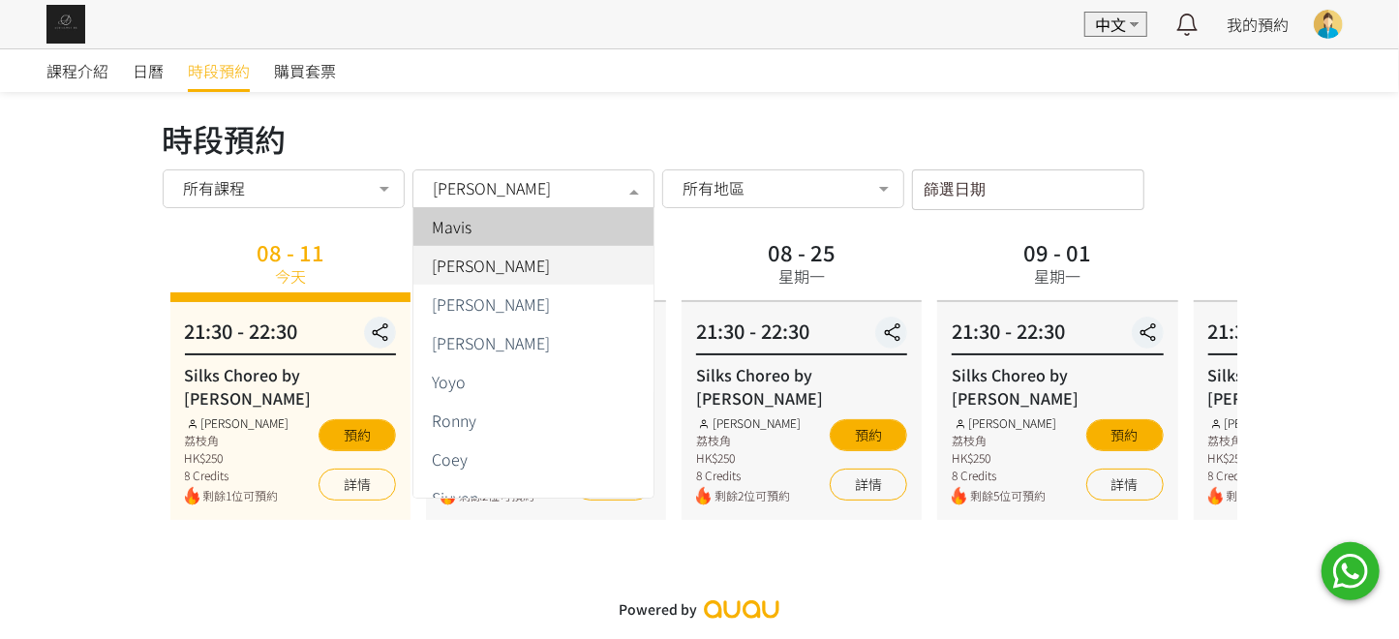
click at [472, 222] on div "Mavis" at bounding box center [533, 226] width 217 height 15
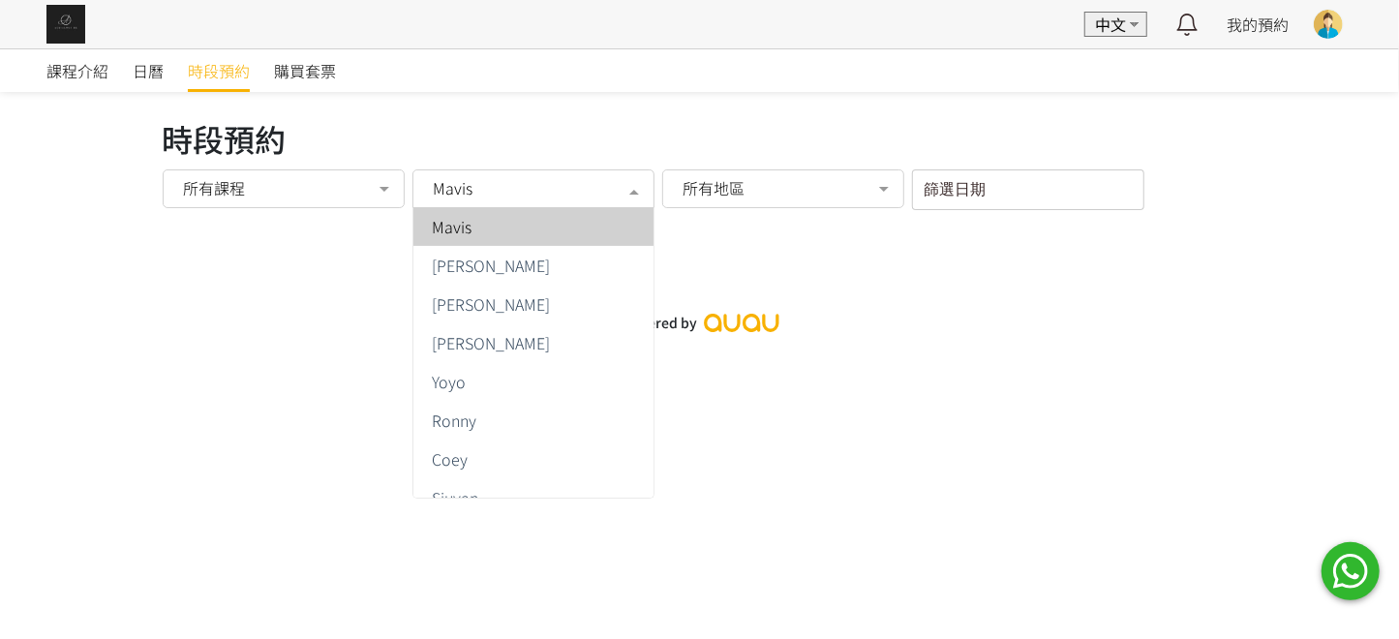
click at [475, 178] on div "Mavis" at bounding box center [532, 187] width 215 height 19
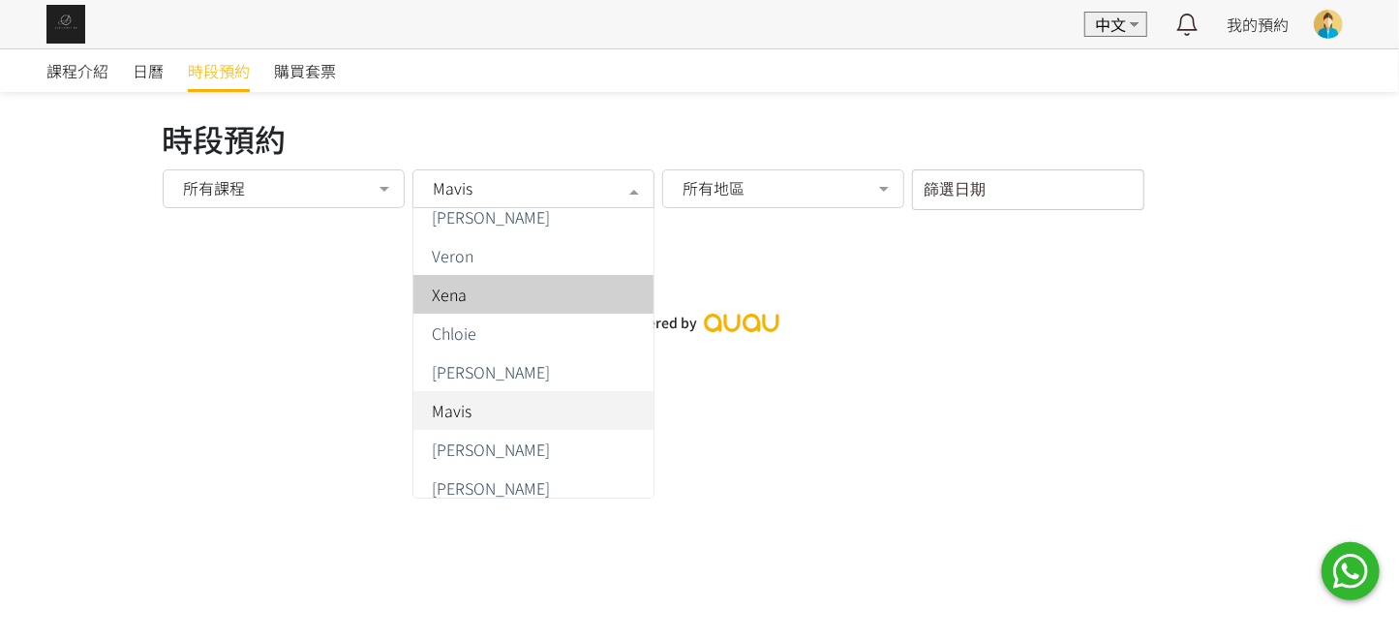
scroll to position [117, 0]
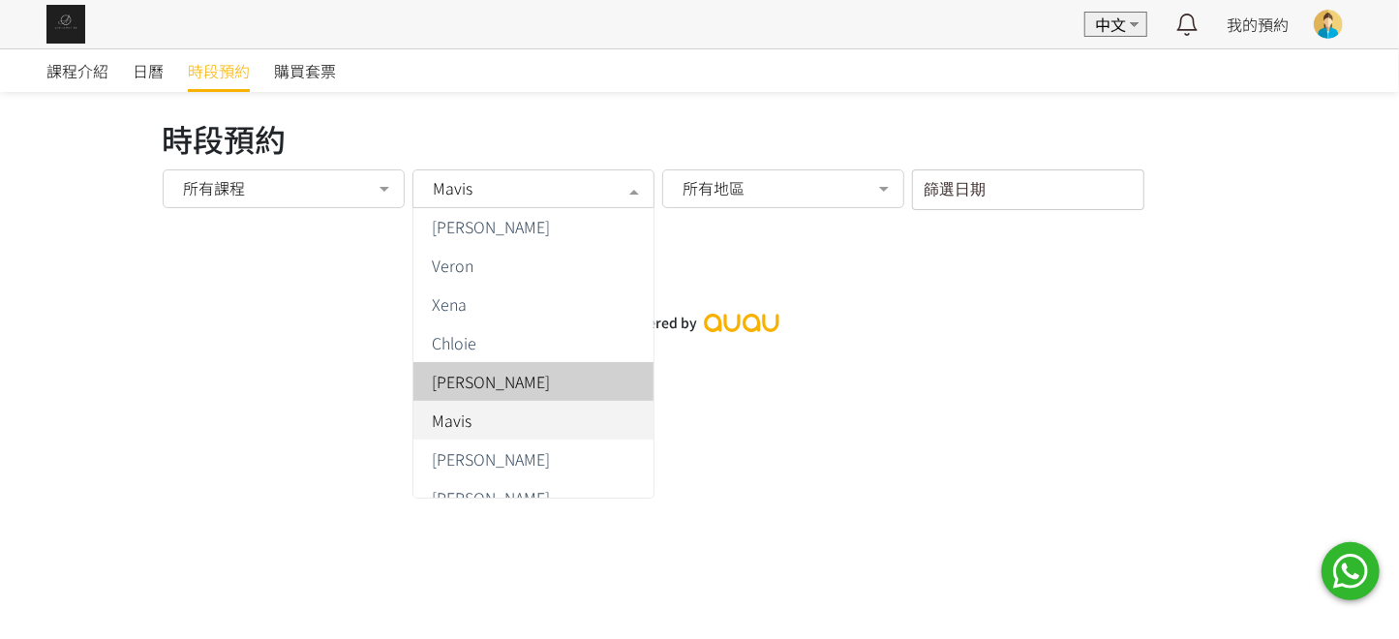
click at [519, 381] on div "Jessica Ng" at bounding box center [533, 381] width 217 height 15
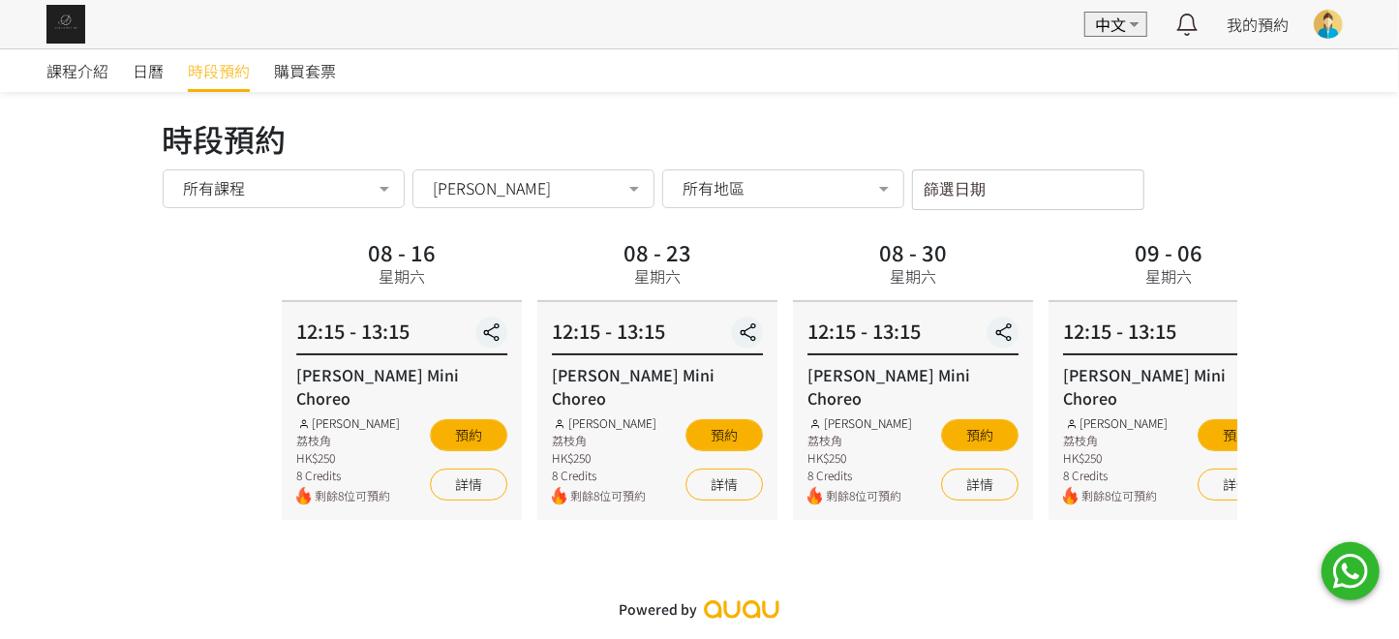
click at [1115, 347] on div "08 - 16 星期六 12:15 - 13:15 Jessica Mini Choreo Jessica Ng 荔枝角 HK$250 8 Credits 剩…" at bounding box center [811, 376] width 1075 height 287
